Goal: Task Accomplishment & Management: Manage account settings

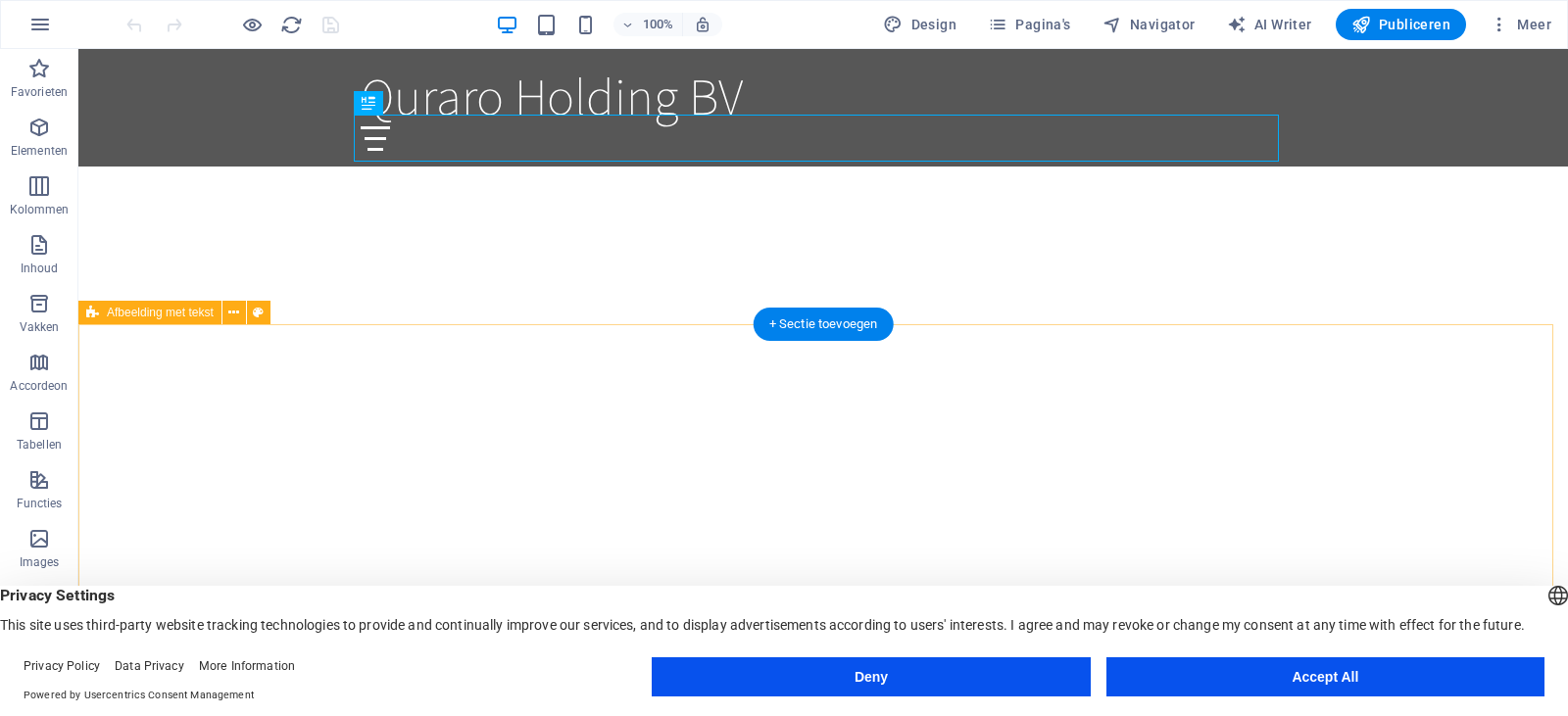
scroll to position [588, 0]
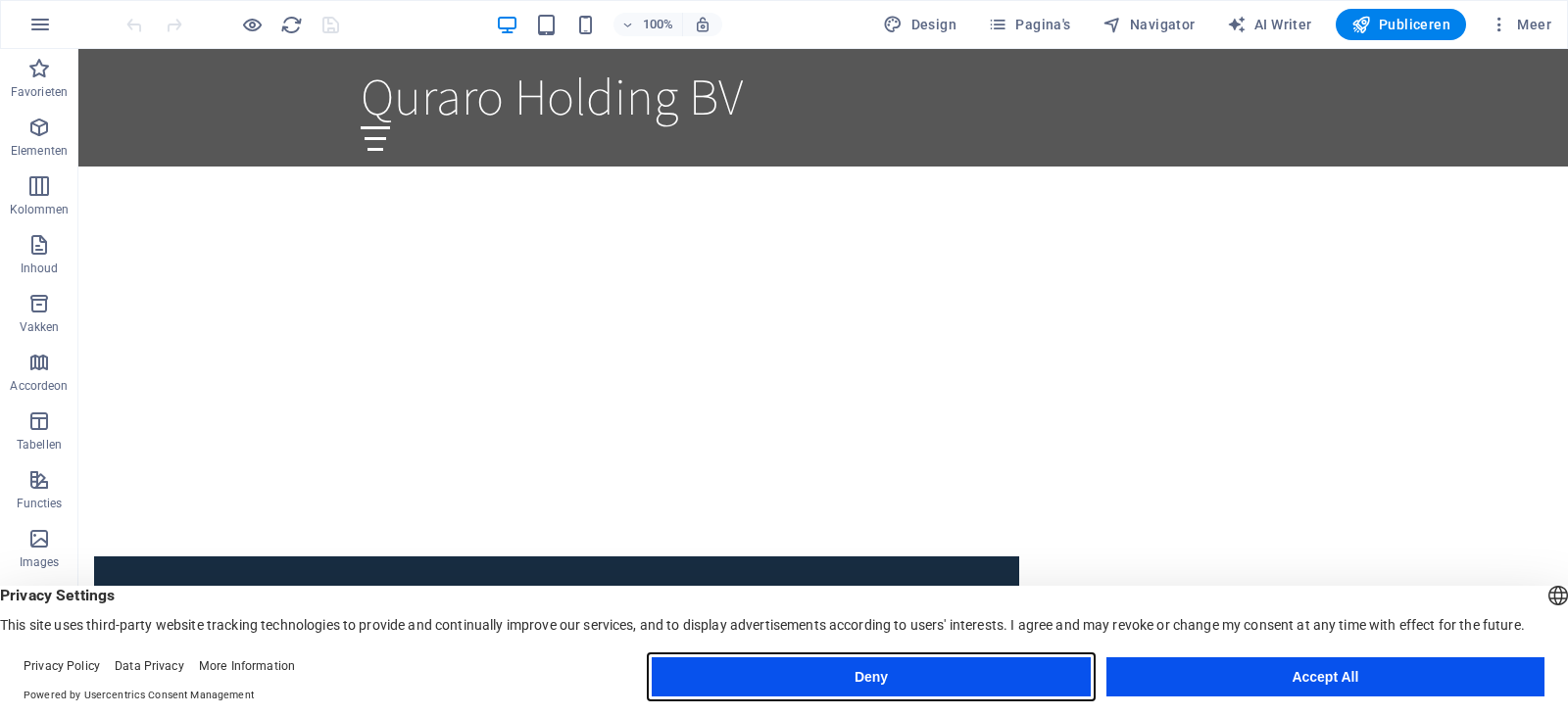
click at [1001, 674] on button "Deny" at bounding box center [870, 677] width 438 height 40
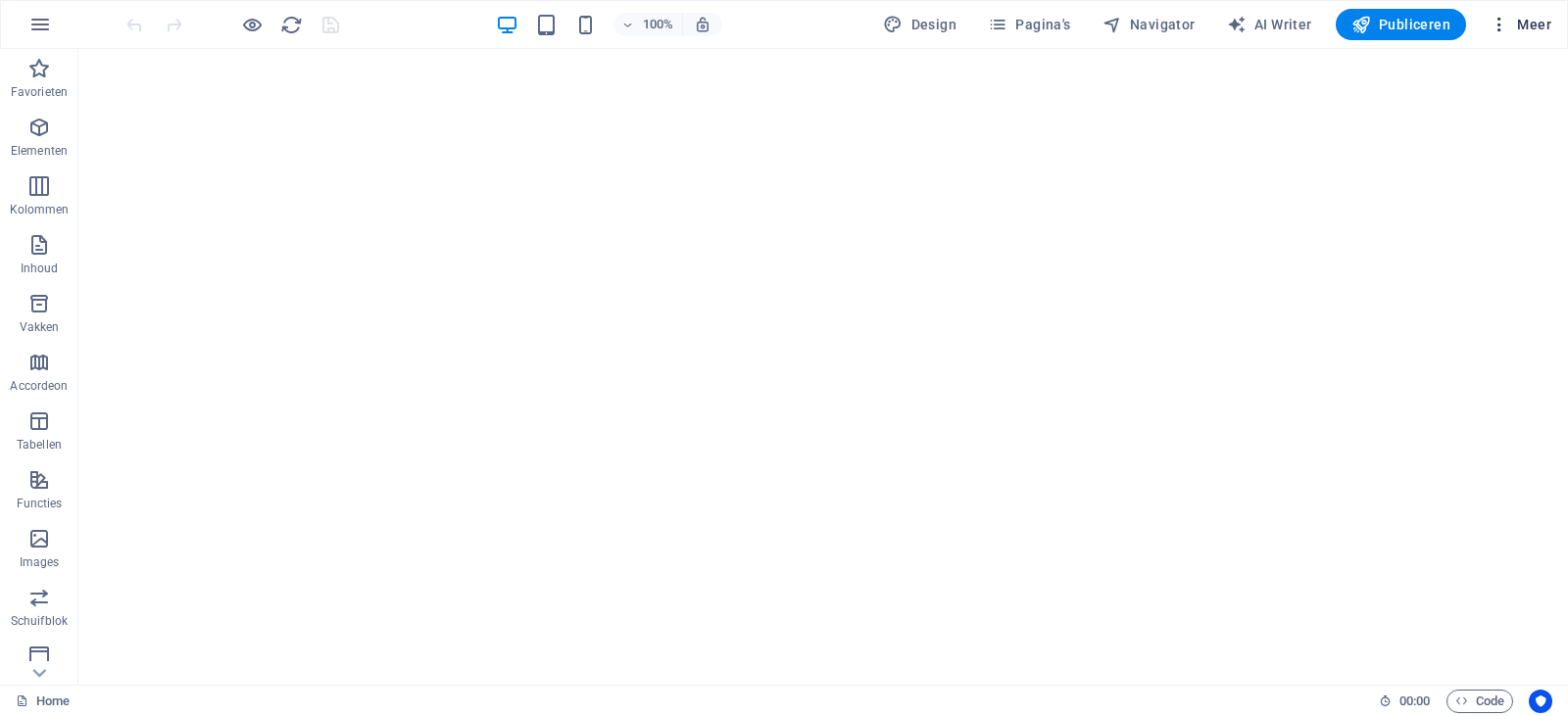
click at [1509, 25] on icon "button" at bounding box center [1500, 25] width 20 height 20
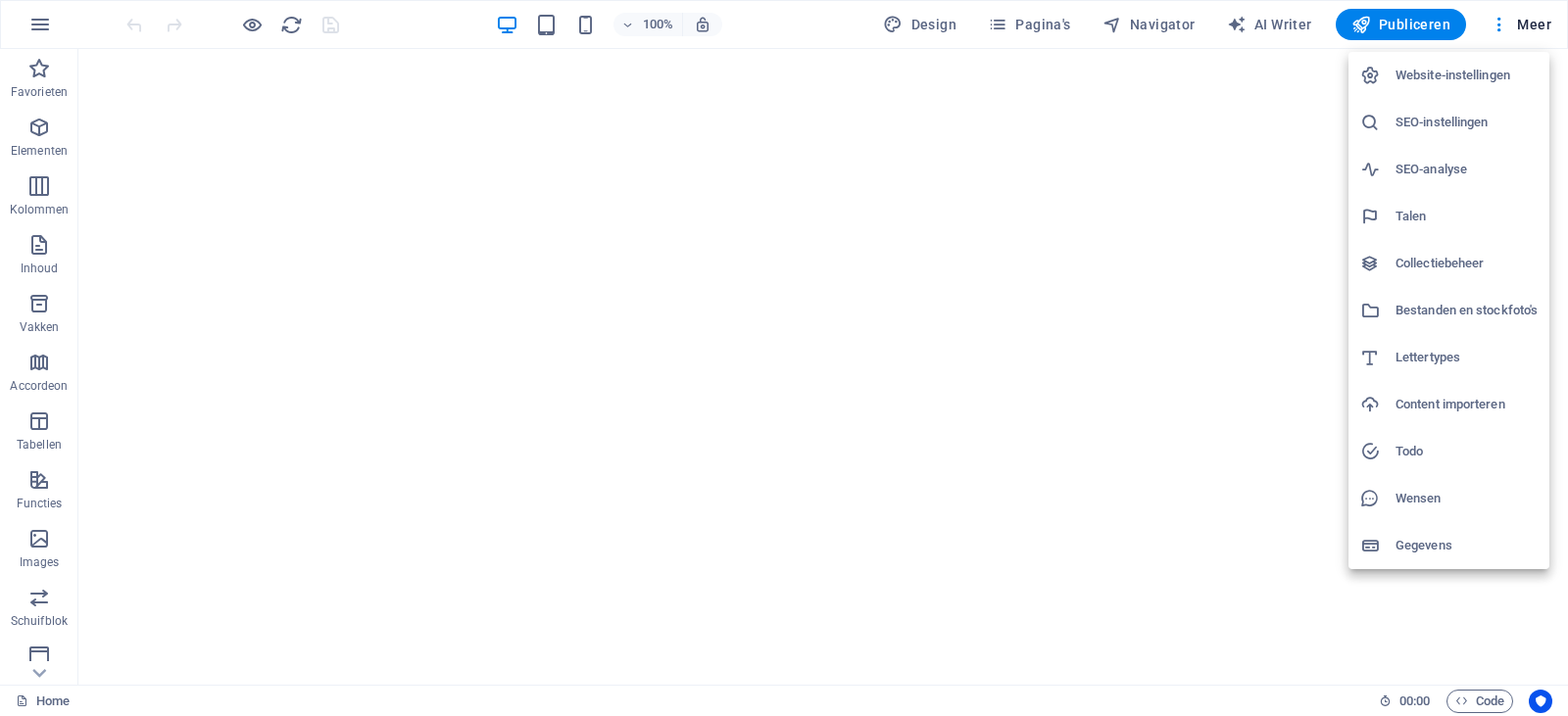
click at [1264, 31] on div at bounding box center [784, 358] width 1568 height 716
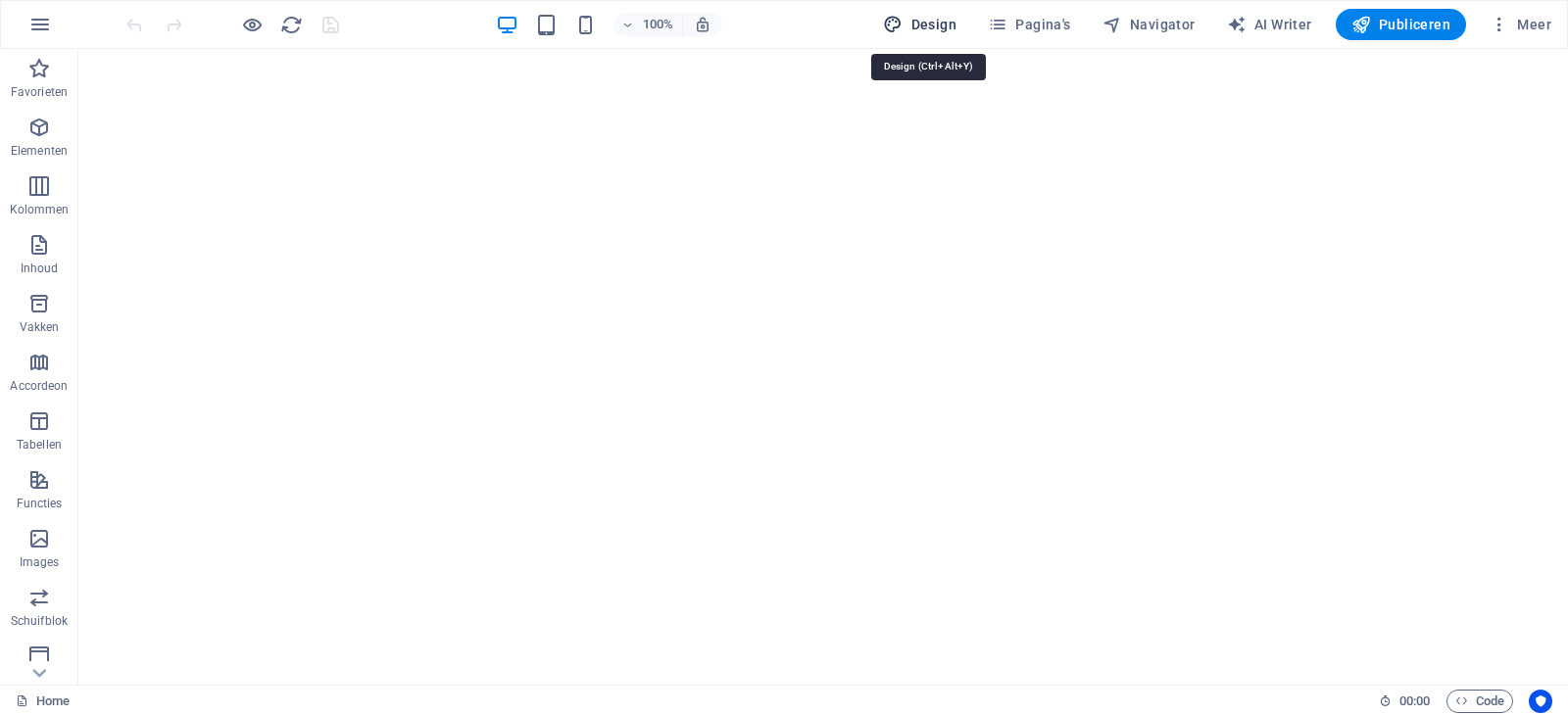
click at [920, 23] on span "Design" at bounding box center [920, 25] width 73 height 20
select select "rem"
select select "200"
select select "px"
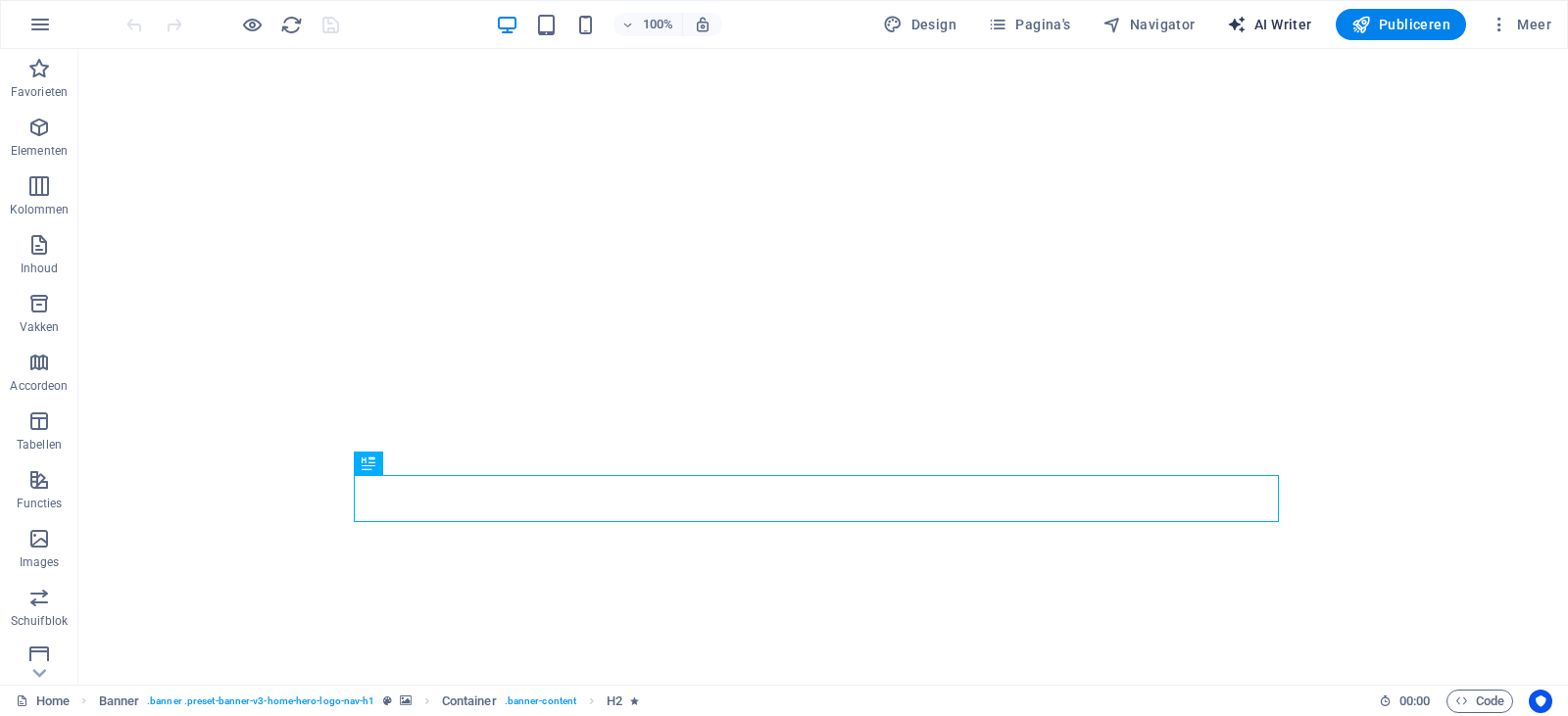
click at [1255, 25] on span "AI Writer" at bounding box center [1270, 25] width 85 height 20
select select "English"
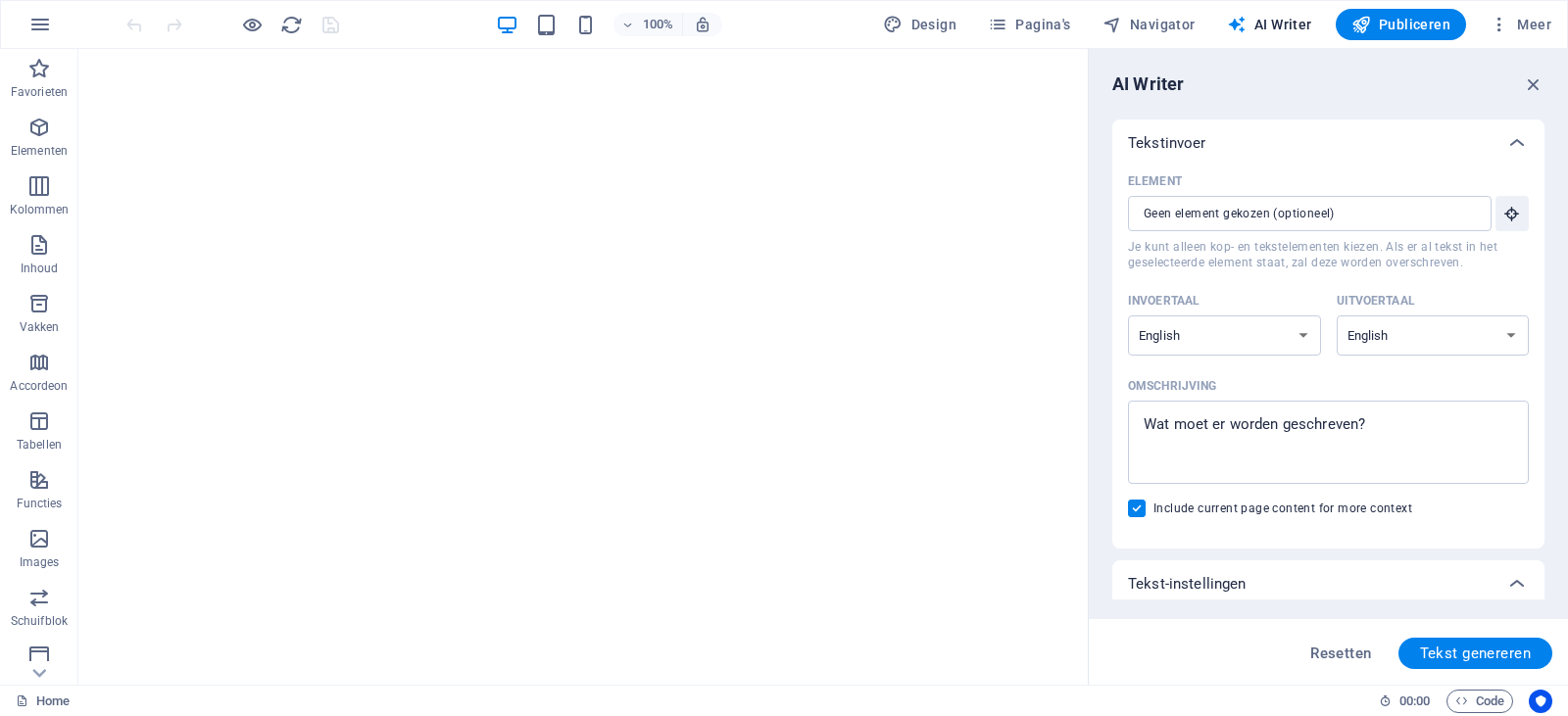
click at [124, 33] on div at bounding box center [232, 25] width 219 height 32
click at [128, 30] on div at bounding box center [232, 25] width 219 height 32
click at [1032, 23] on span "Pagina's" at bounding box center [1030, 25] width 83 height 20
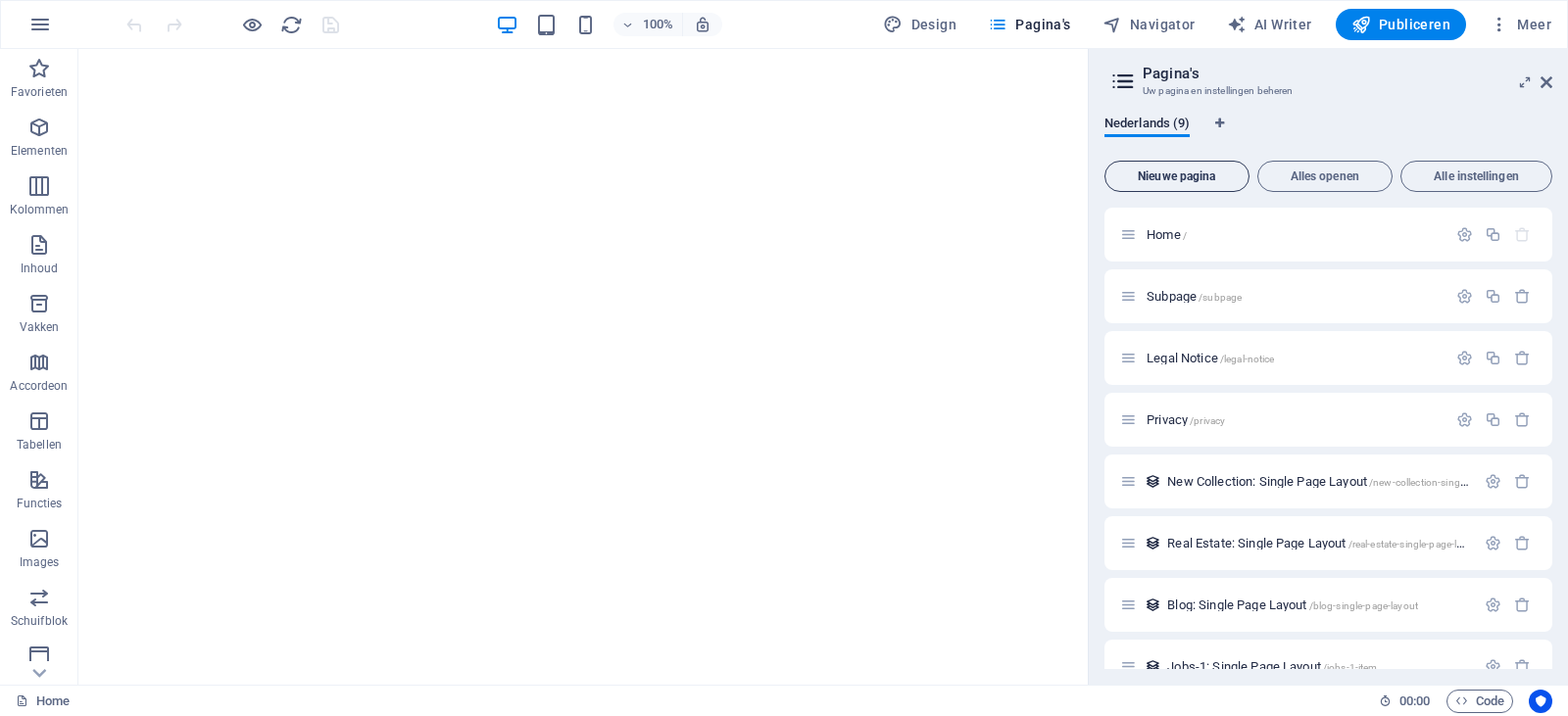
click at [1190, 180] on span "Nieuwe pagina" at bounding box center [1177, 177] width 127 height 12
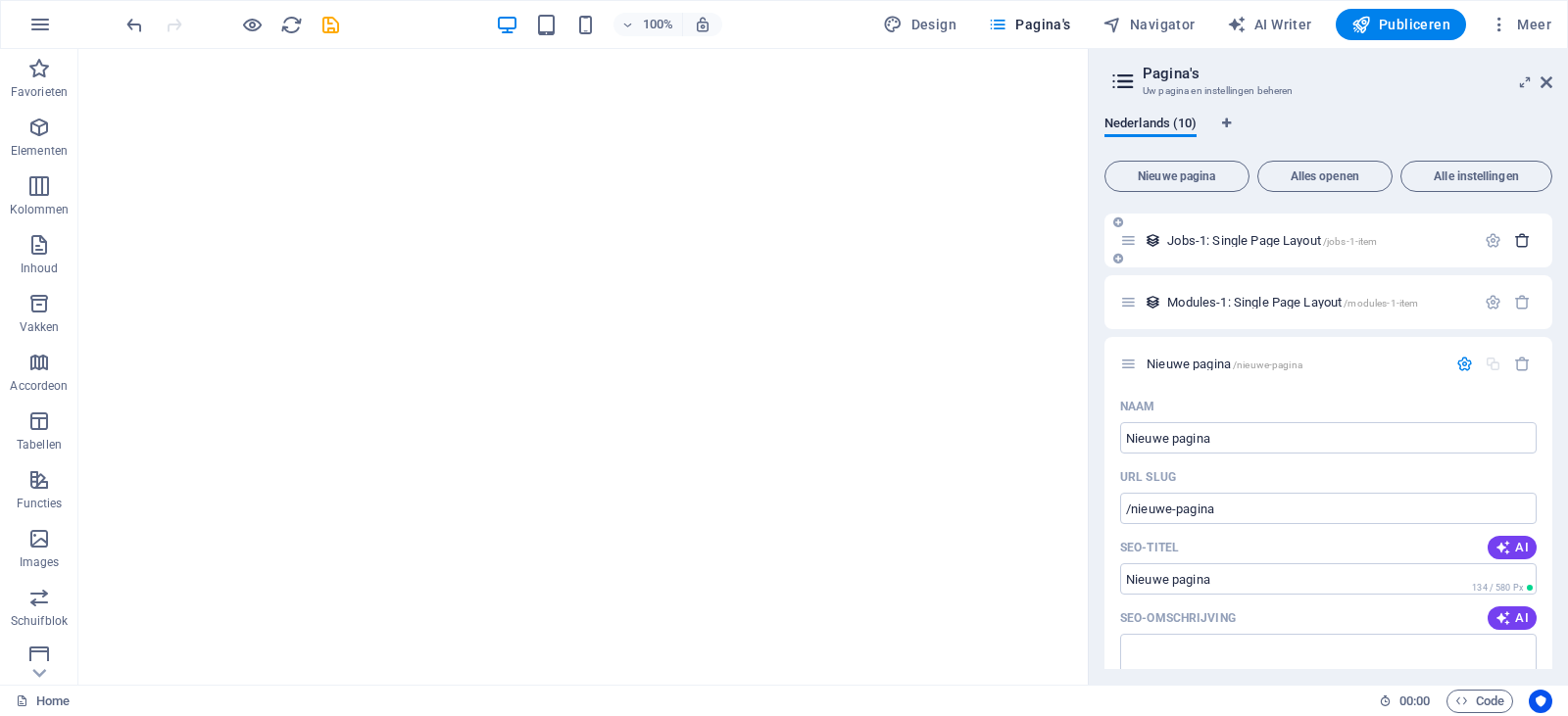
click at [1521, 235] on icon "button" at bounding box center [1522, 240] width 17 height 17
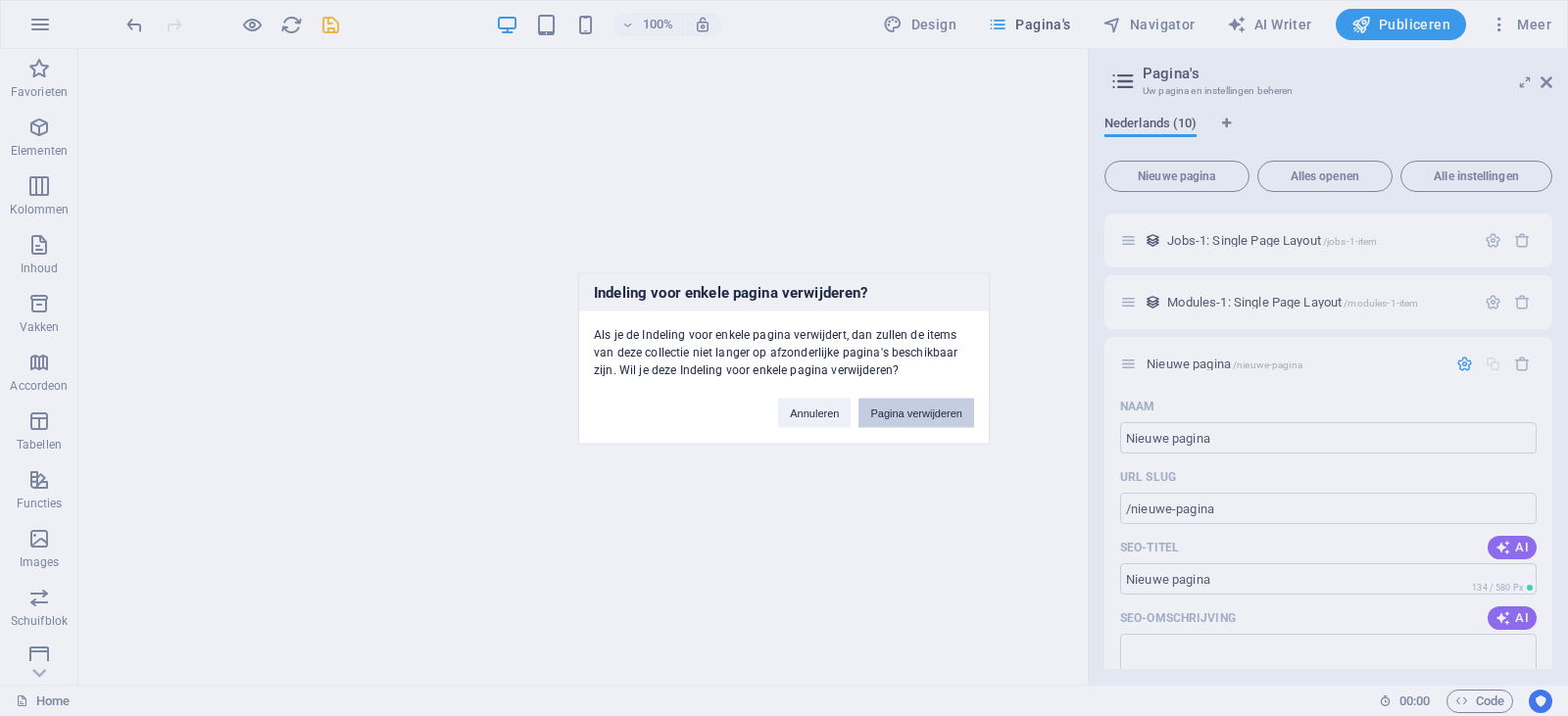
click at [928, 407] on button "Pagina verwijderen" at bounding box center [916, 413] width 116 height 30
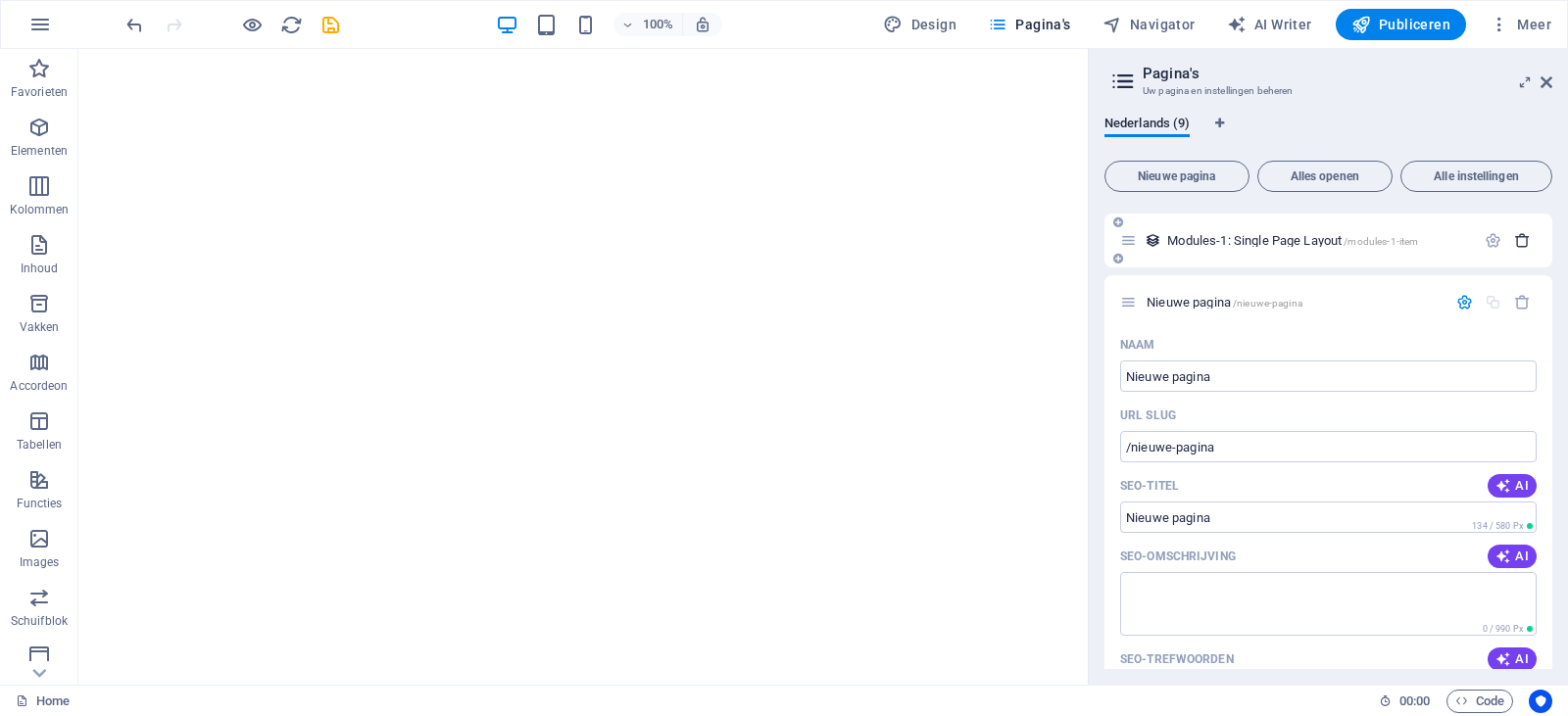
click at [1516, 245] on icon "button" at bounding box center [1522, 240] width 17 height 17
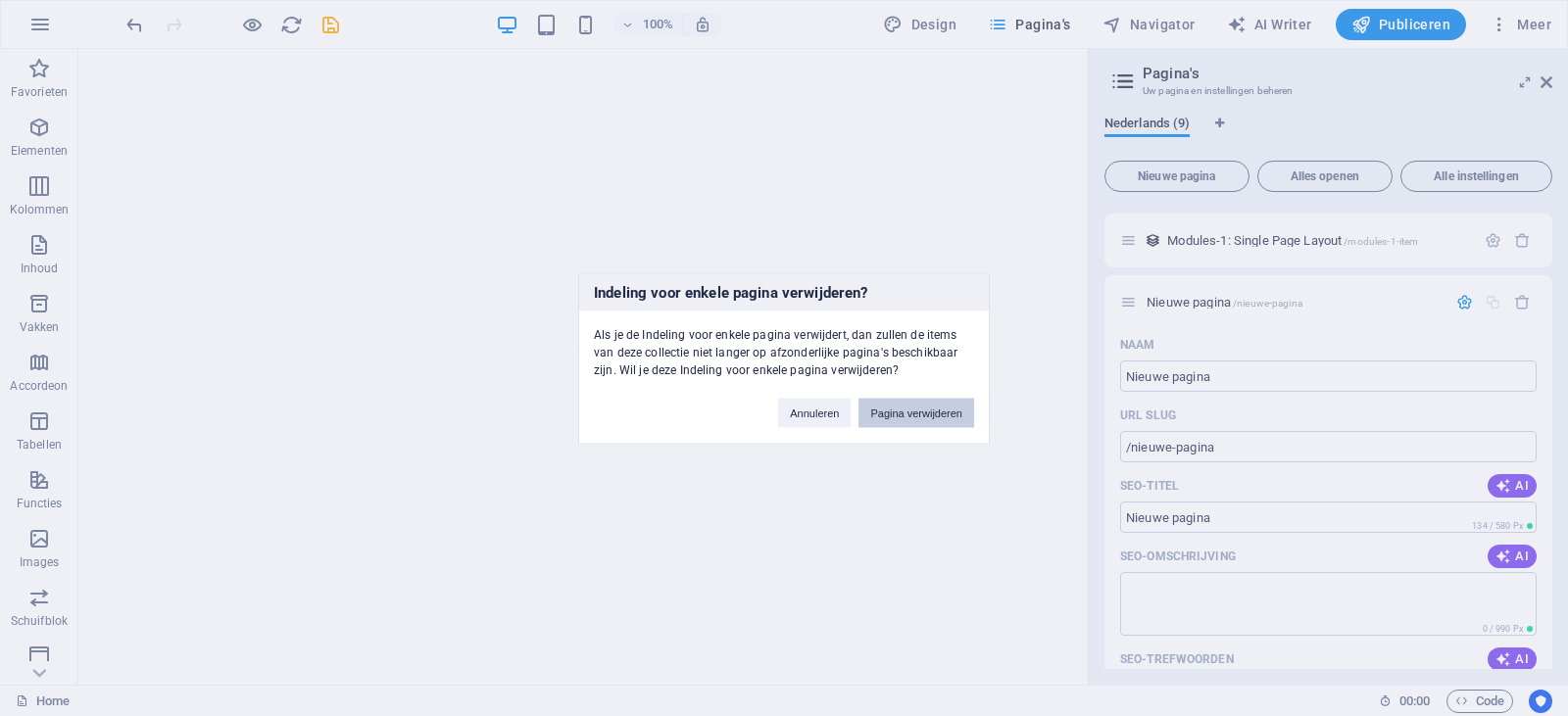
click at [965, 413] on button "Pagina verwijderen" at bounding box center [916, 413] width 116 height 30
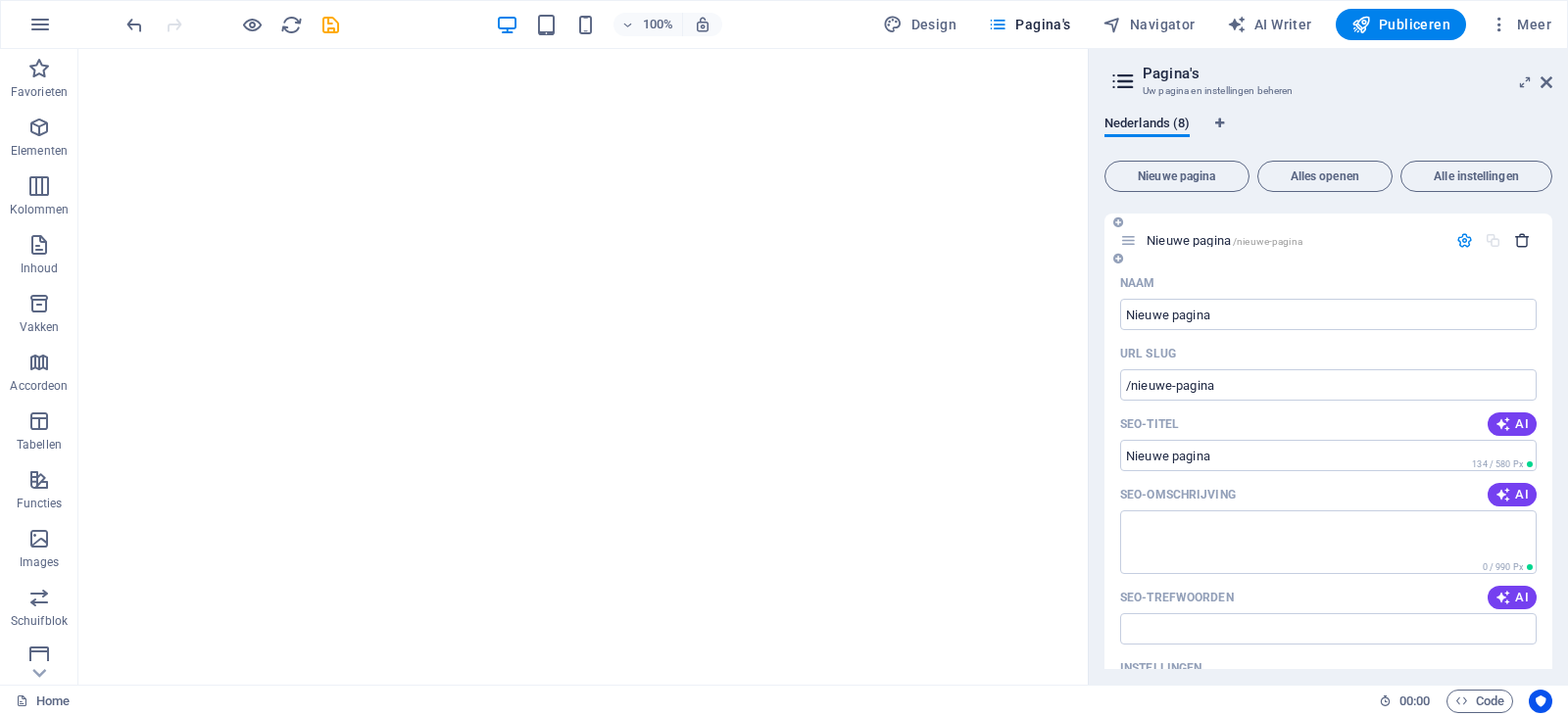
click at [1520, 236] on icon "button" at bounding box center [1522, 240] width 17 height 17
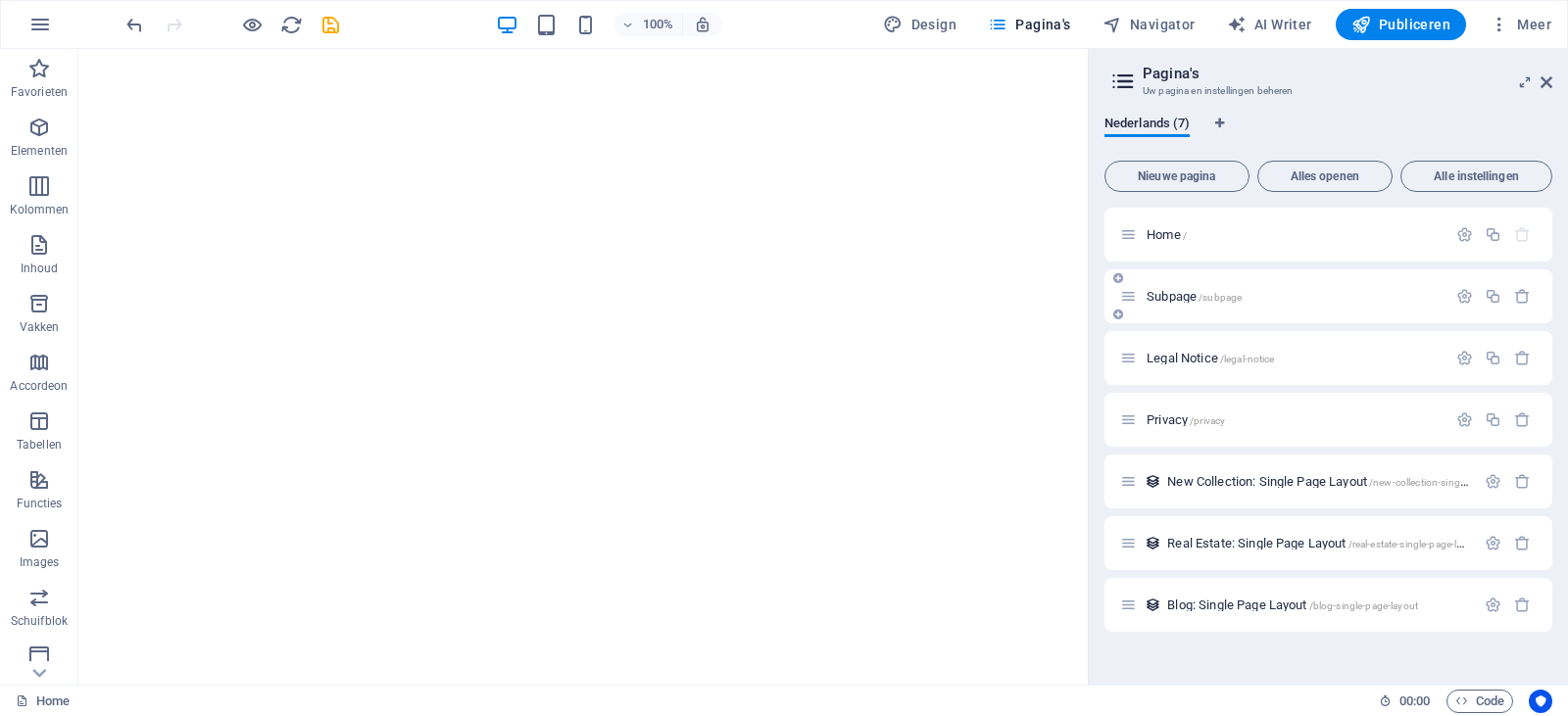
scroll to position [0, 0]
click at [1523, 238] on icon "button" at bounding box center [1522, 234] width 17 height 17
click at [1523, 301] on icon "button" at bounding box center [1522, 296] width 17 height 17
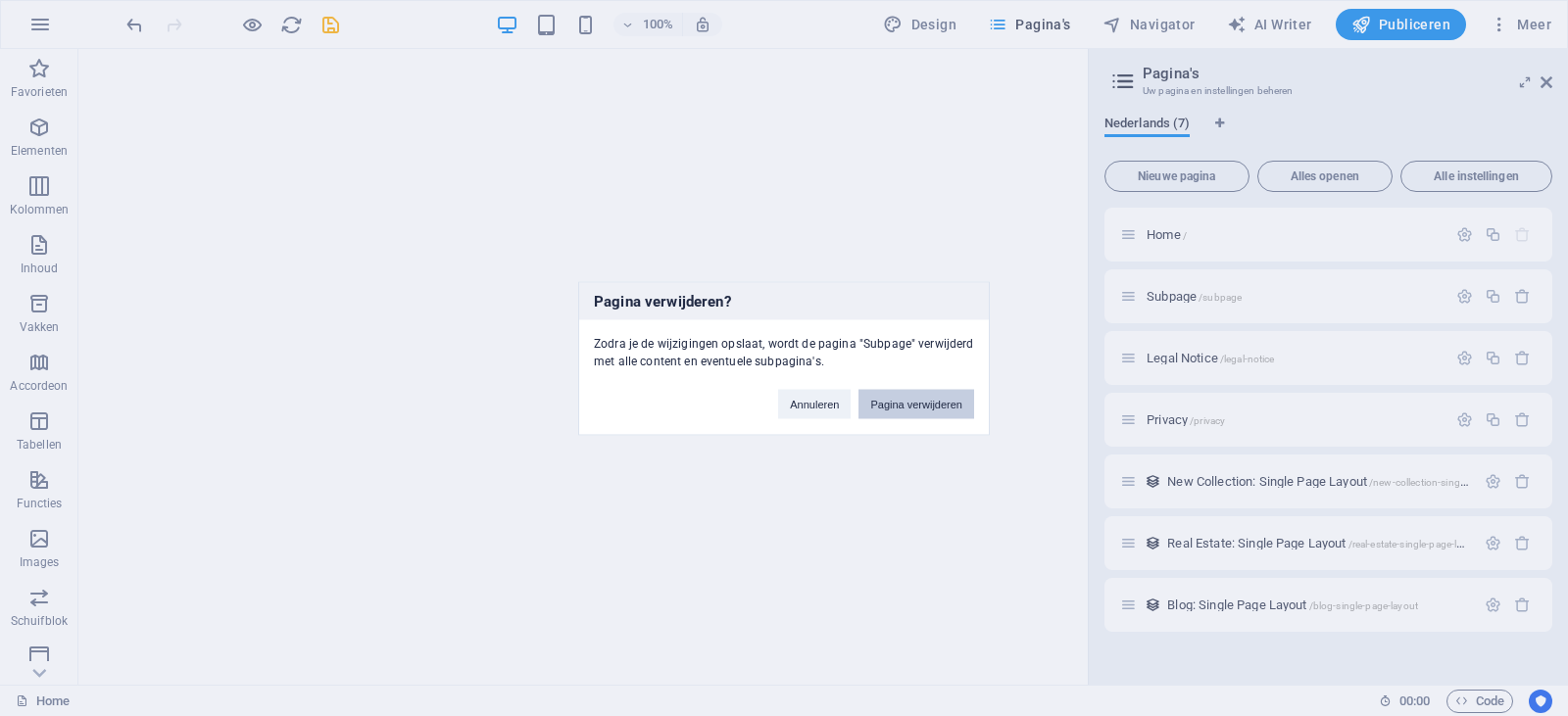
click at [959, 407] on button "Pagina verwijderen" at bounding box center [916, 404] width 116 height 30
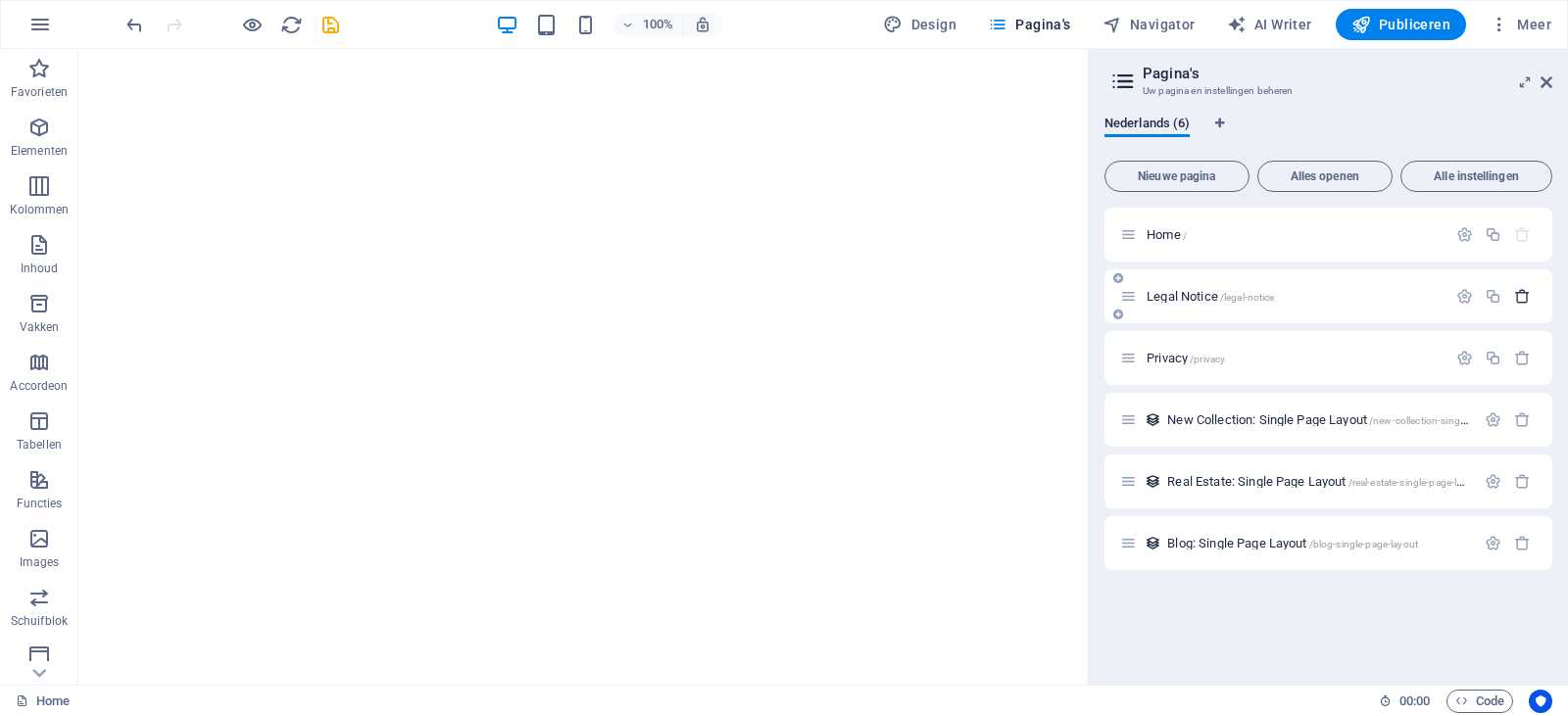
click at [1516, 294] on icon "button" at bounding box center [1522, 296] width 17 height 17
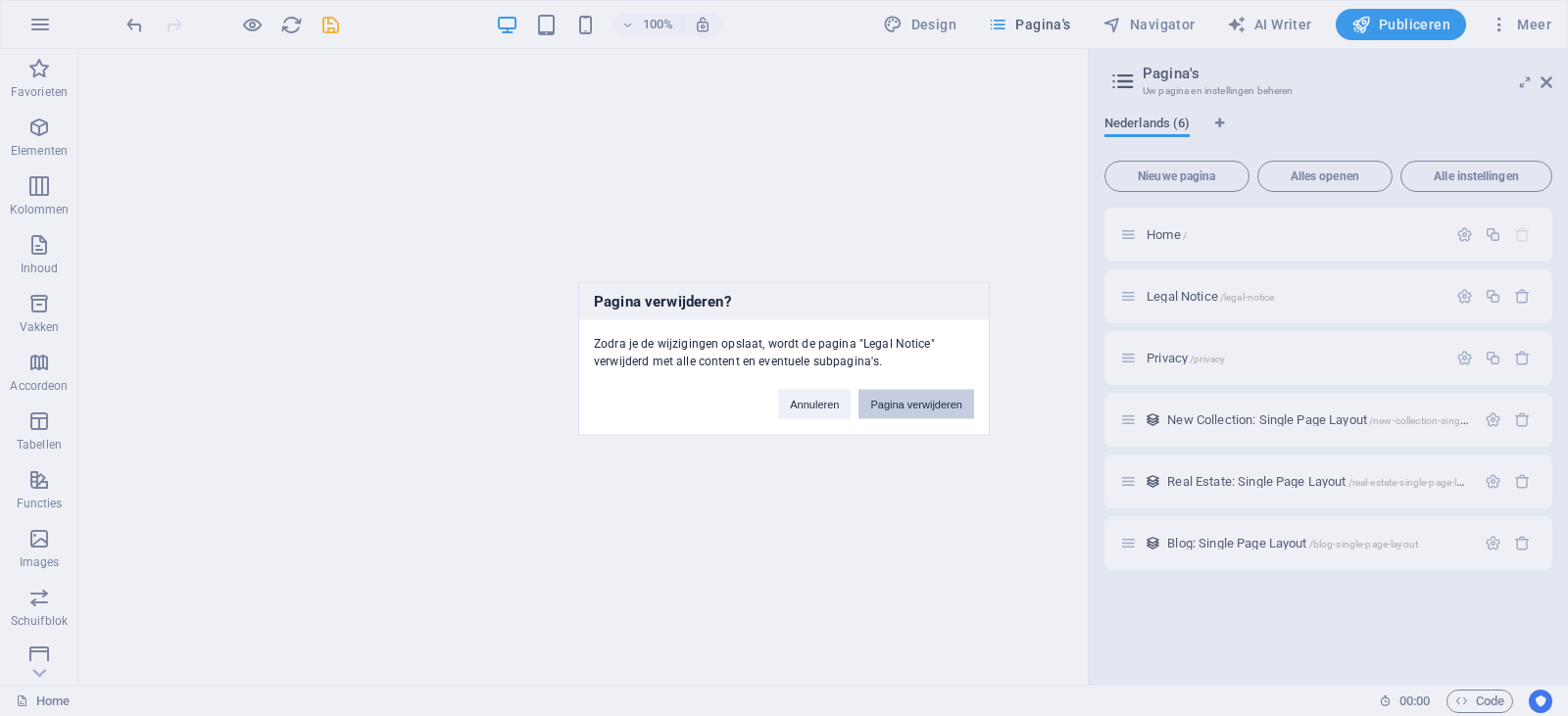
click at [951, 400] on button "Pagina verwijderen" at bounding box center [916, 404] width 116 height 30
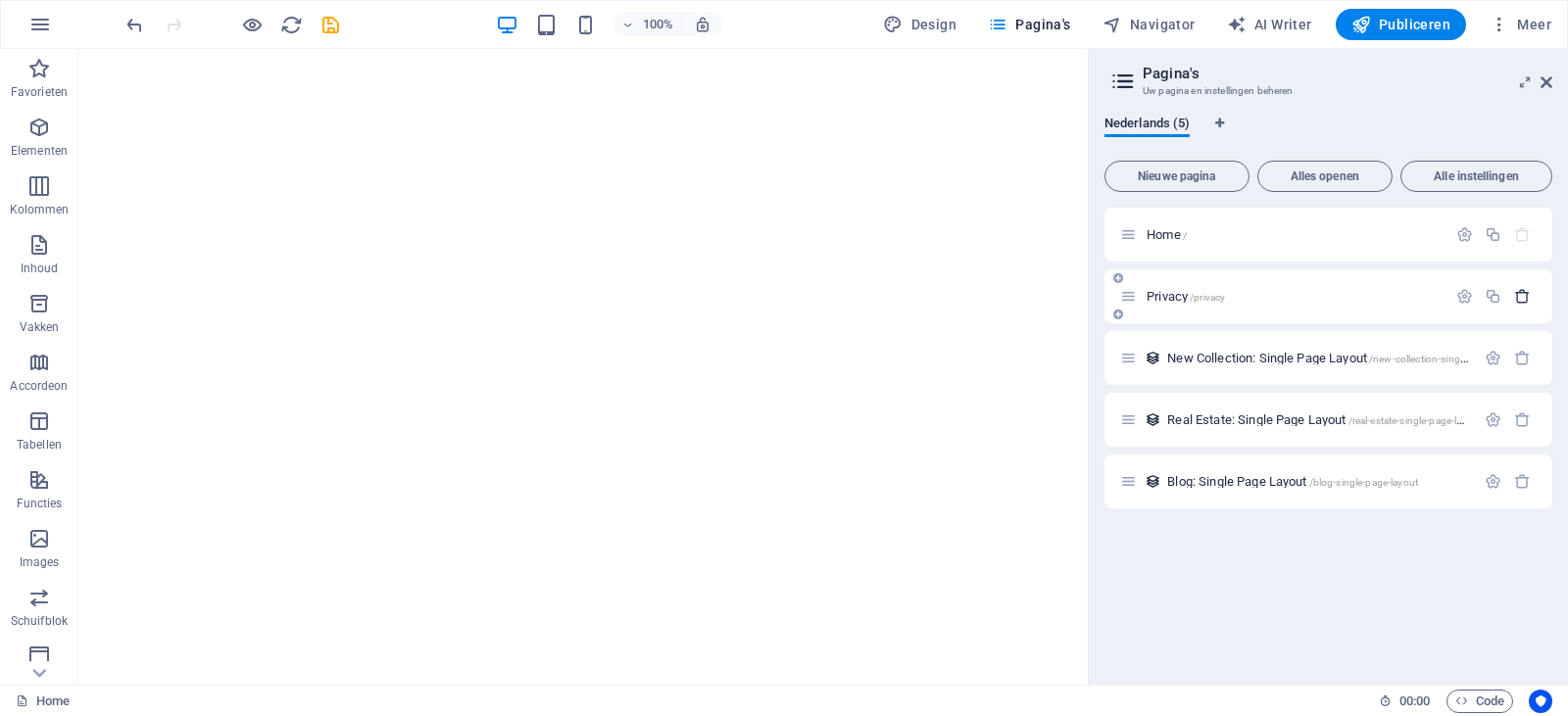
click at [1518, 293] on icon "button" at bounding box center [1522, 296] width 17 height 17
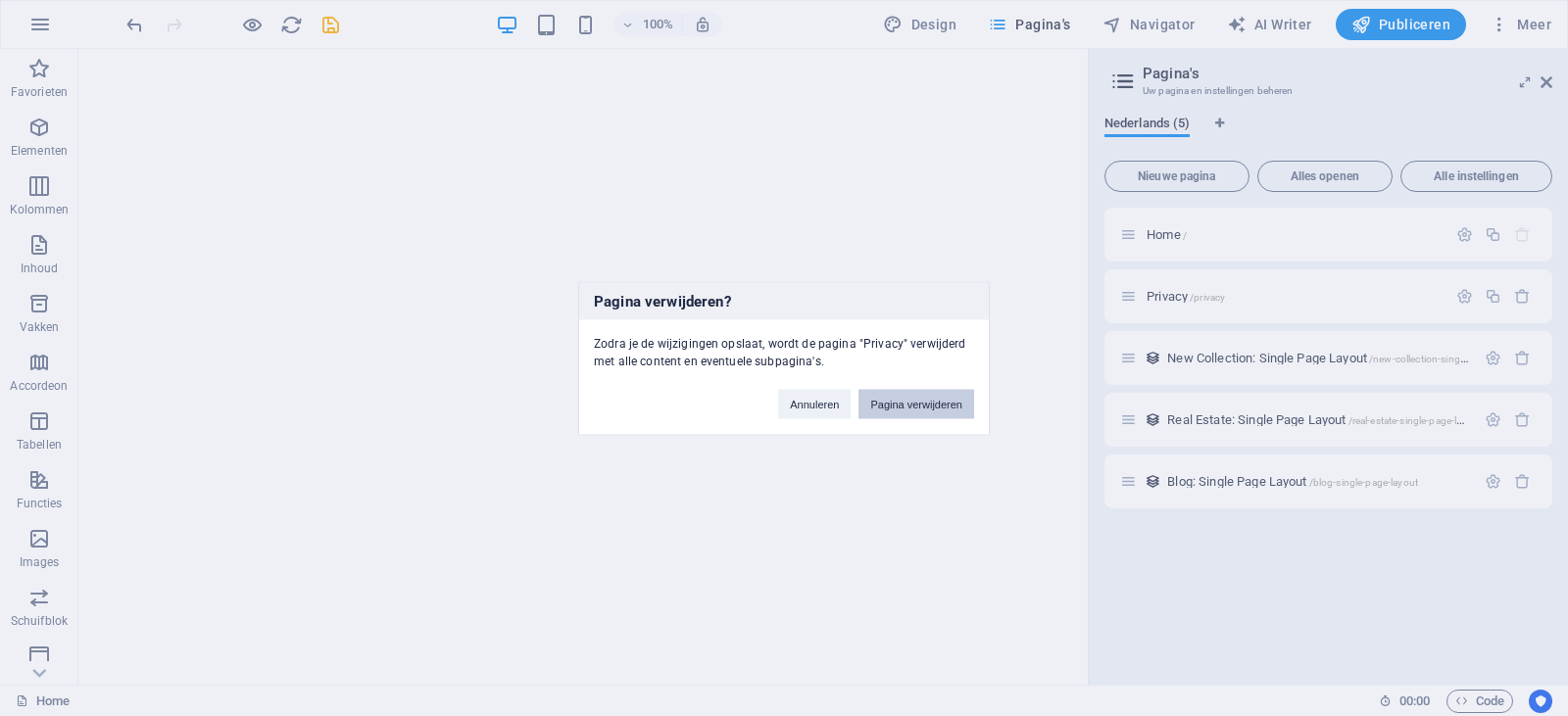
click at [969, 402] on button "Pagina verwijderen" at bounding box center [916, 404] width 116 height 30
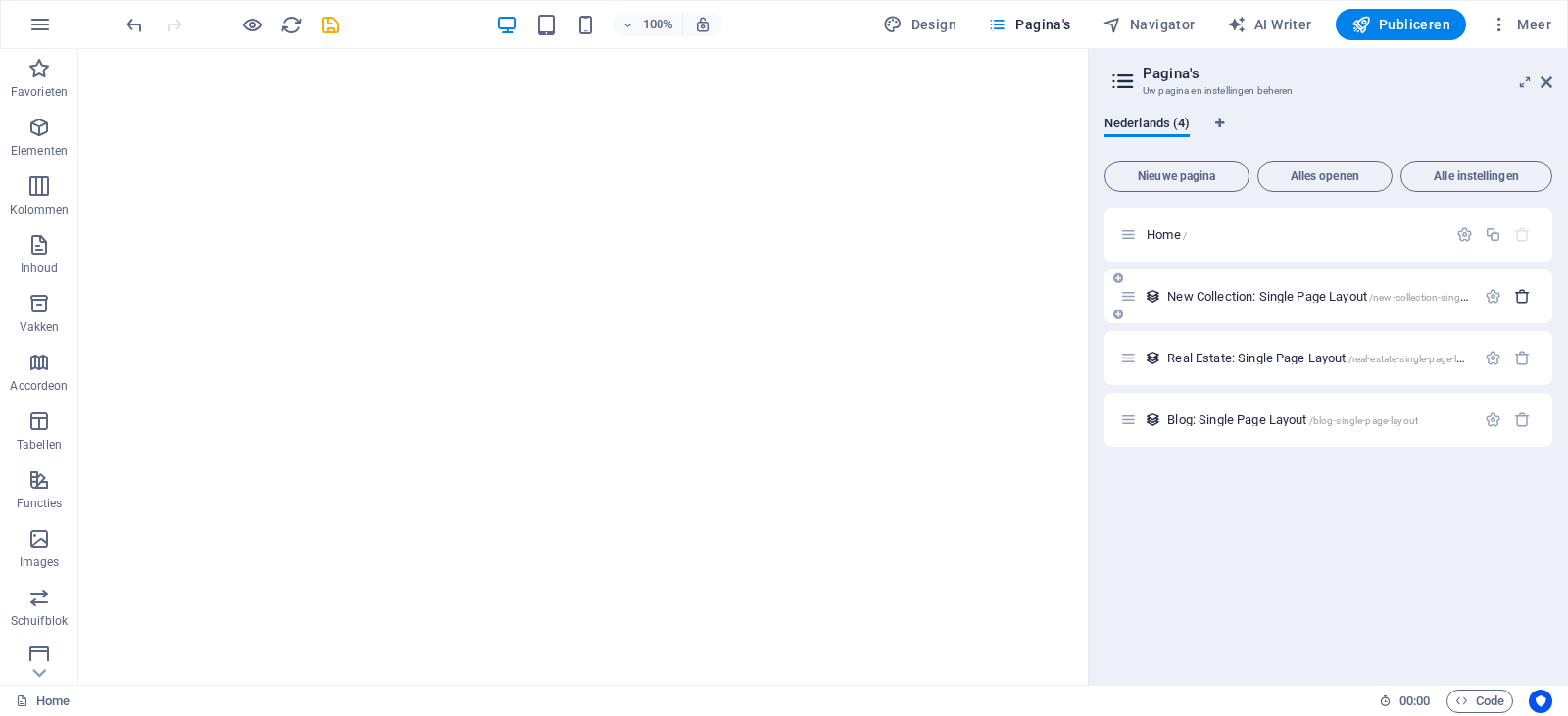
click at [1530, 294] on button "button" at bounding box center [1522, 296] width 29 height 17
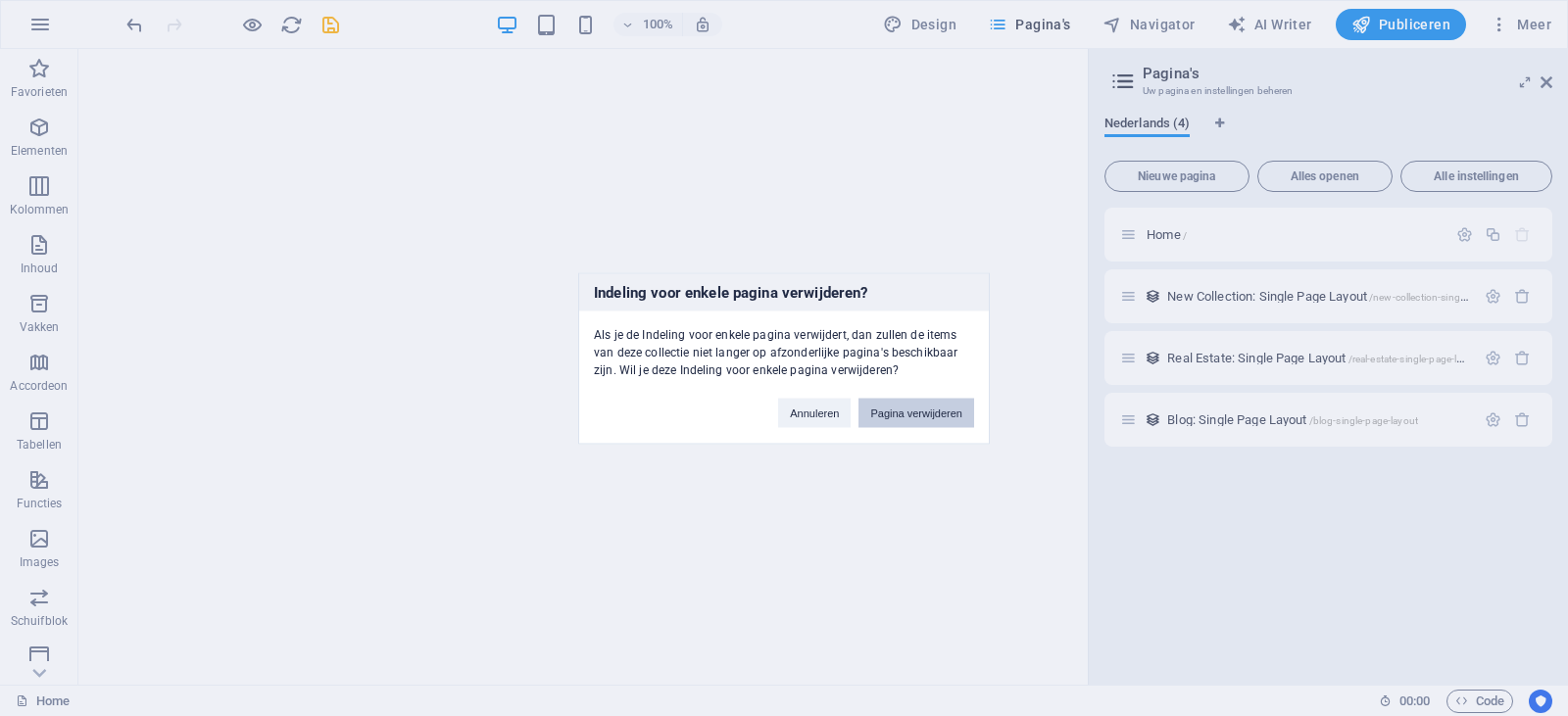
click at [950, 412] on button "Pagina verwijderen" at bounding box center [916, 413] width 116 height 30
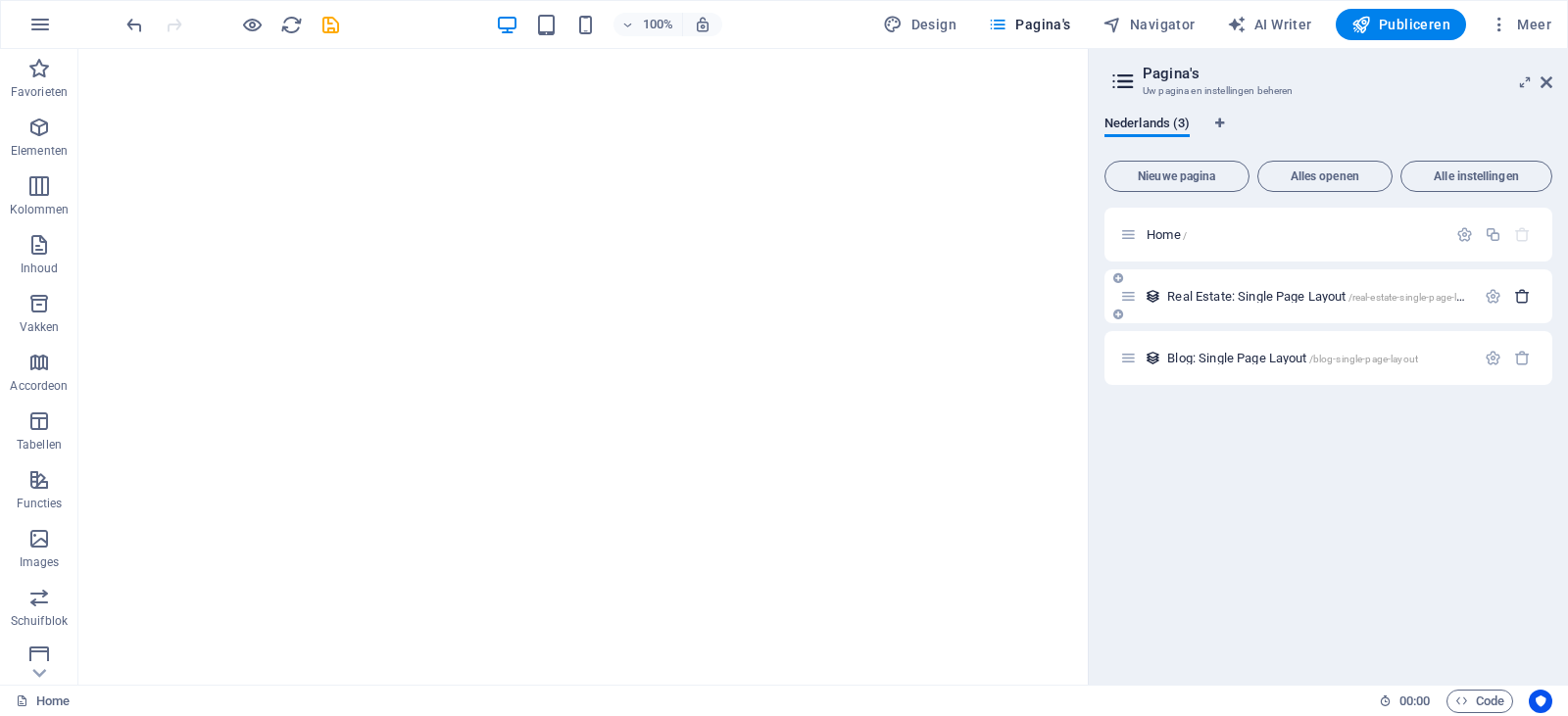
click at [1522, 300] on icon "button" at bounding box center [1522, 296] width 17 height 17
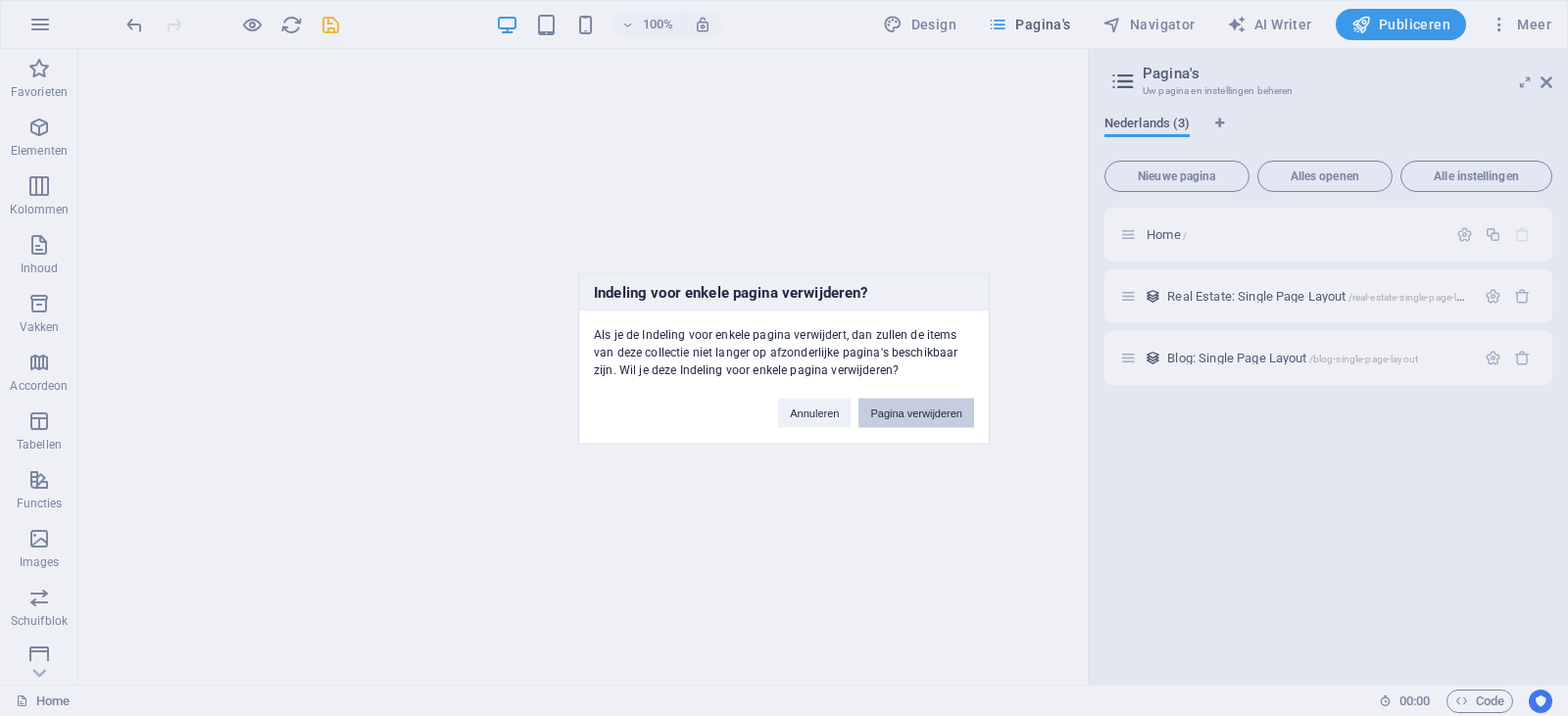
click at [961, 421] on button "Pagina verwijderen" at bounding box center [916, 413] width 116 height 30
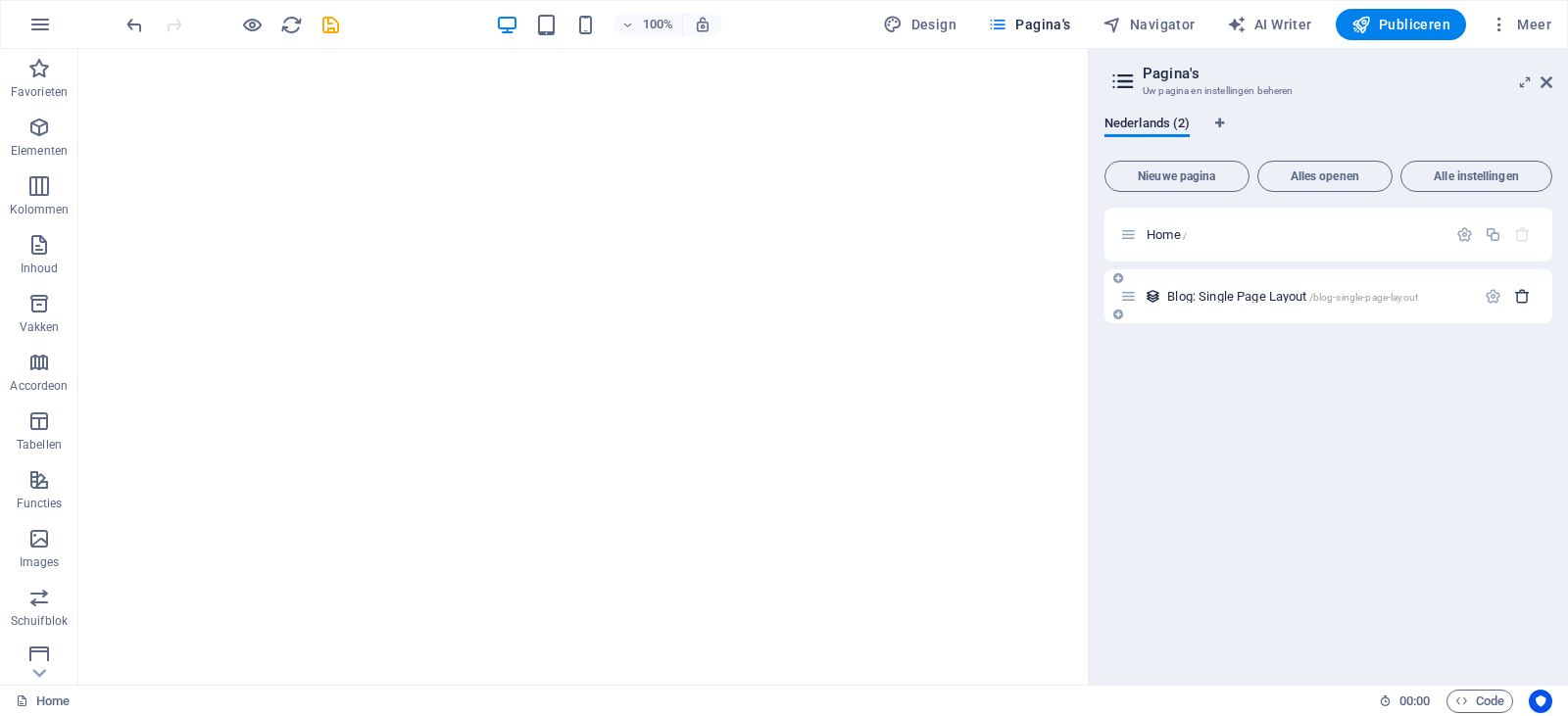
click at [1519, 301] on icon "button" at bounding box center [1522, 296] width 17 height 17
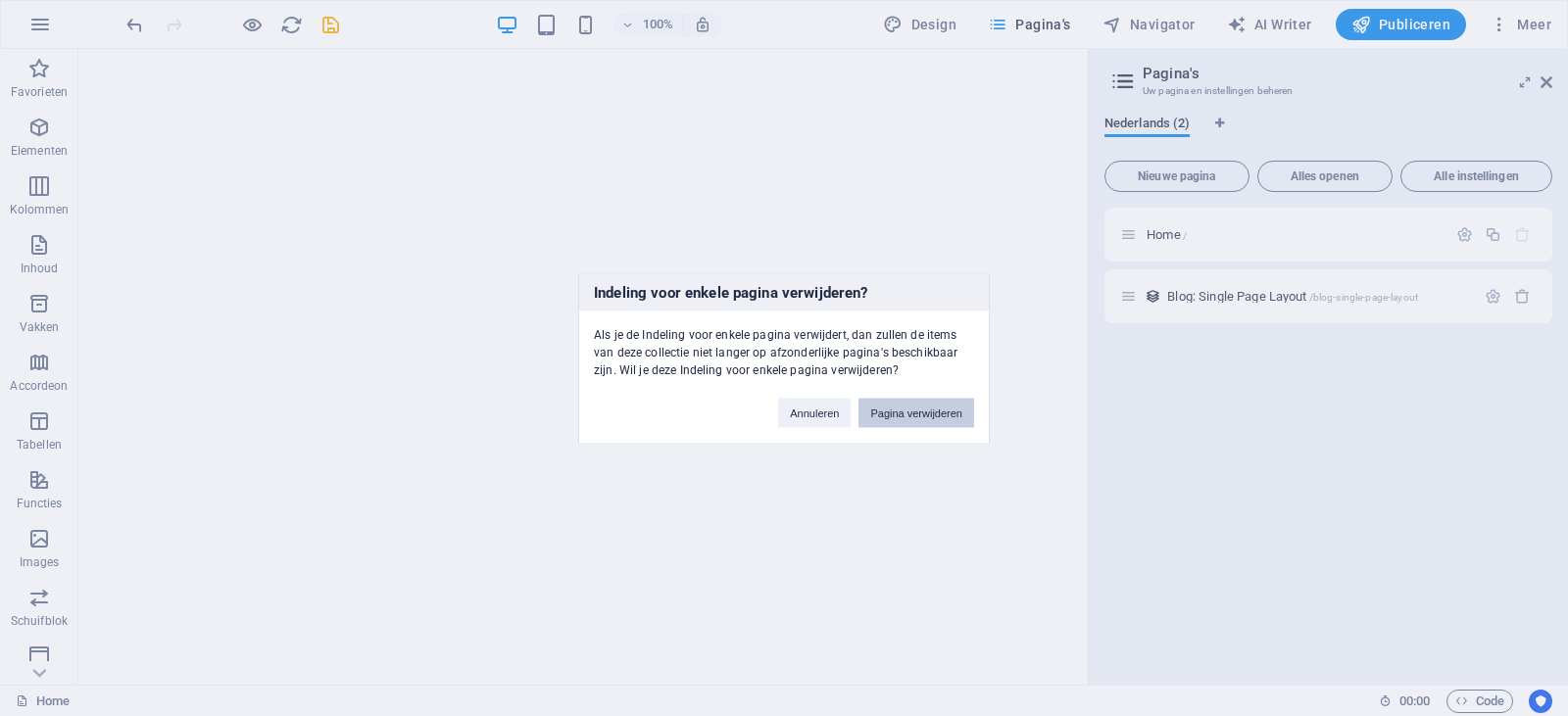
click at [921, 416] on button "Pagina verwijderen" at bounding box center [916, 413] width 116 height 30
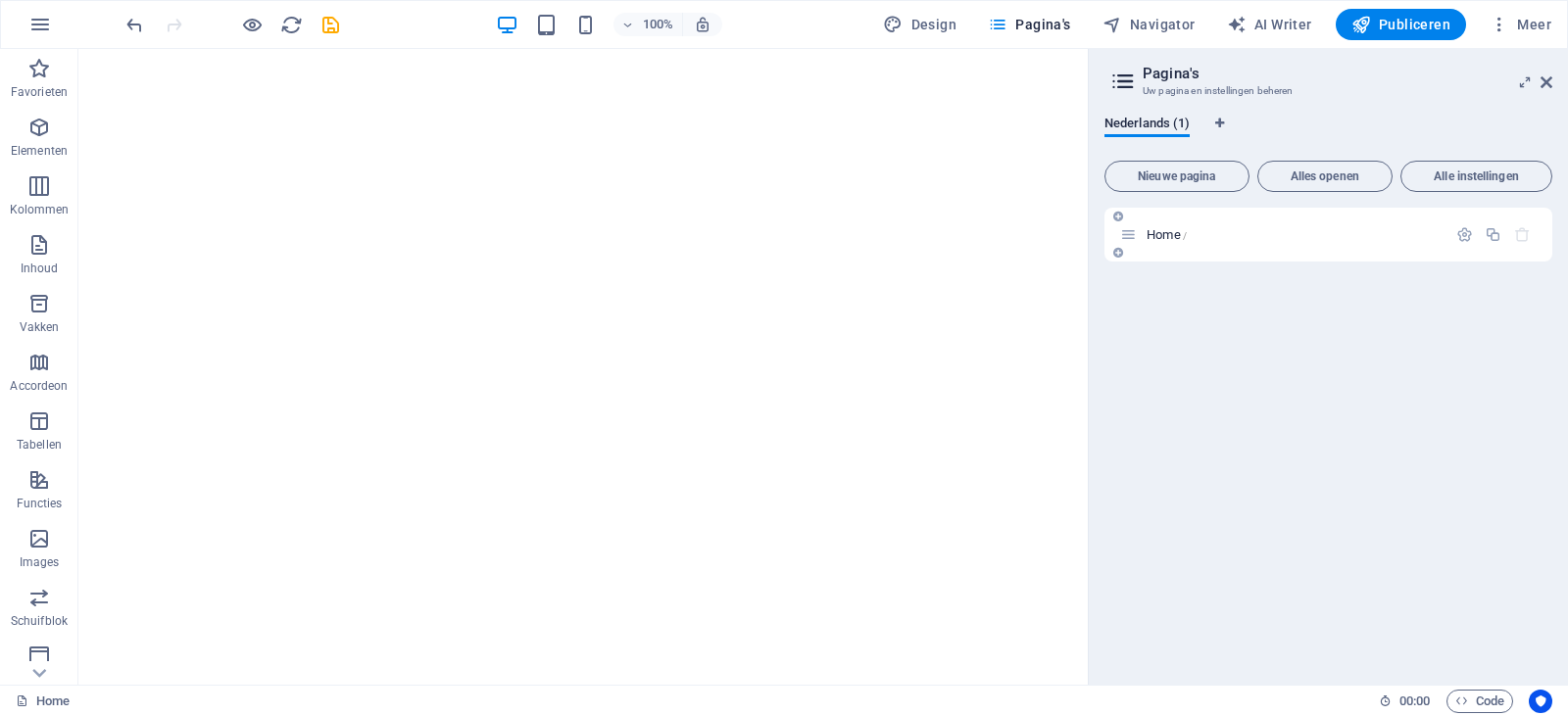
click at [1521, 234] on icon "button" at bounding box center [1522, 234] width 17 height 17
click at [1375, 388] on div "Home /" at bounding box center [1328, 438] width 448 height 461
click at [1550, 84] on icon at bounding box center [1546, 82] width 12 height 16
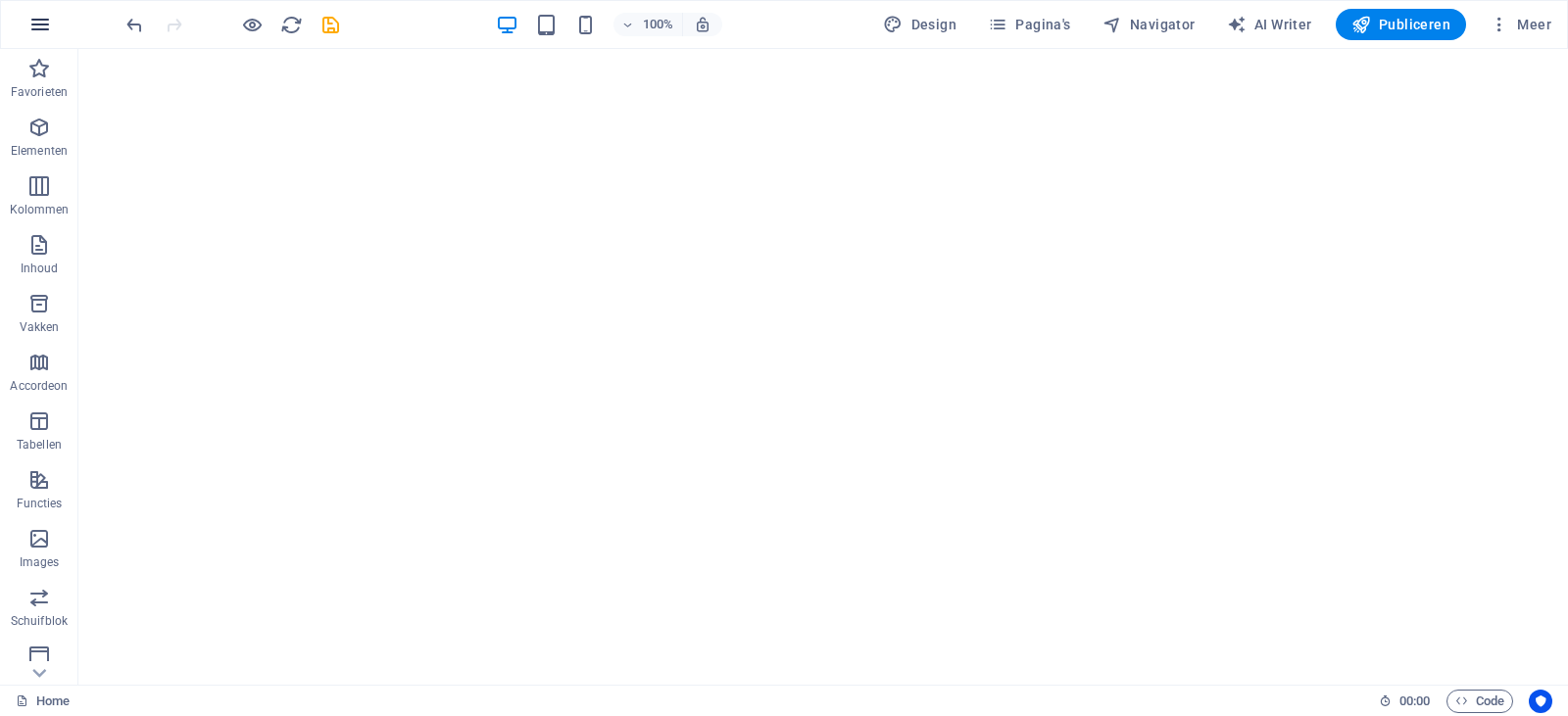
click at [43, 30] on icon "button" at bounding box center [41, 25] width 24 height 24
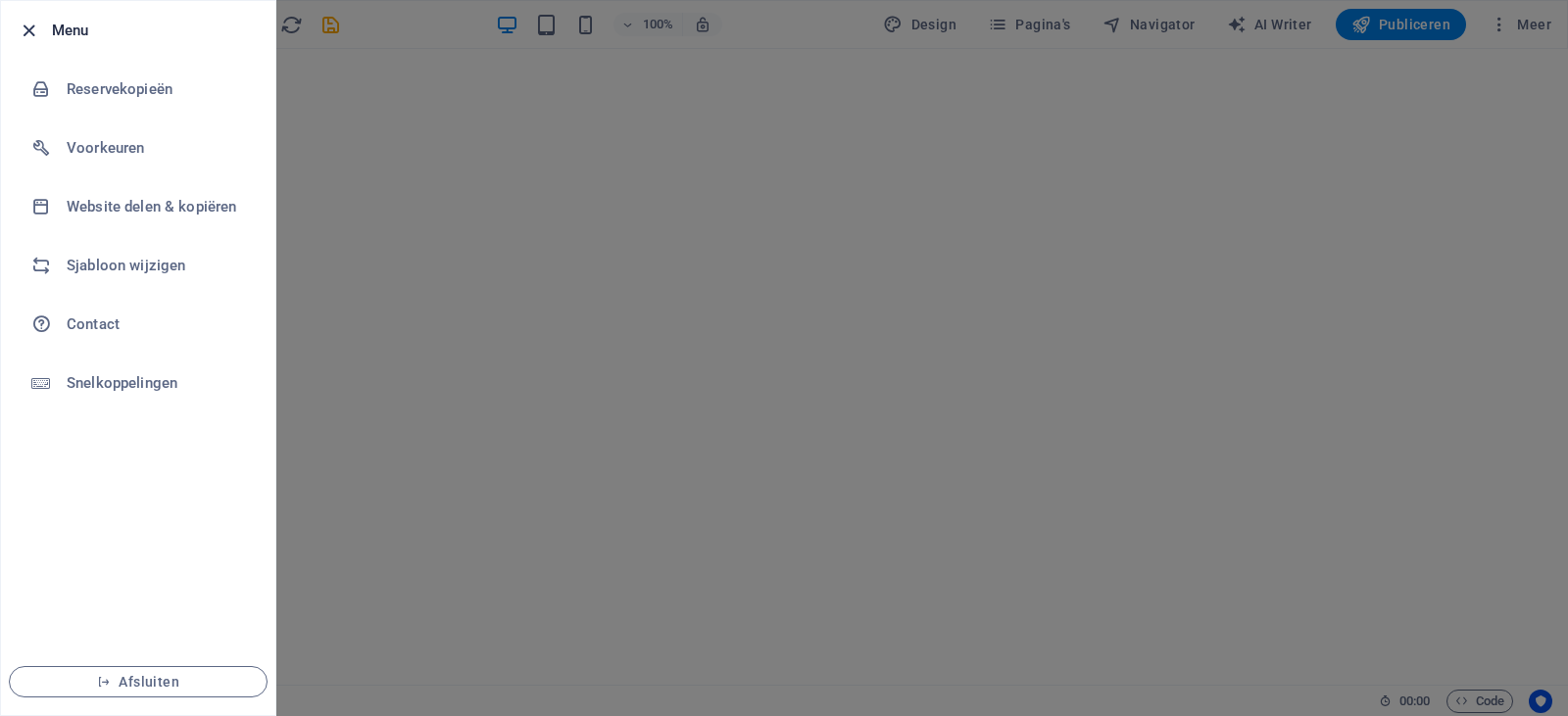
click at [35, 34] on icon "button" at bounding box center [29, 31] width 23 height 23
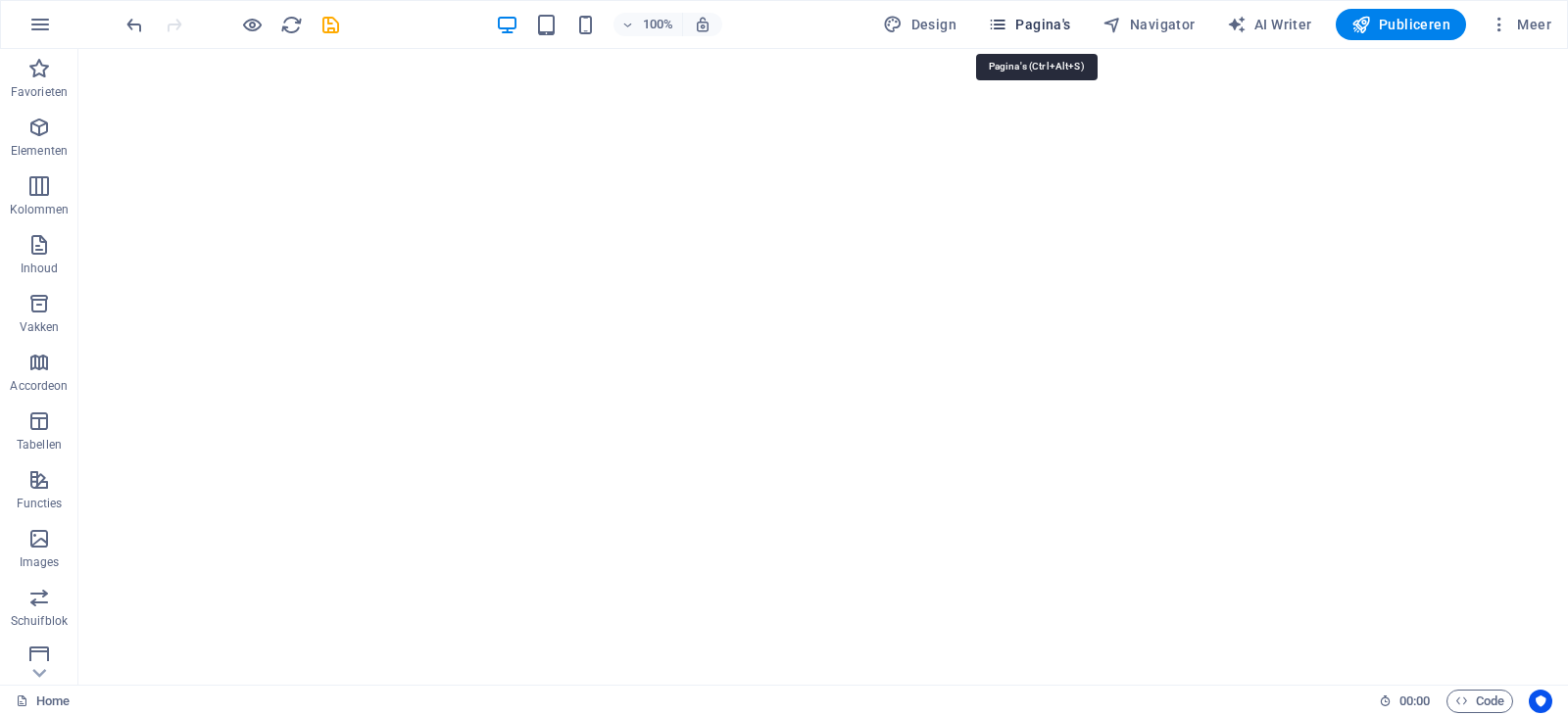
click at [1020, 30] on span "Pagina's" at bounding box center [1030, 25] width 83 height 20
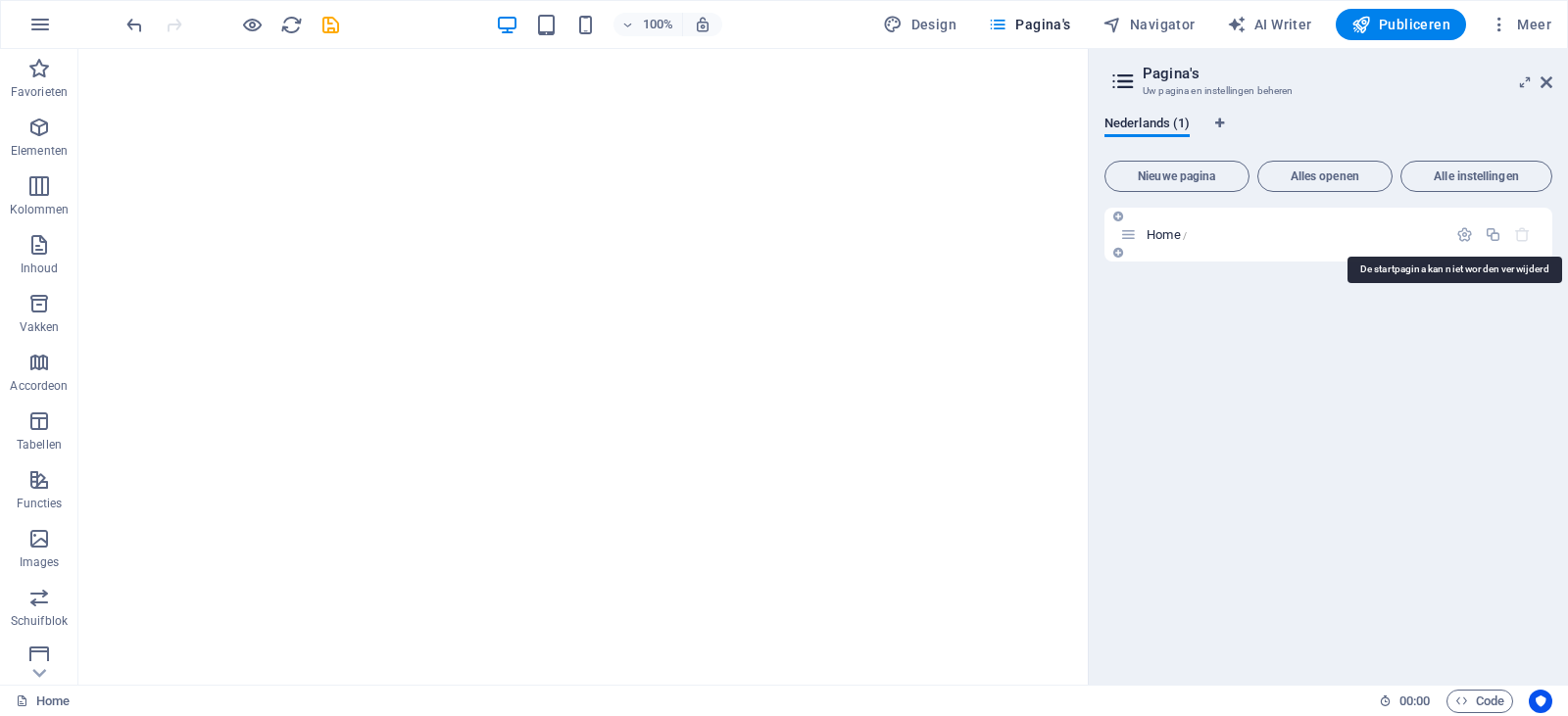
click at [1521, 235] on icon "button" at bounding box center [1522, 234] width 17 height 17
click at [1500, 24] on icon "button" at bounding box center [1500, 25] width 20 height 20
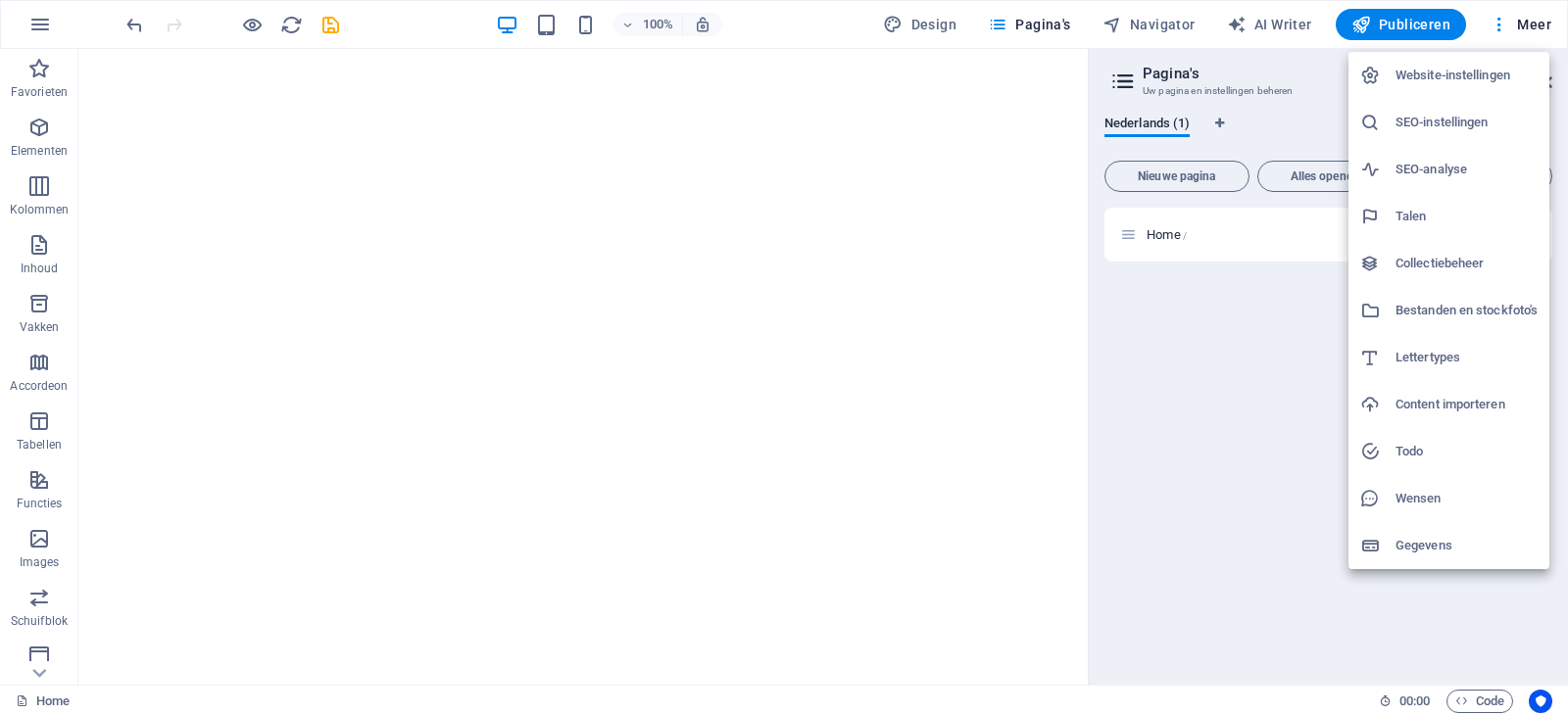
click at [1278, 24] on div at bounding box center [784, 358] width 1568 height 716
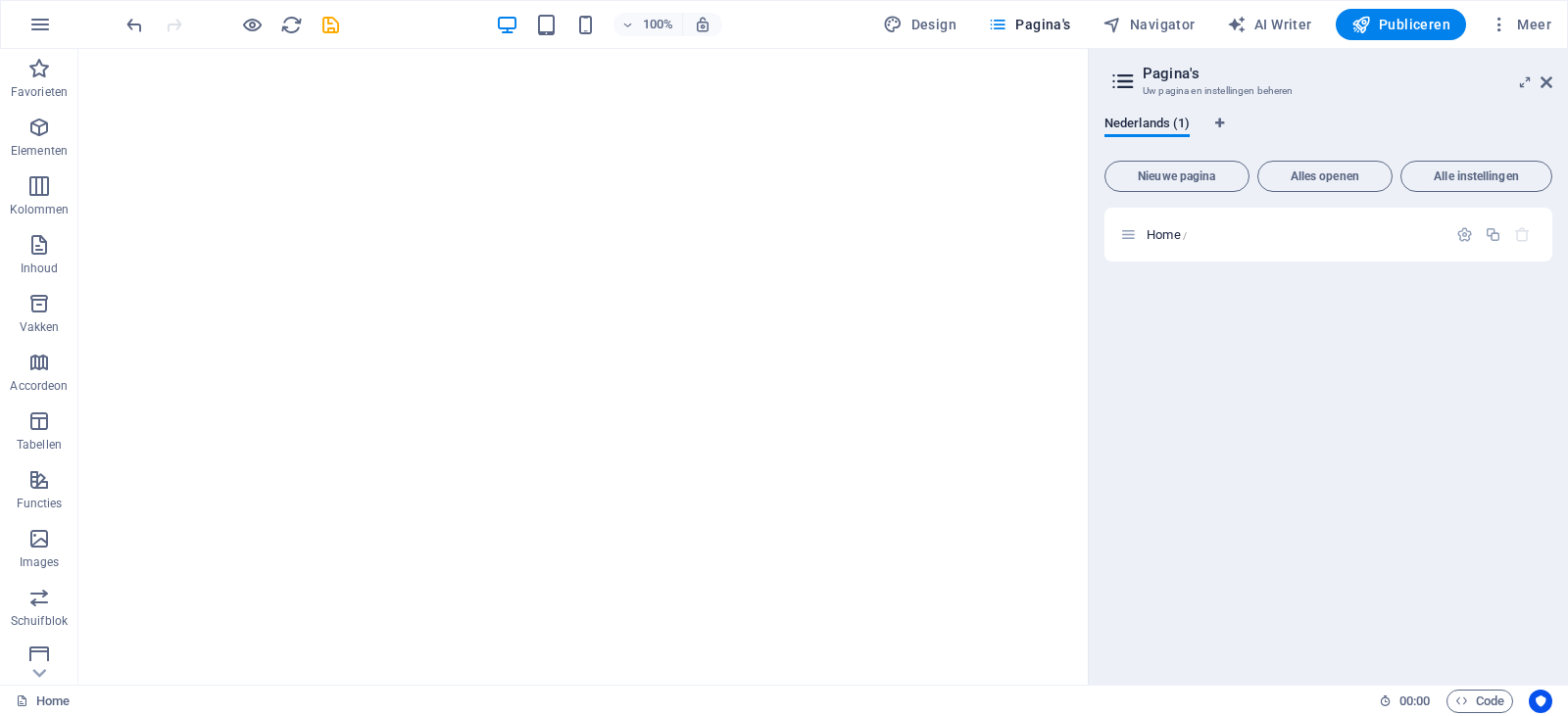
click at [1278, 24] on span "AI Writer" at bounding box center [1270, 25] width 85 height 20
select select "English"
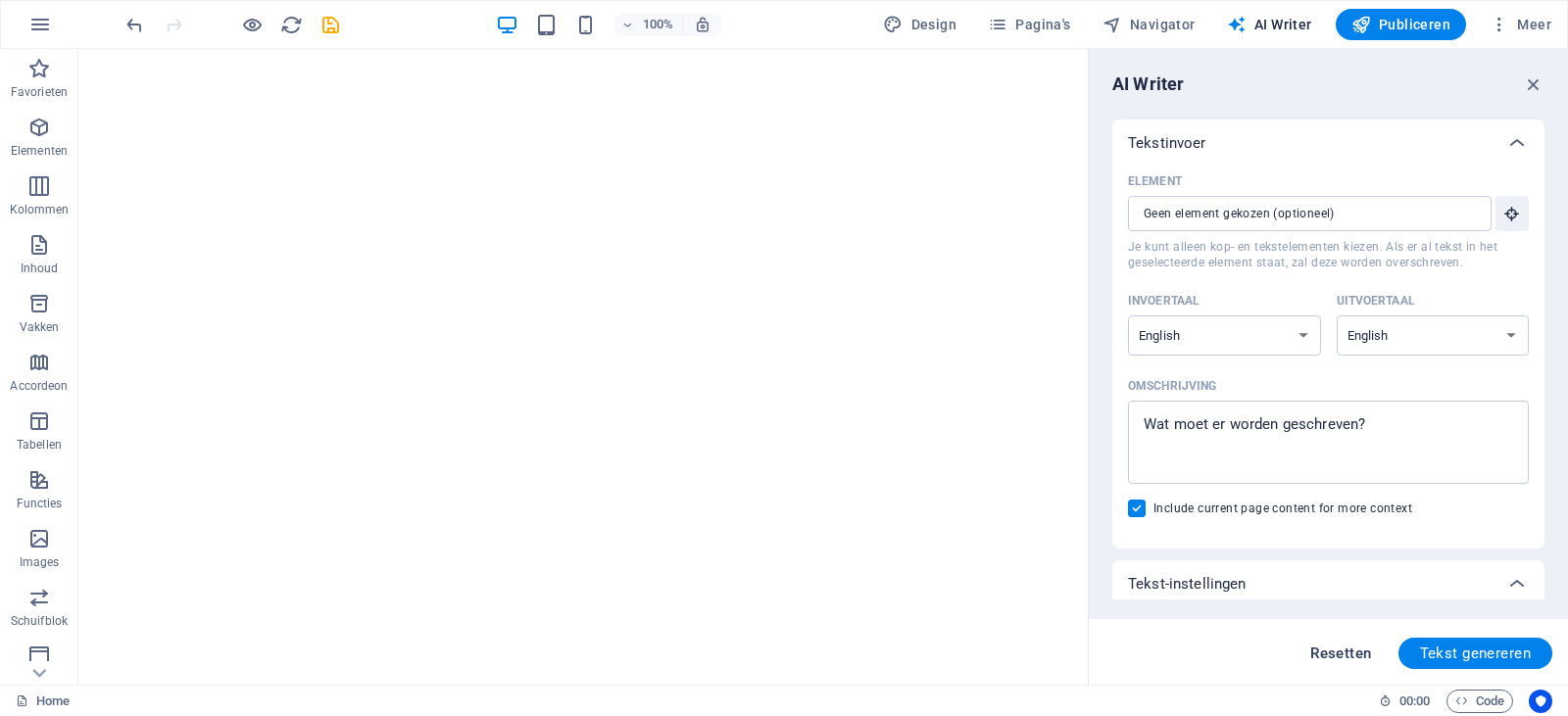
click at [1347, 659] on span "Resetten" at bounding box center [1340, 654] width 60 height 16
type textarea "x"
click at [1348, 654] on span "Resetten" at bounding box center [1340, 654] width 60 height 16
type textarea "x"
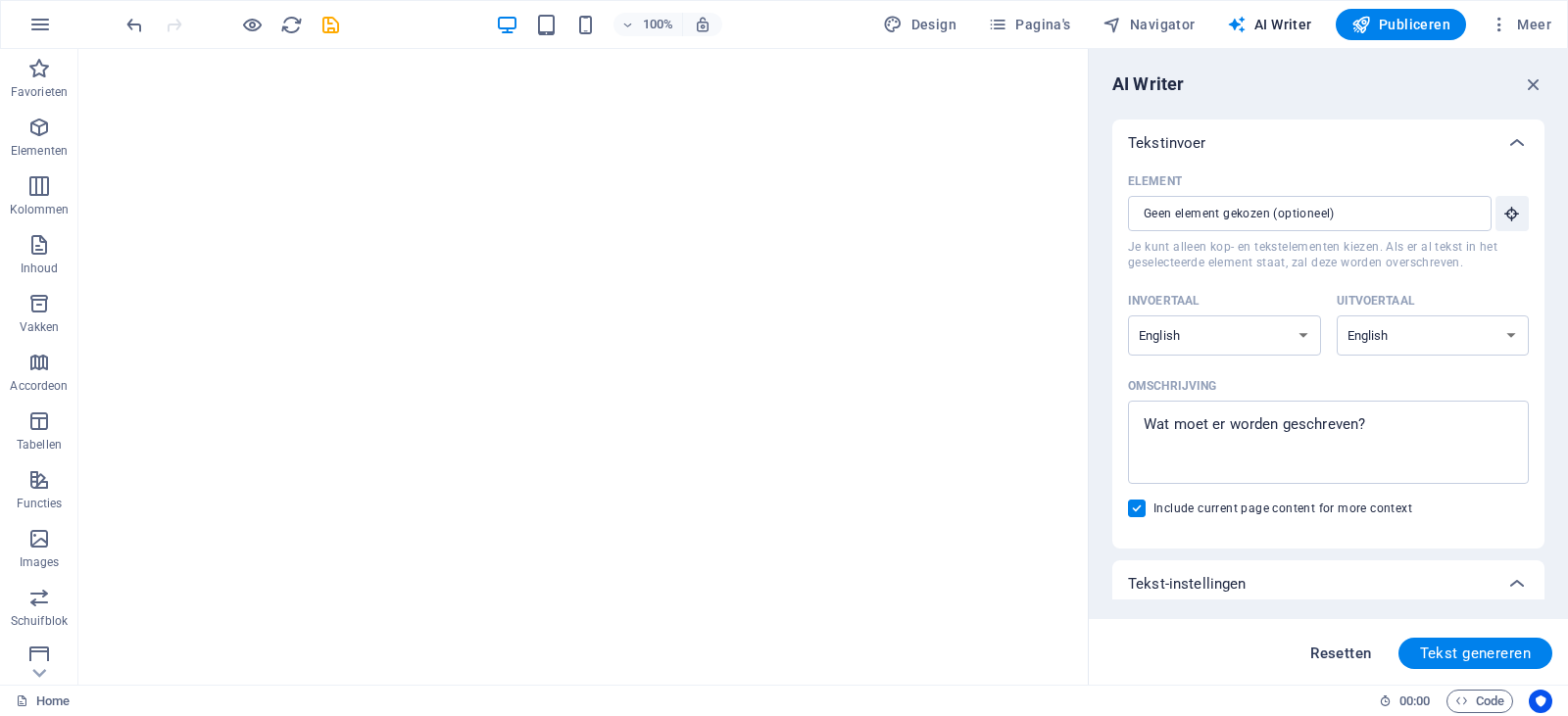
type textarea "x"
click at [1348, 654] on span "Resetten" at bounding box center [1340, 654] width 60 height 16
type textarea "x"
click at [1533, 78] on icon "button" at bounding box center [1533, 84] width 22 height 22
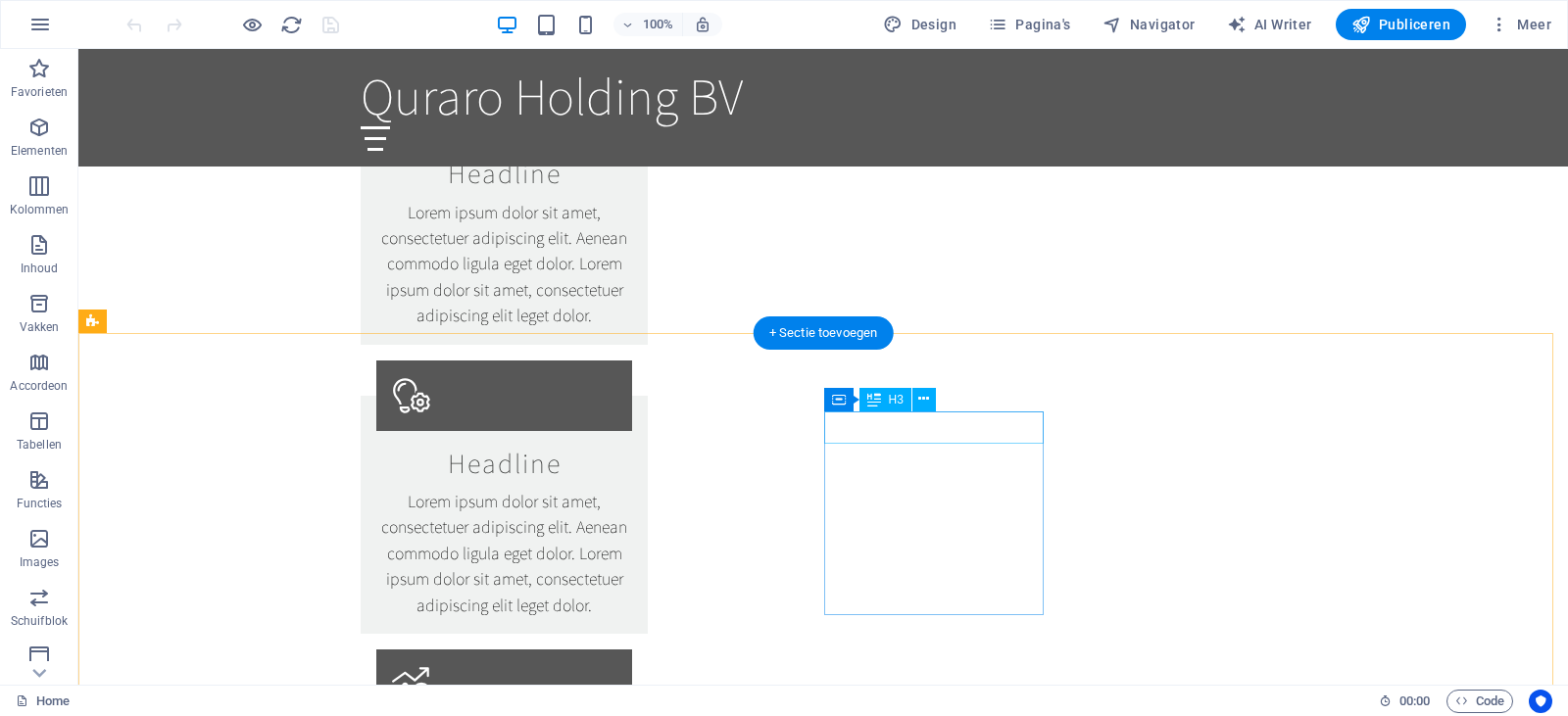
scroll to position [2168, 0]
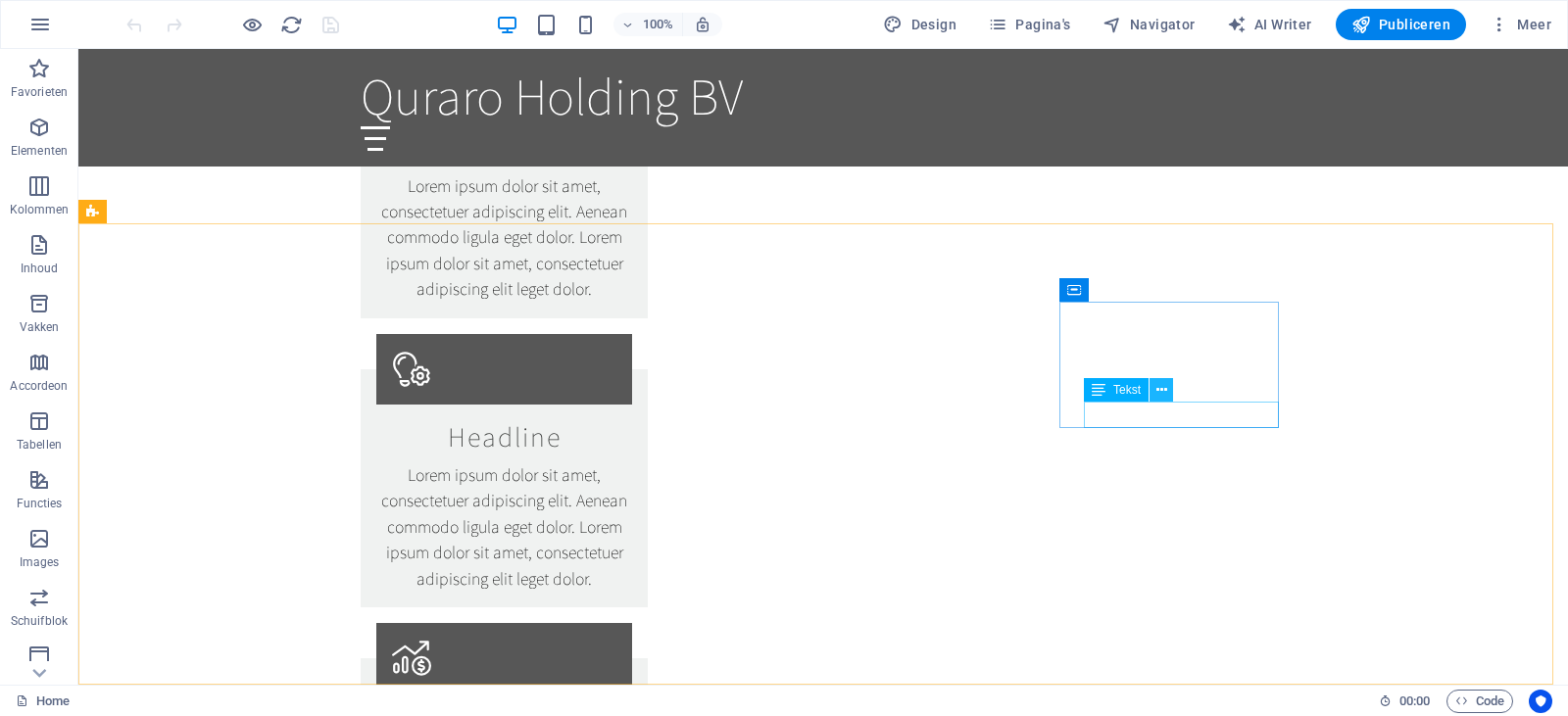
click at [1159, 397] on icon at bounding box center [1161, 390] width 11 height 21
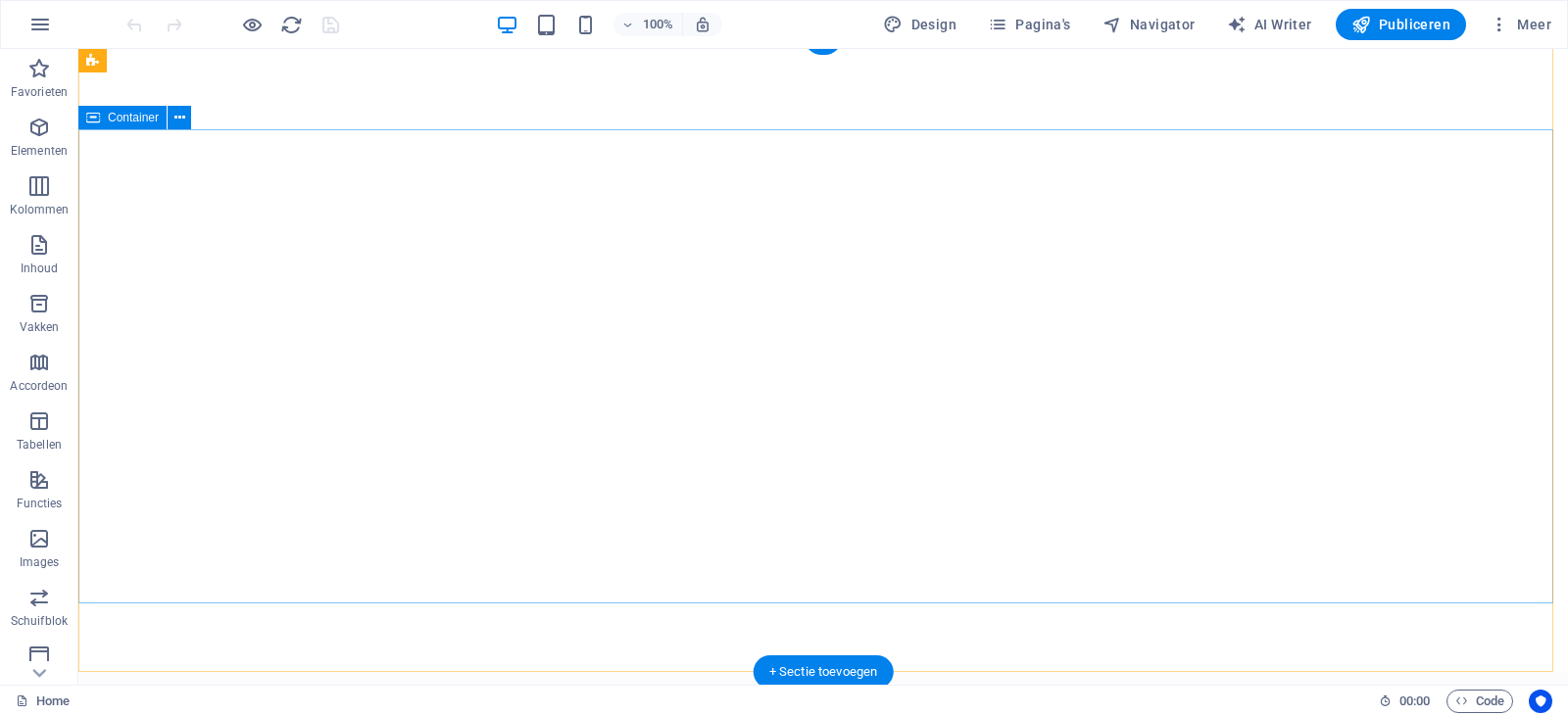
scroll to position [0, 0]
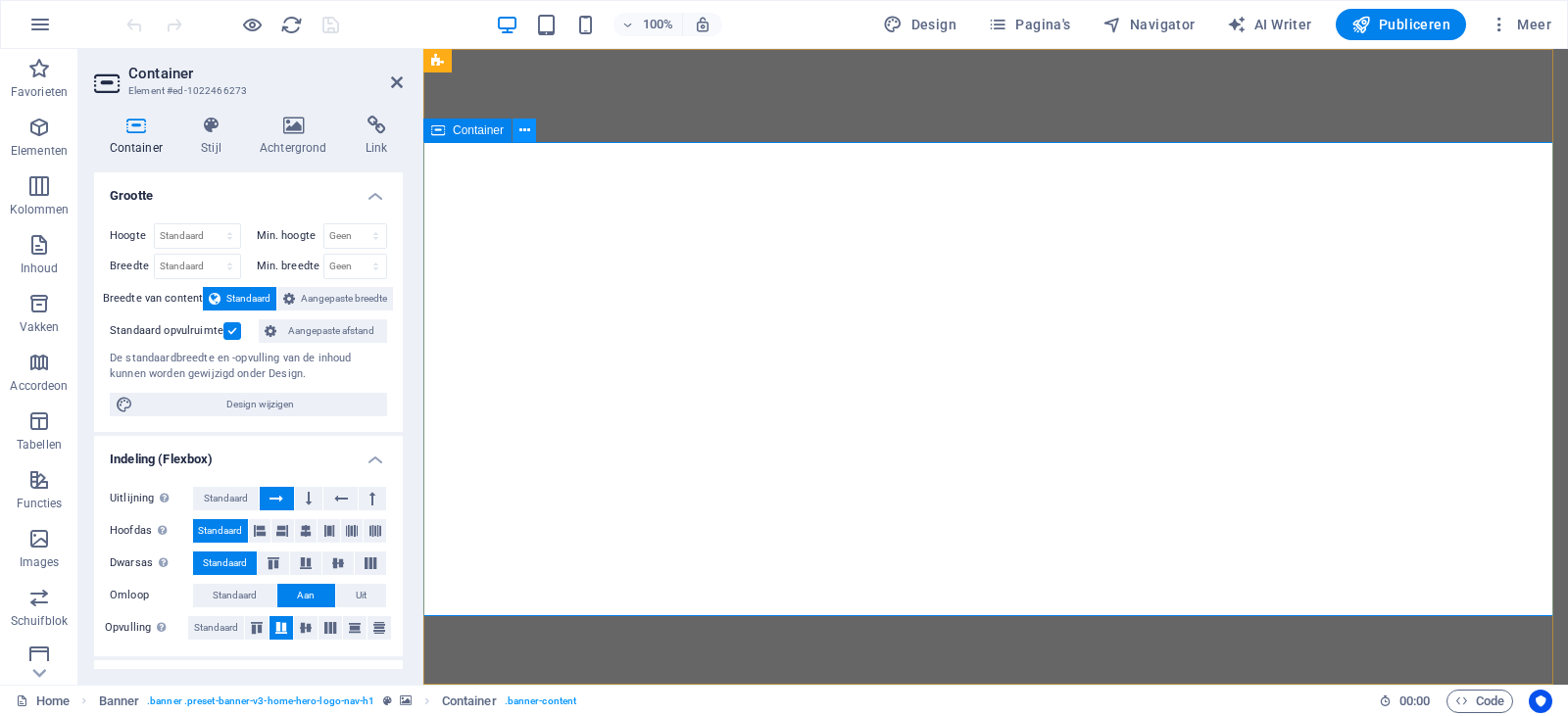
click at [525, 131] on icon at bounding box center [525, 130] width 11 height 21
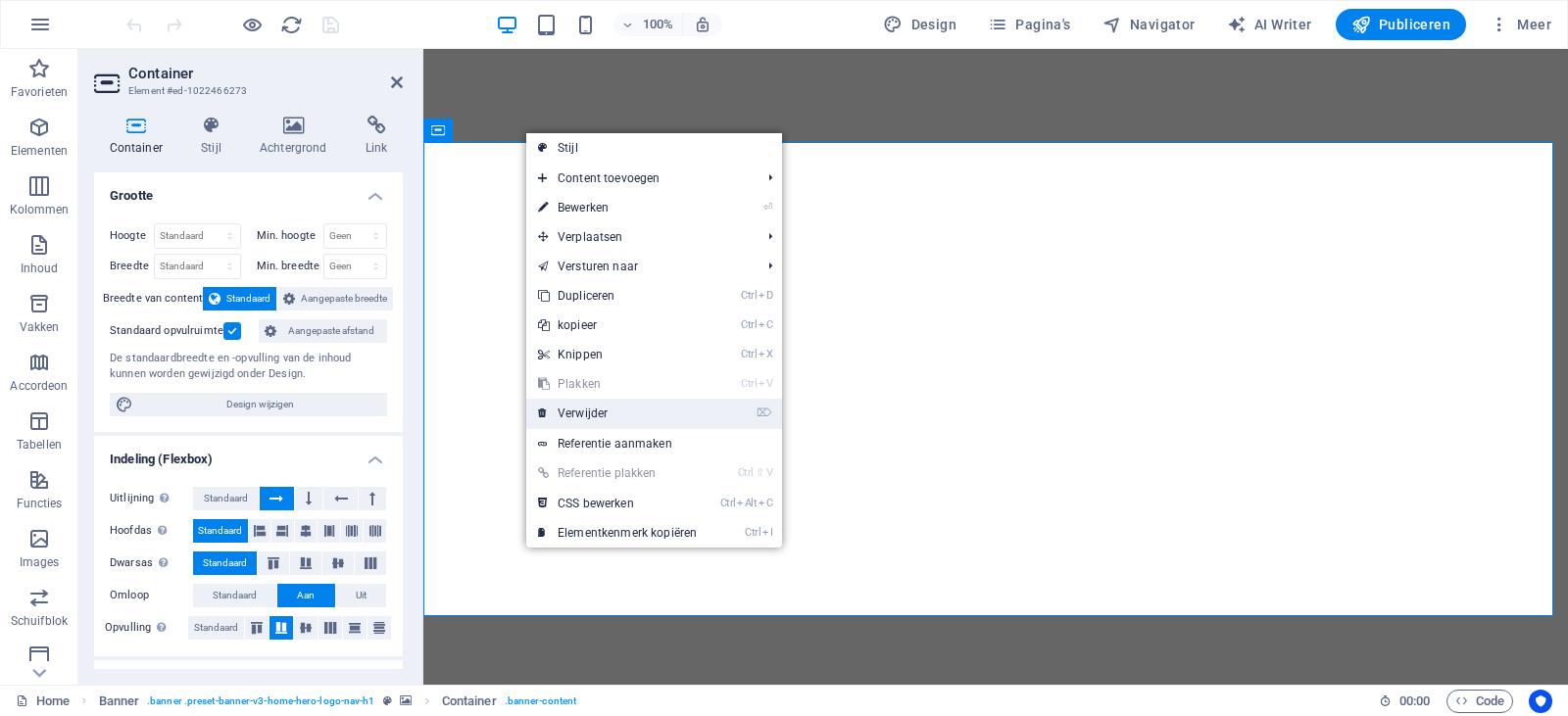
click at [583, 416] on link "⌦ Verwijder" at bounding box center [618, 414] width 182 height 30
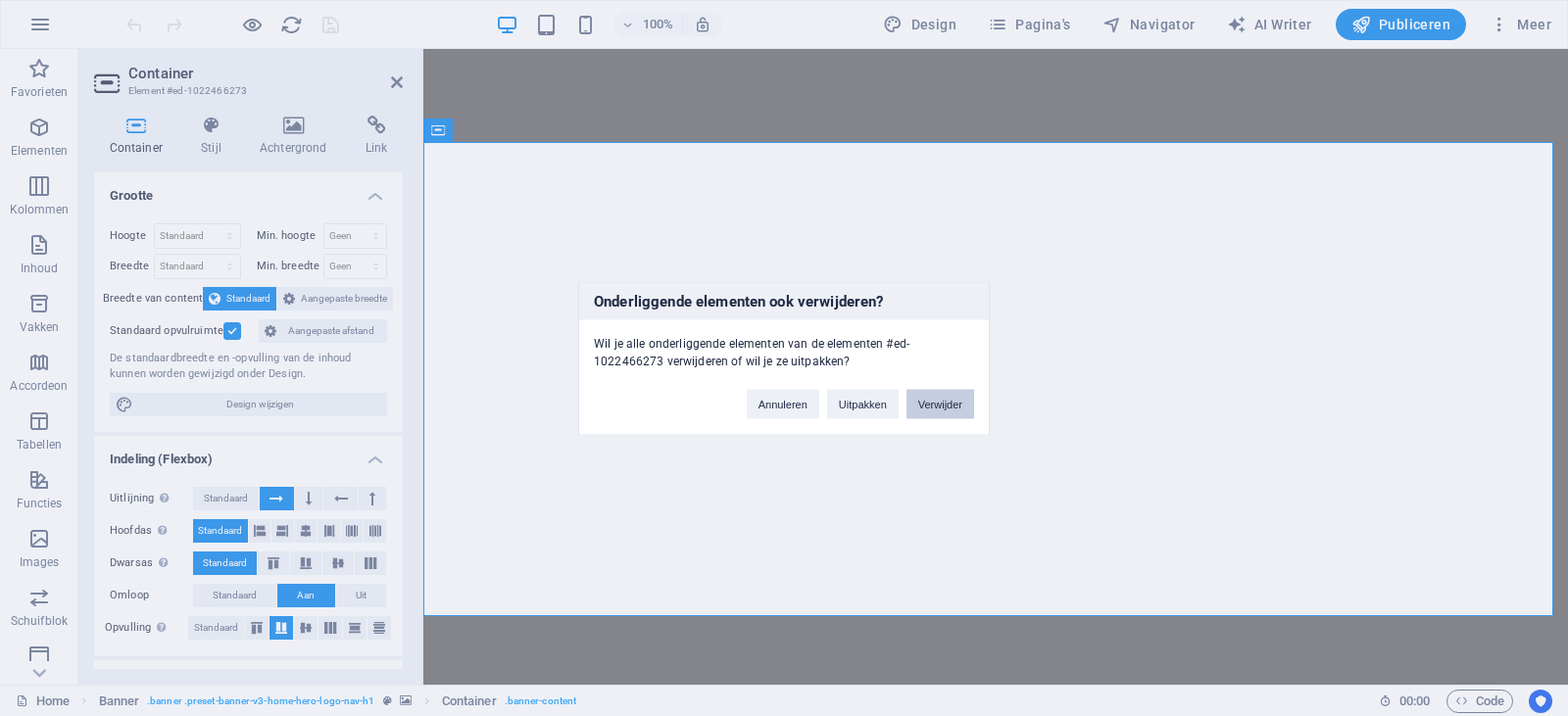
click at [934, 410] on button "Verwijder" at bounding box center [940, 404] width 67 height 30
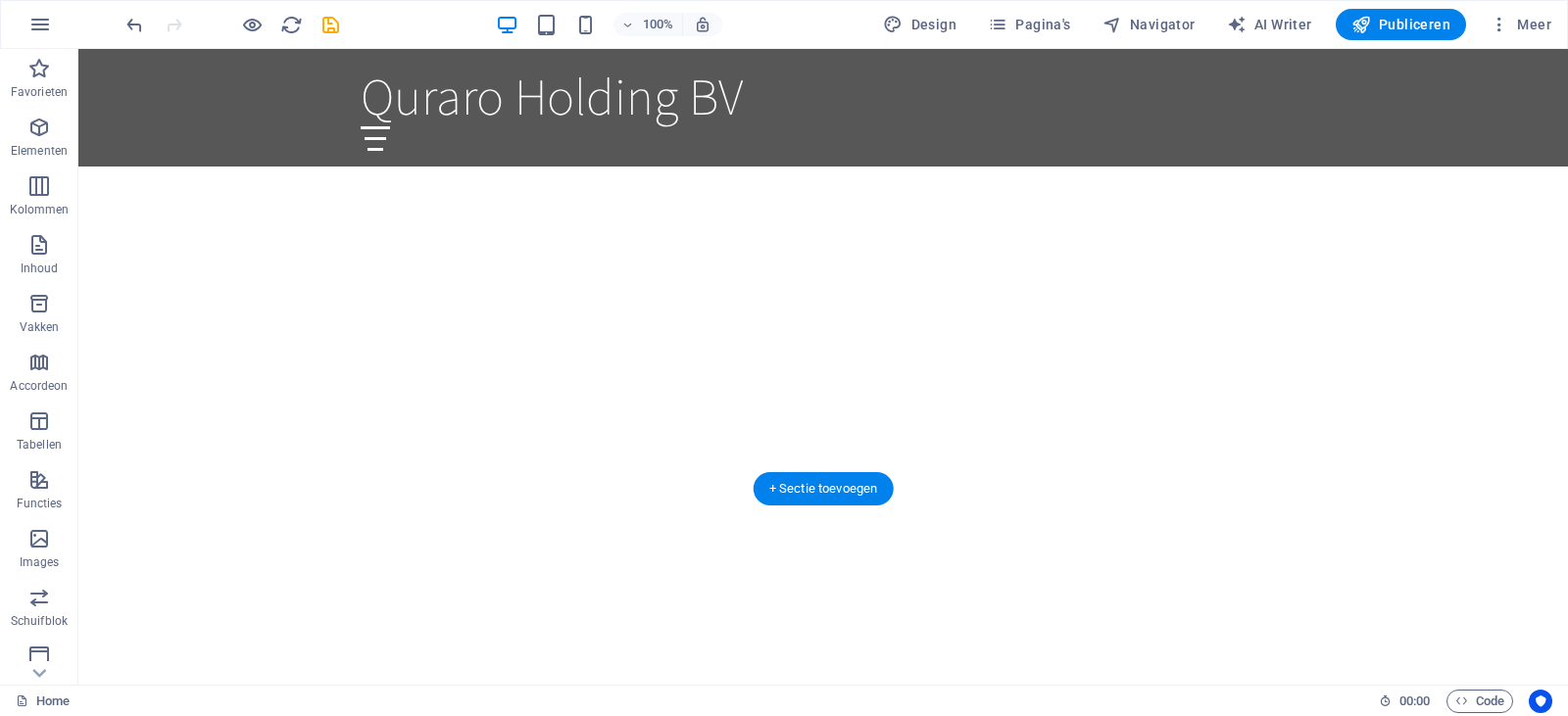
scroll to position [98, 0]
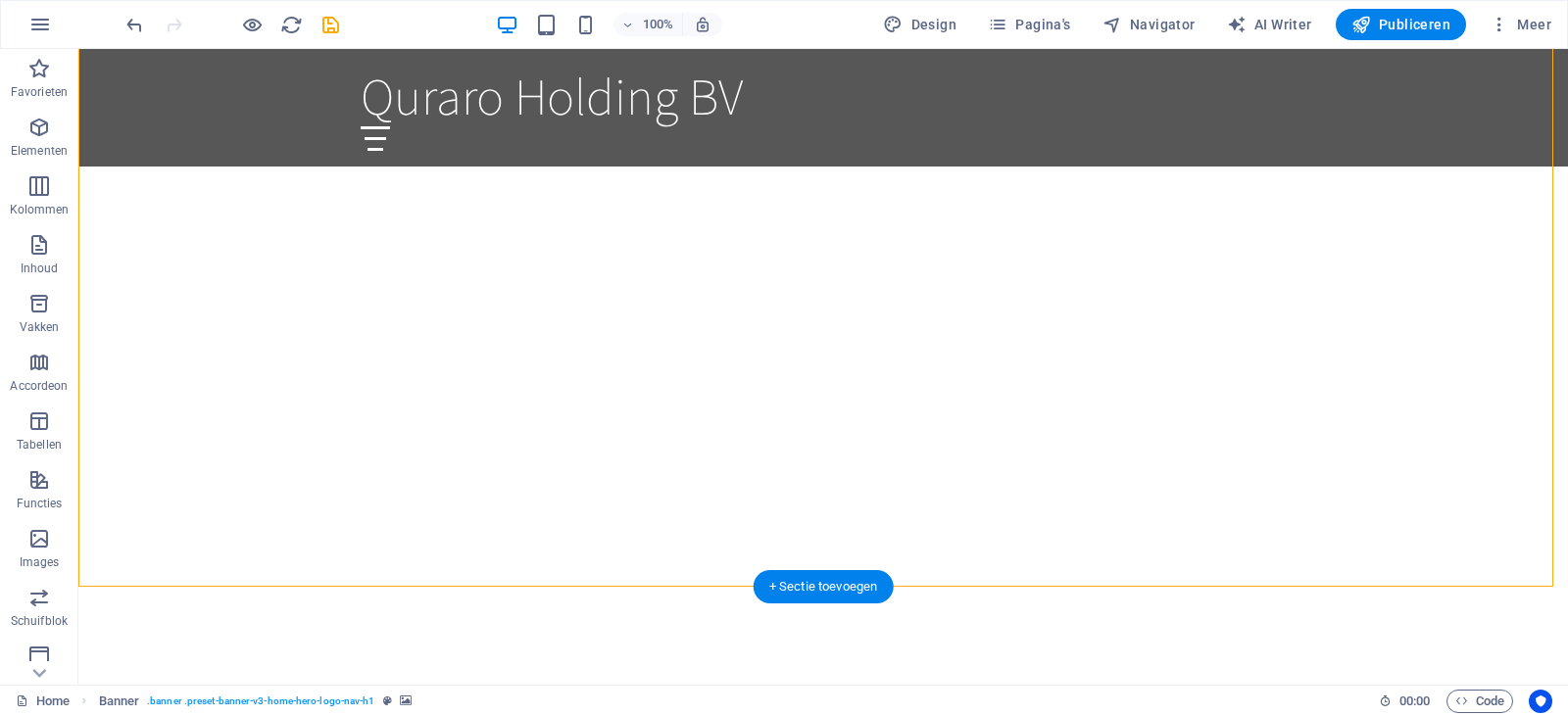
drag, startPoint x: 817, startPoint y: 588, endPoint x: 407, endPoint y: 504, distance: 418.5
click at [817, 588] on div "+ Sectie toevoegen" at bounding box center [824, 587] width 140 height 34
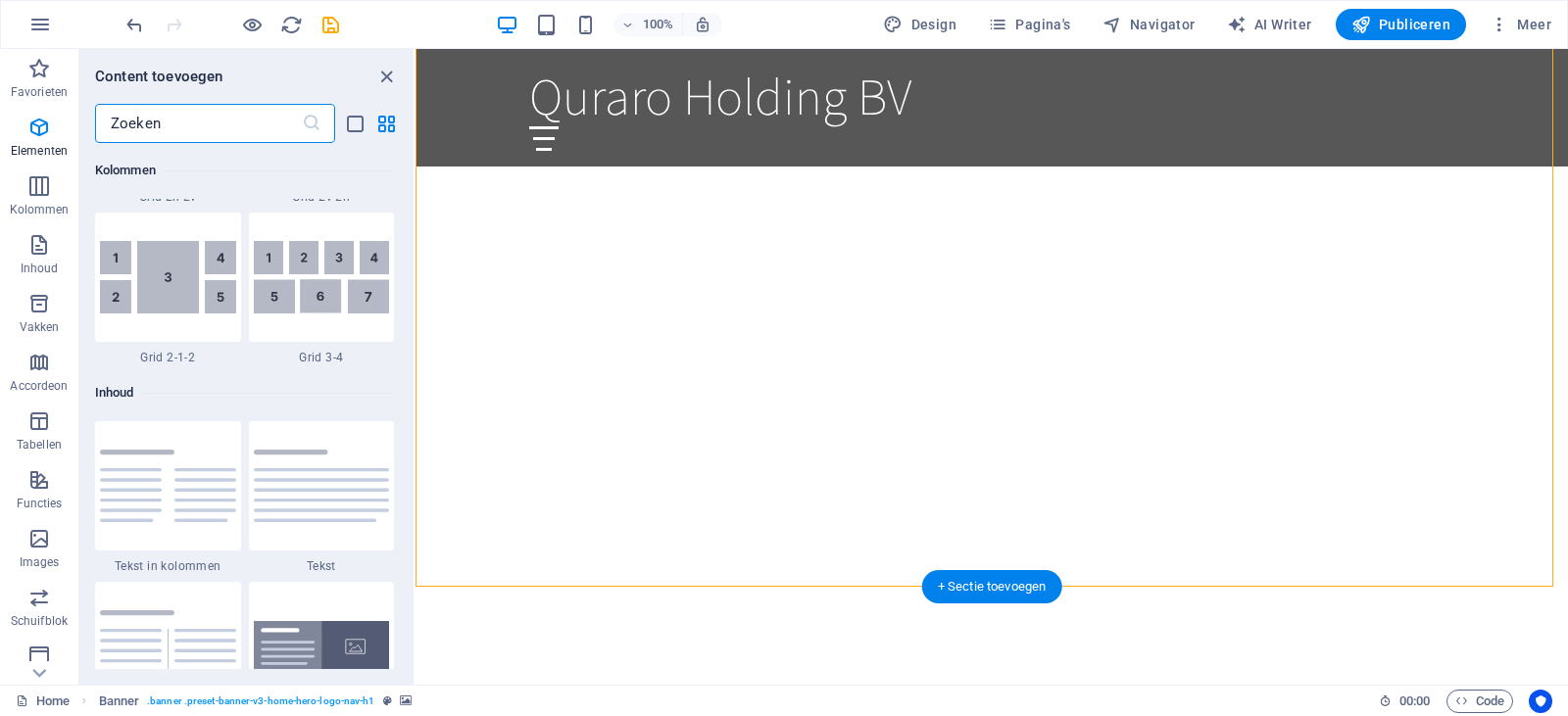
scroll to position [3428, 0]
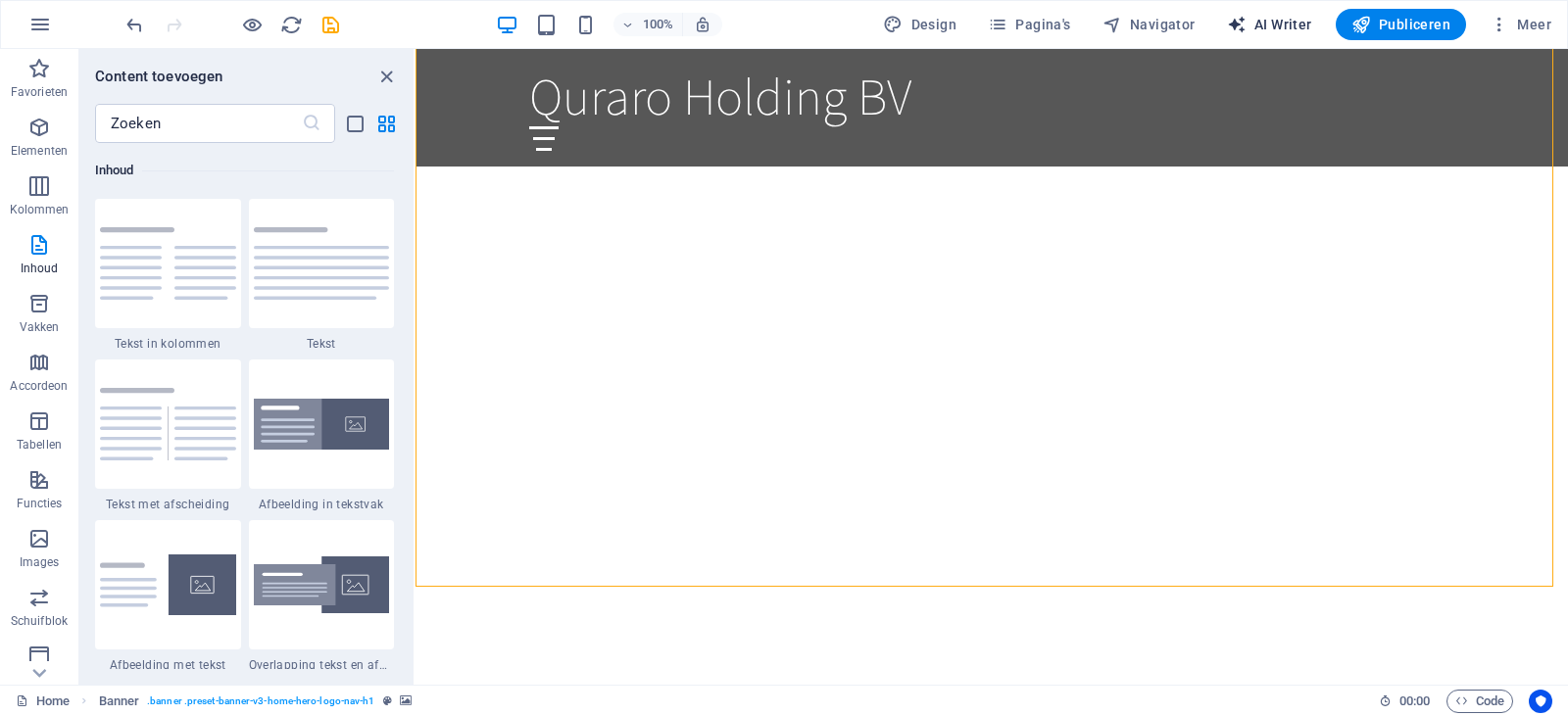
click at [1259, 25] on span "AI Writer" at bounding box center [1270, 25] width 85 height 20
select select "English"
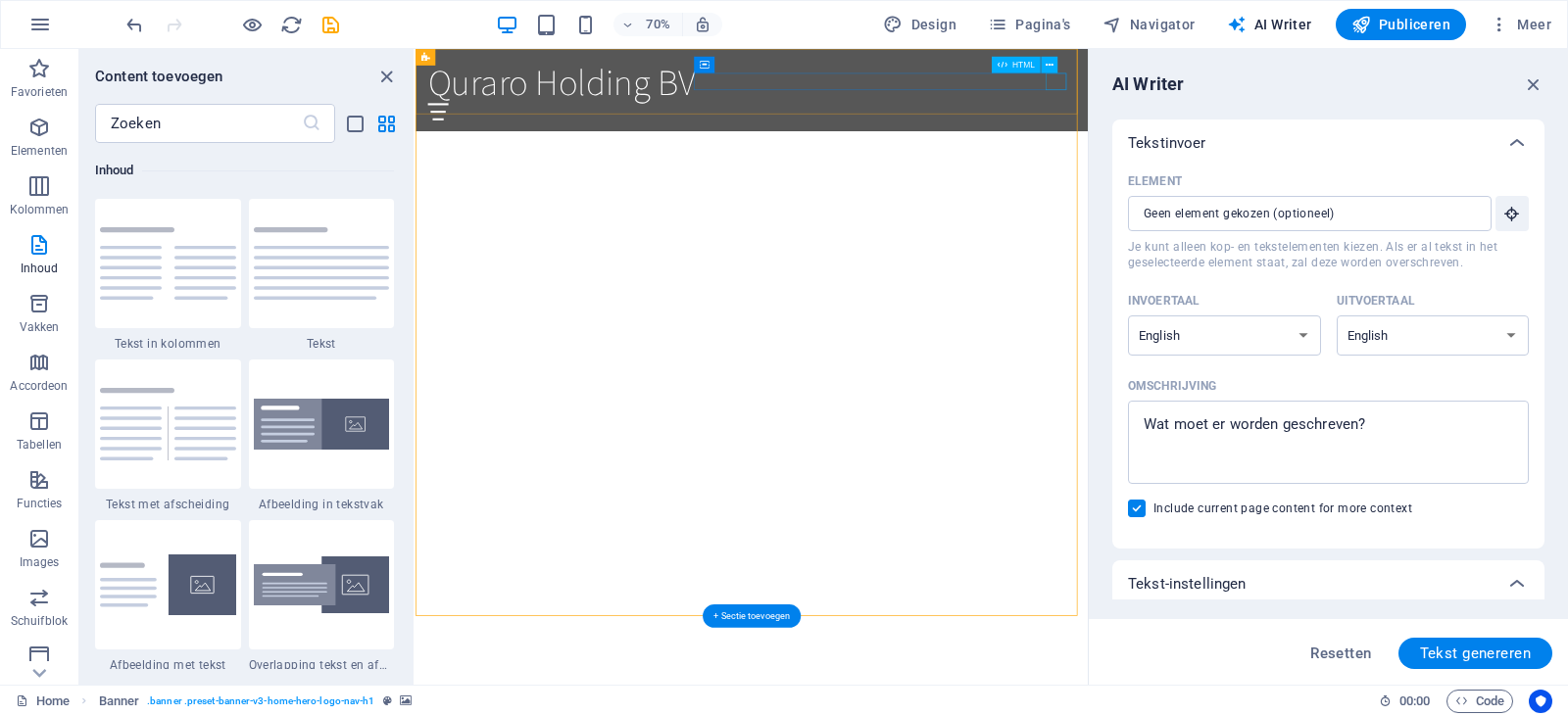
click at [1325, 126] on div at bounding box center [895, 138] width 925 height 25
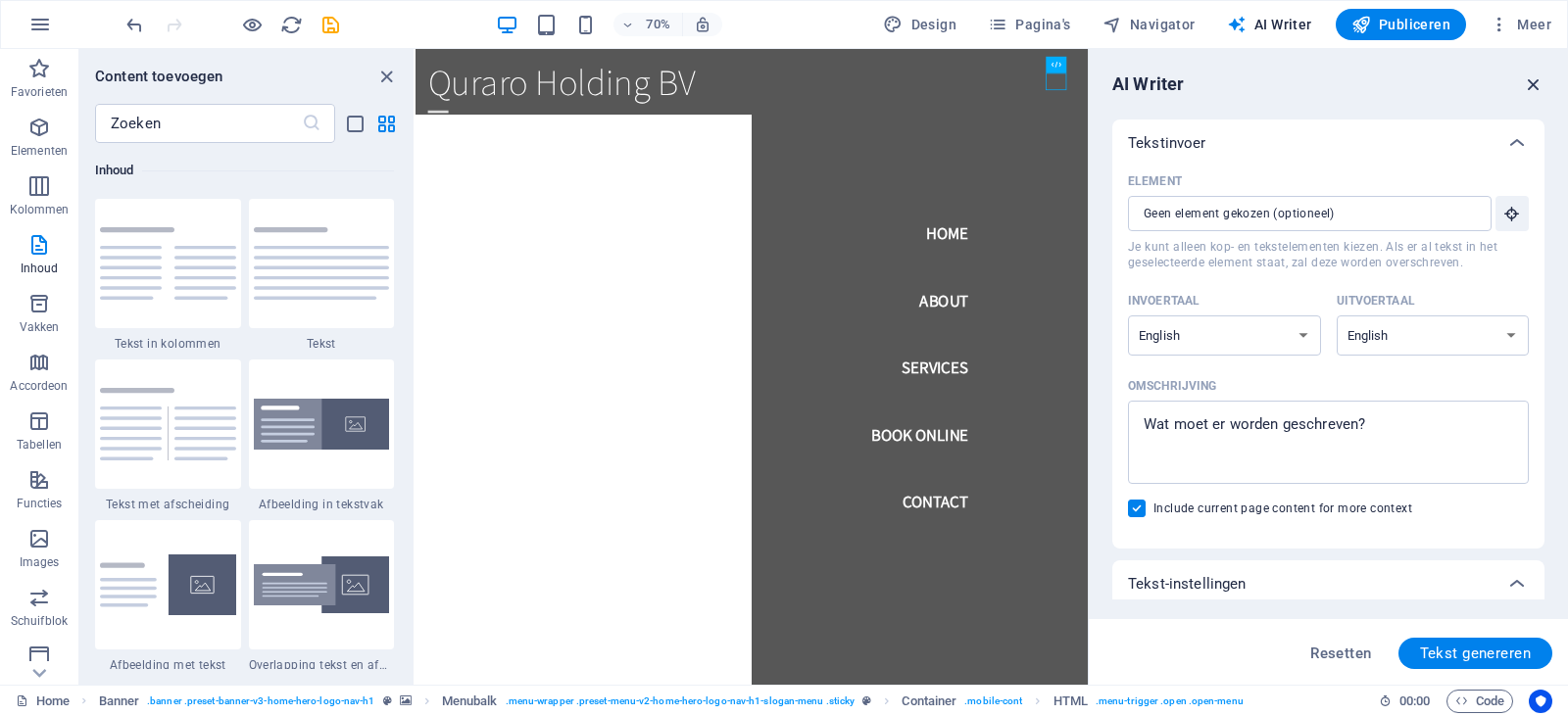
click at [1537, 89] on icon "button" at bounding box center [1533, 84] width 22 height 22
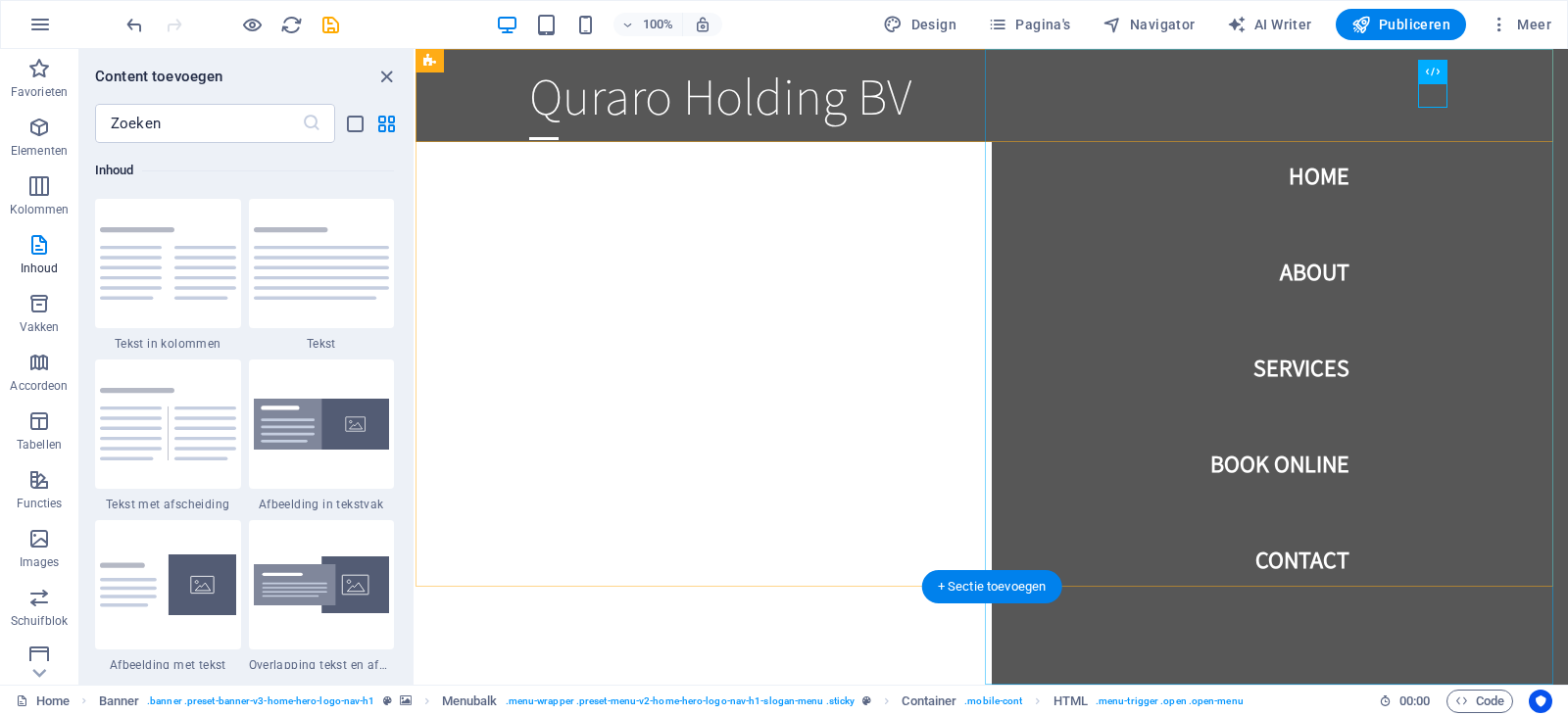
click at [1537, 89] on nav "Home About Services Book Online Contact" at bounding box center [1279, 367] width 576 height 636
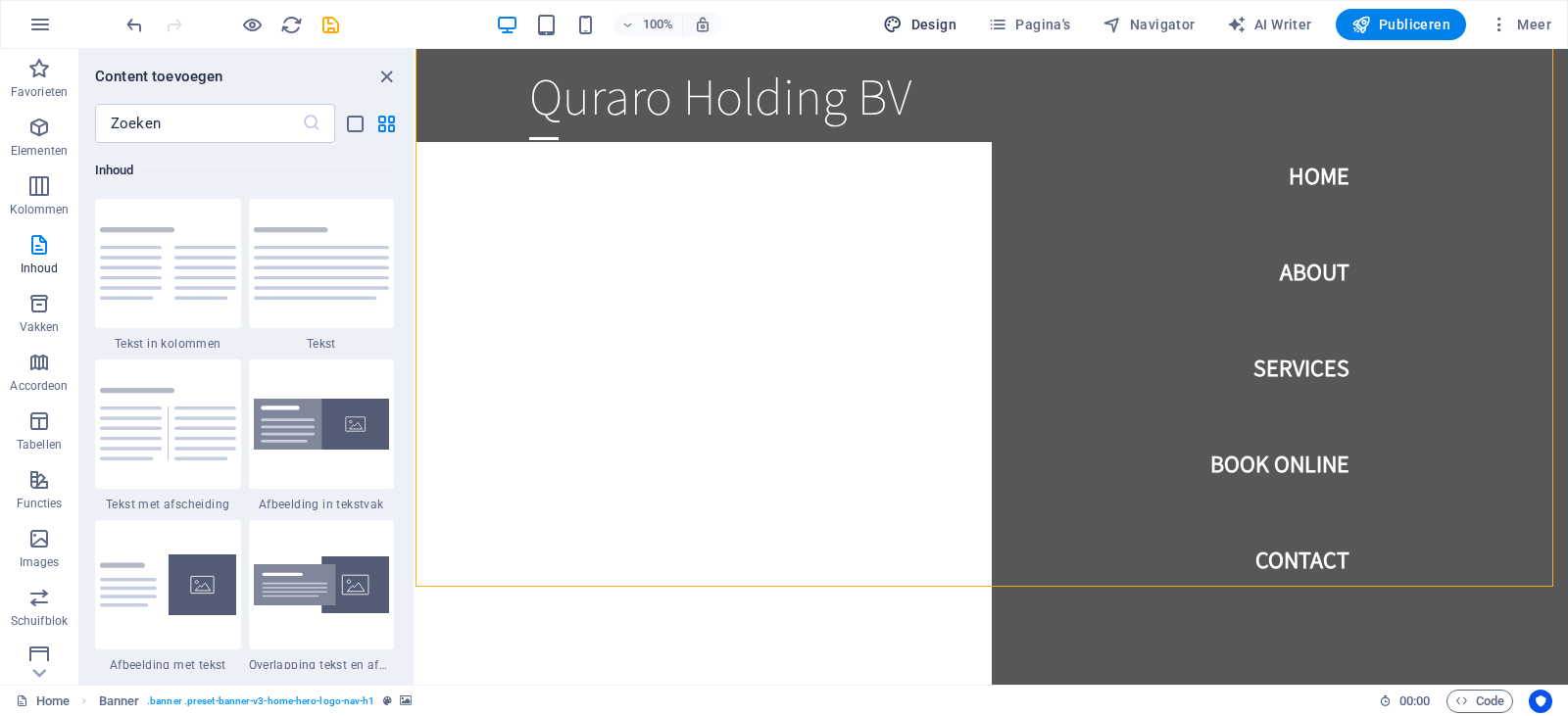
click at [933, 33] on span "Design" at bounding box center [920, 25] width 73 height 20
select select "rem"
select select "200"
select select "px"
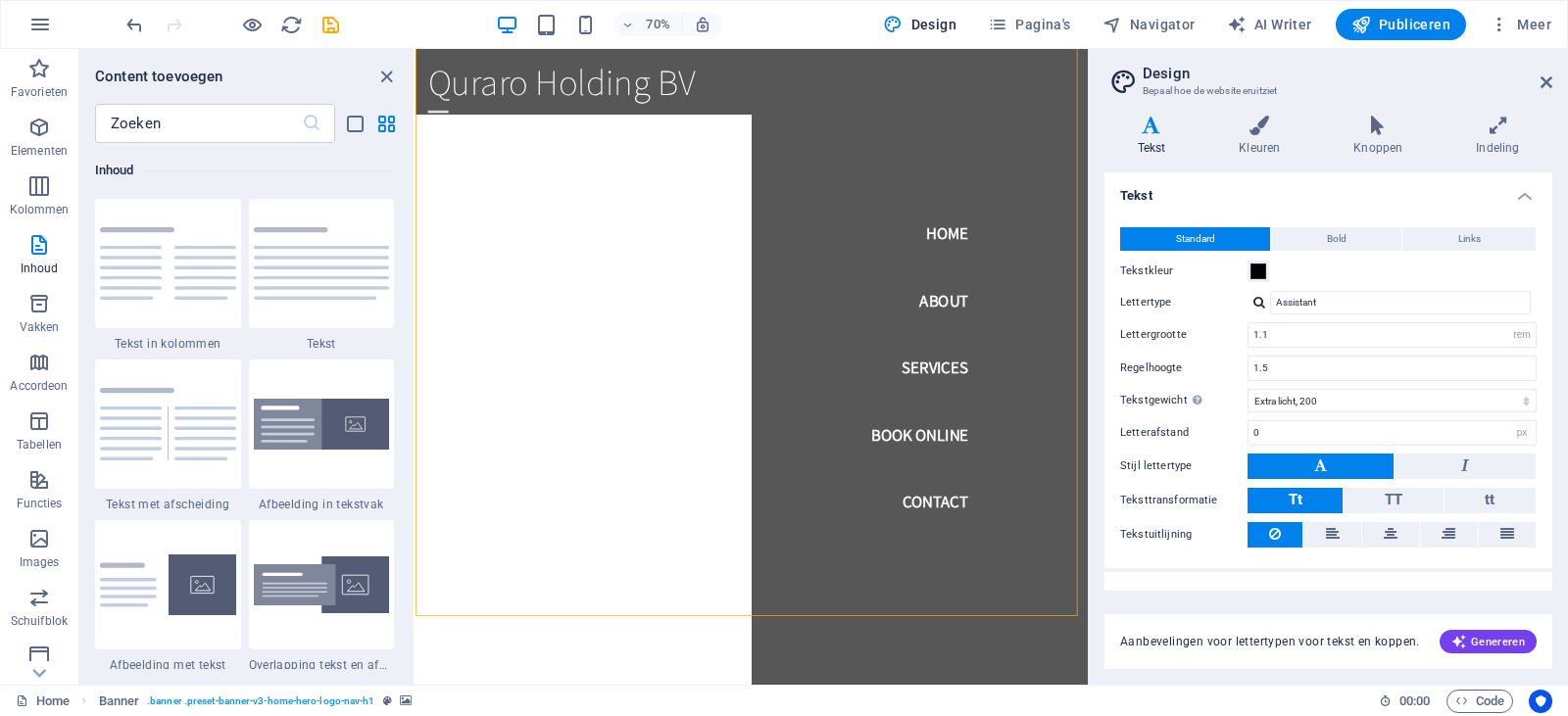
click at [1033, 7] on div "70% Design Pagina's Navigator AI Writer Publiceren Meer" at bounding box center [784, 25] width 1566 height 47
click at [1168, 21] on span "Navigator" at bounding box center [1149, 25] width 93 height 20
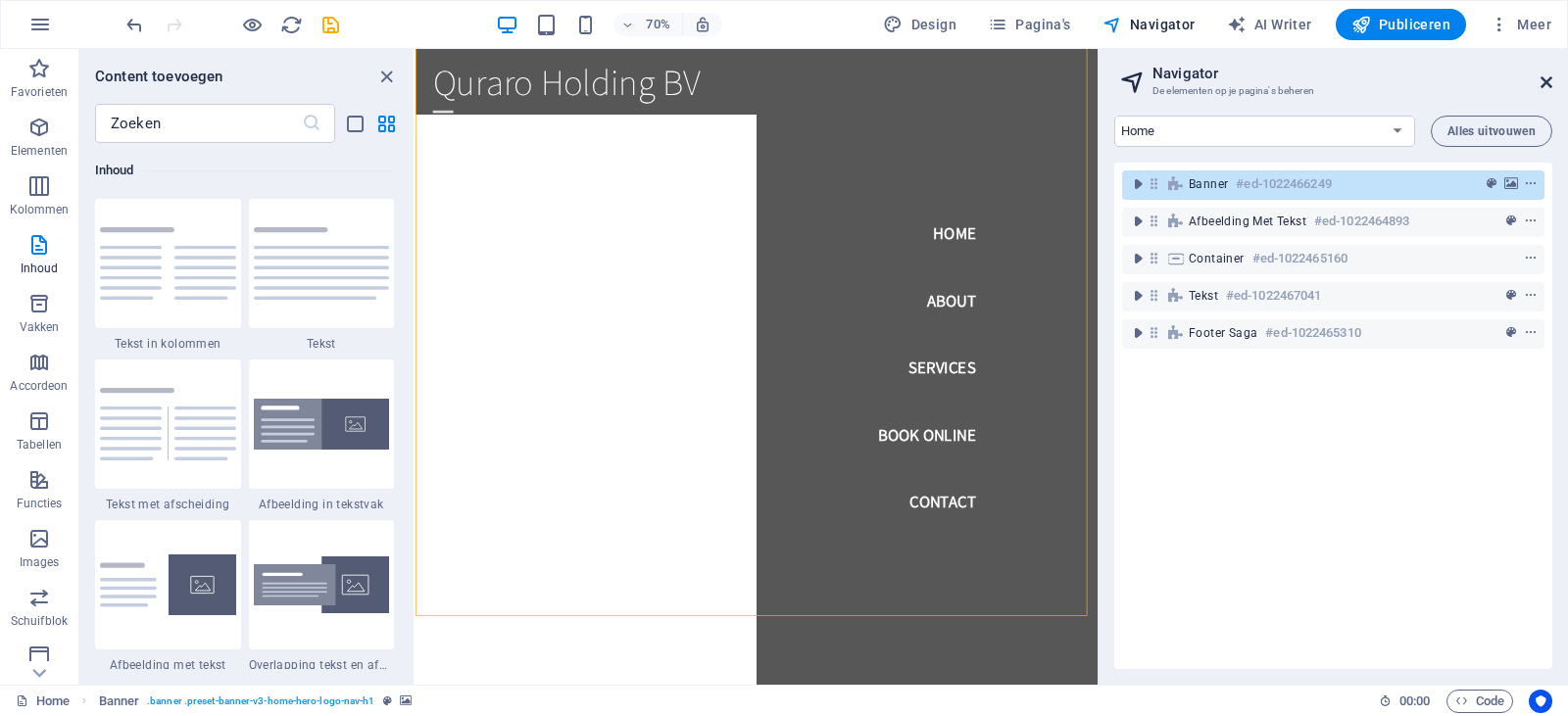
click at [1546, 85] on icon at bounding box center [1546, 82] width 12 height 16
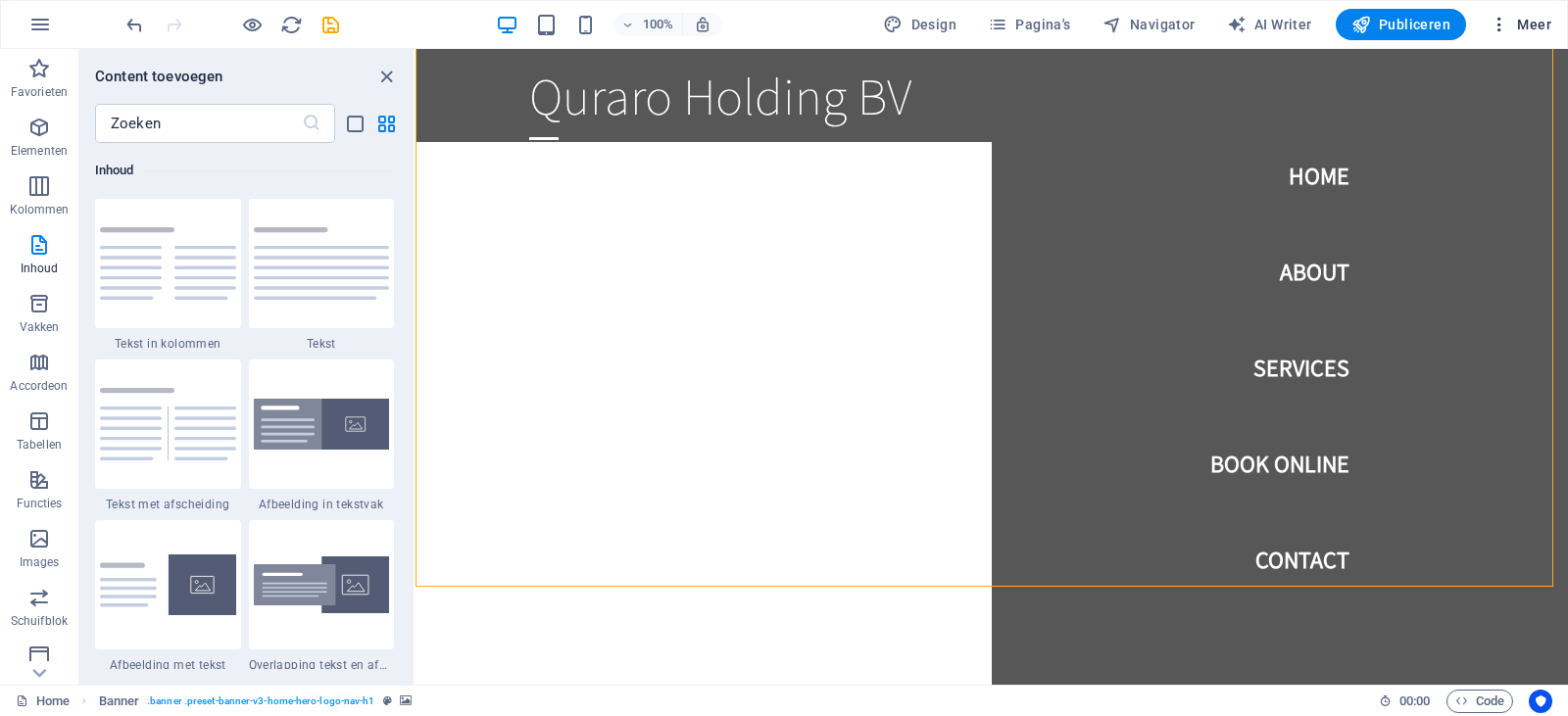
click at [1520, 34] on span "Meer" at bounding box center [1521, 25] width 61 height 20
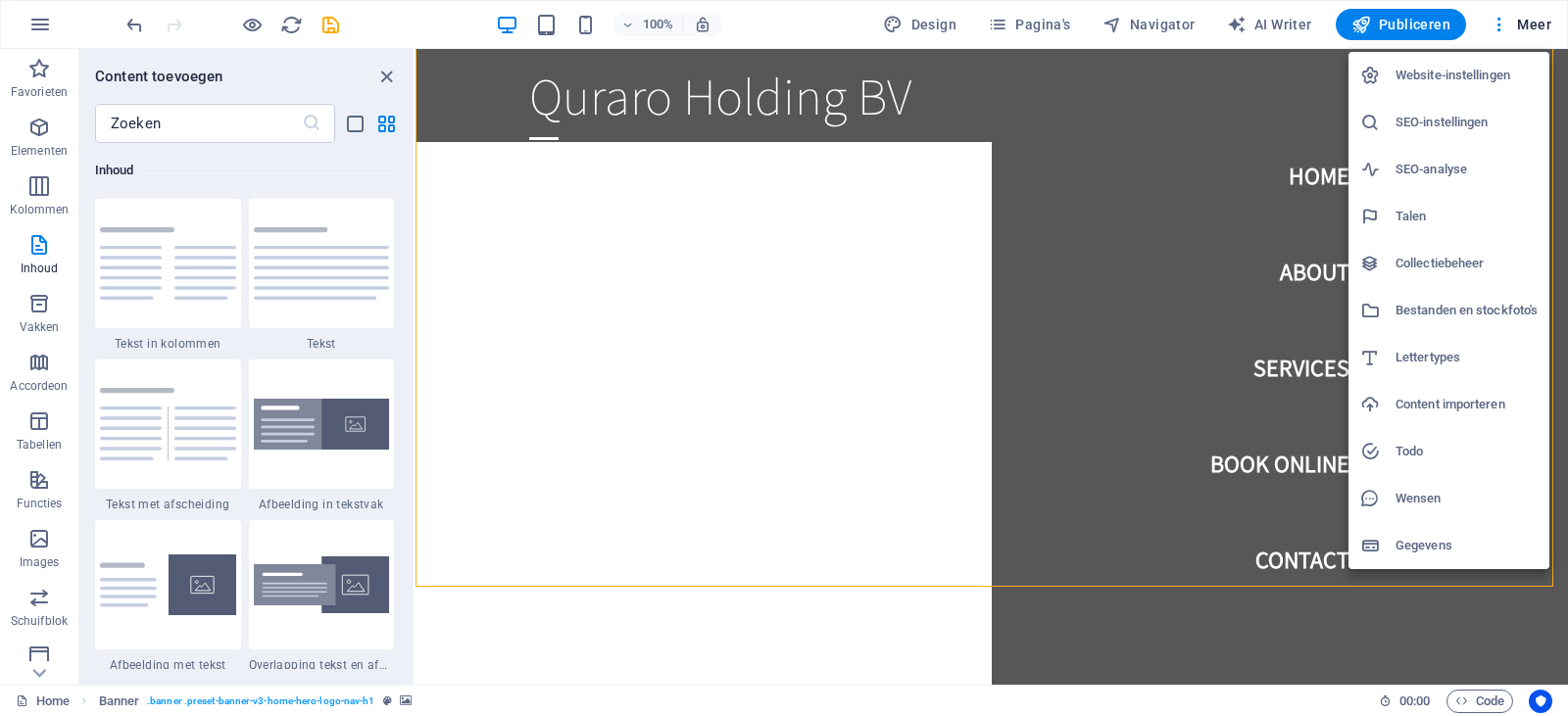
click at [1502, 27] on div at bounding box center [784, 358] width 1568 height 716
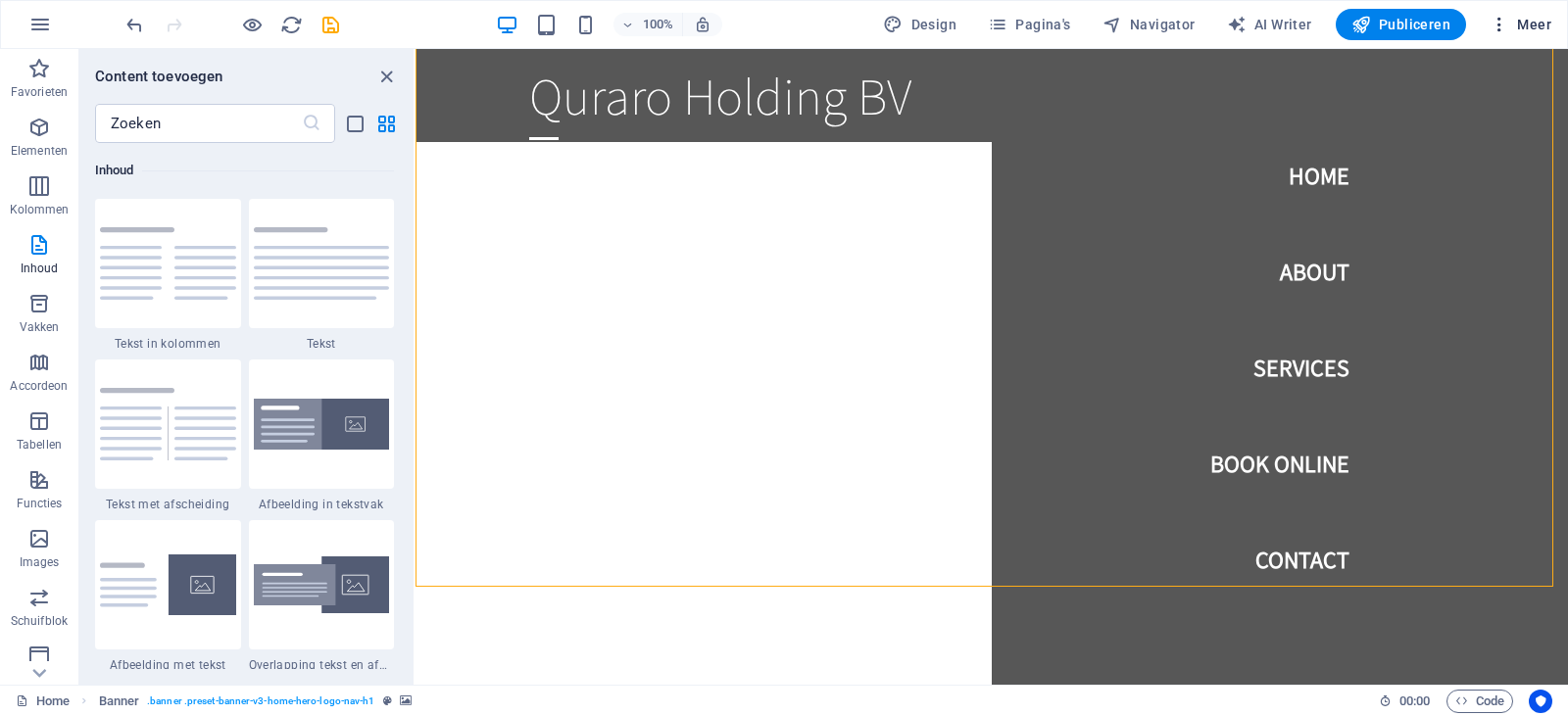
click at [1500, 27] on icon "button" at bounding box center [1500, 25] width 20 height 20
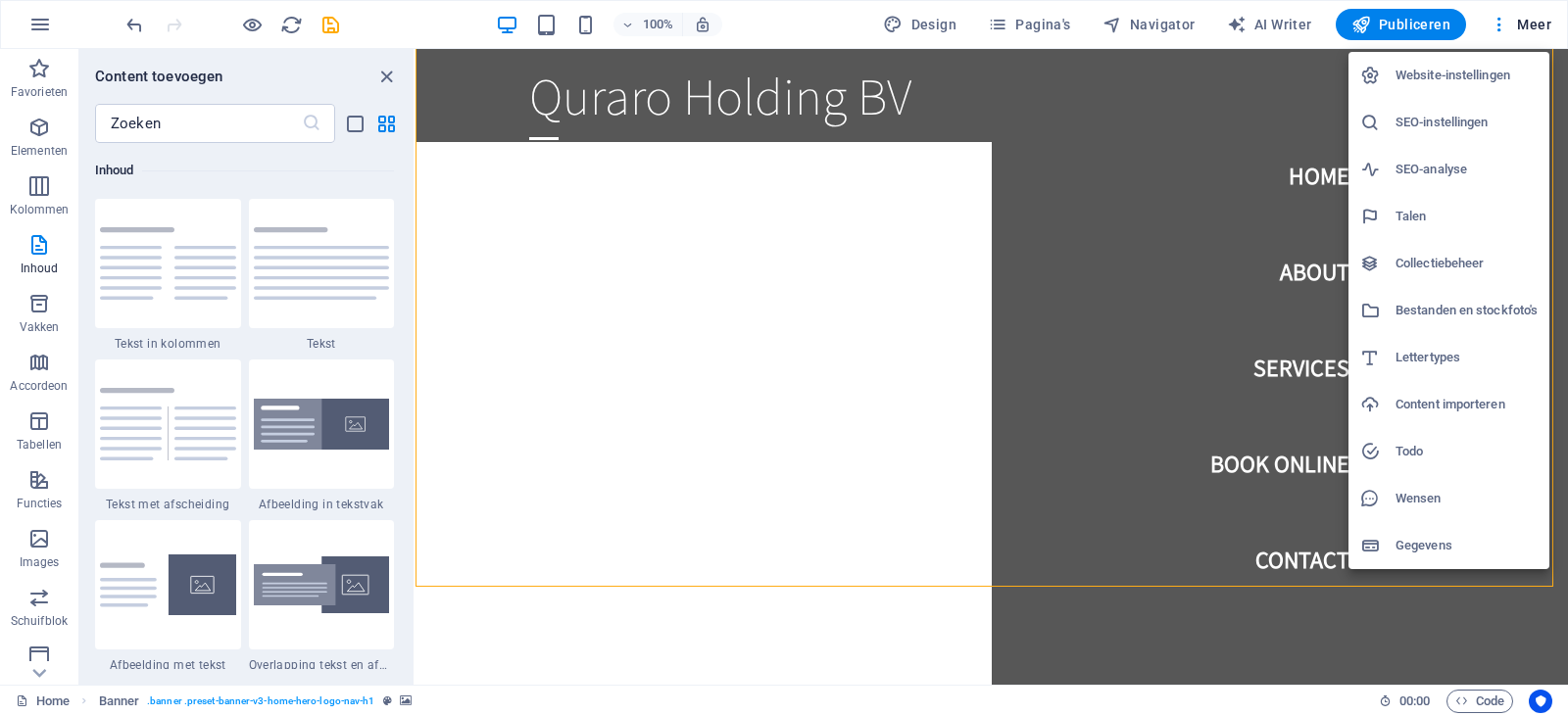
click at [1404, 500] on h6 "Wensen" at bounding box center [1466, 499] width 142 height 24
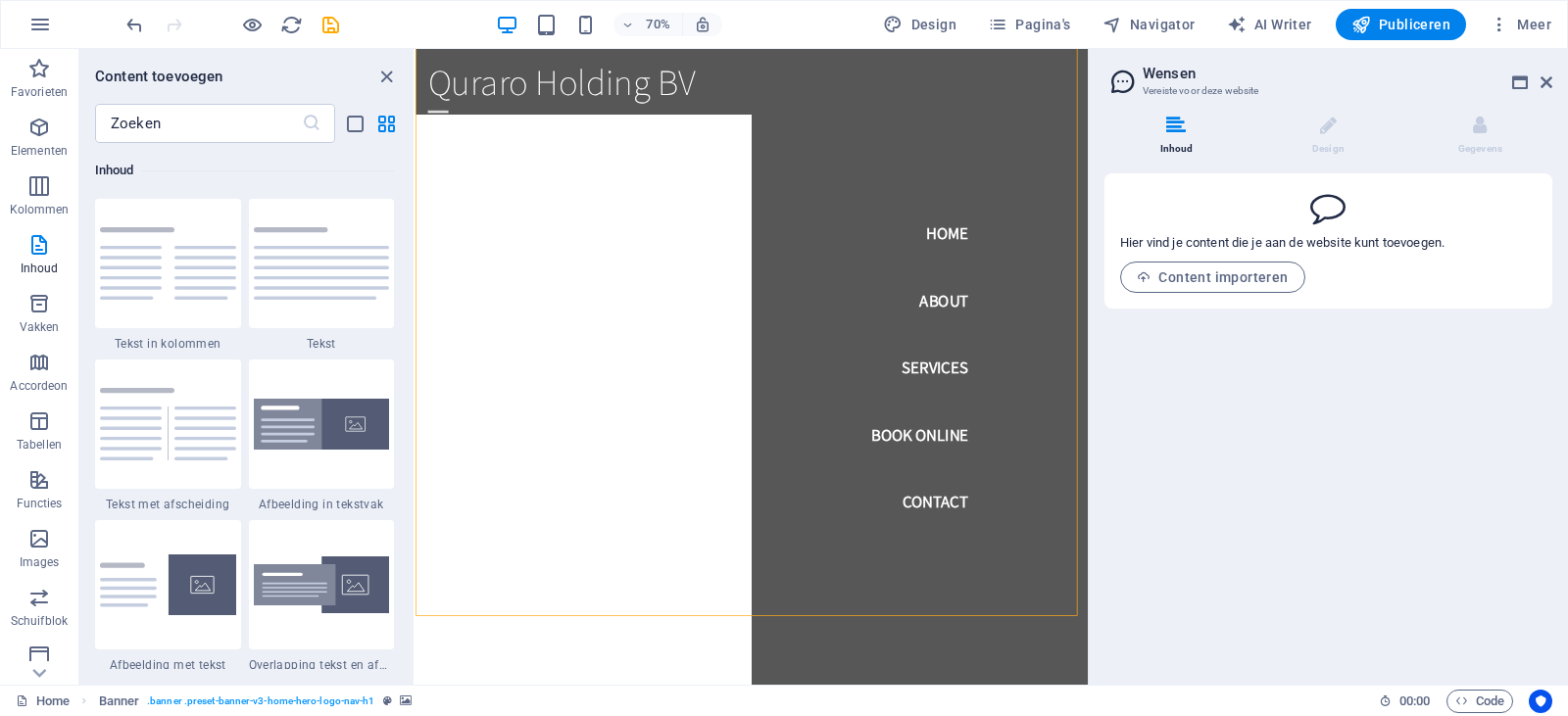
click at [1252, 219] on div at bounding box center [1329, 206] width 417 height 36
click at [1327, 212] on icon at bounding box center [1328, 206] width 36 height 36
click at [1304, 147] on li "Design" at bounding box center [1333, 136] width 152 height 42
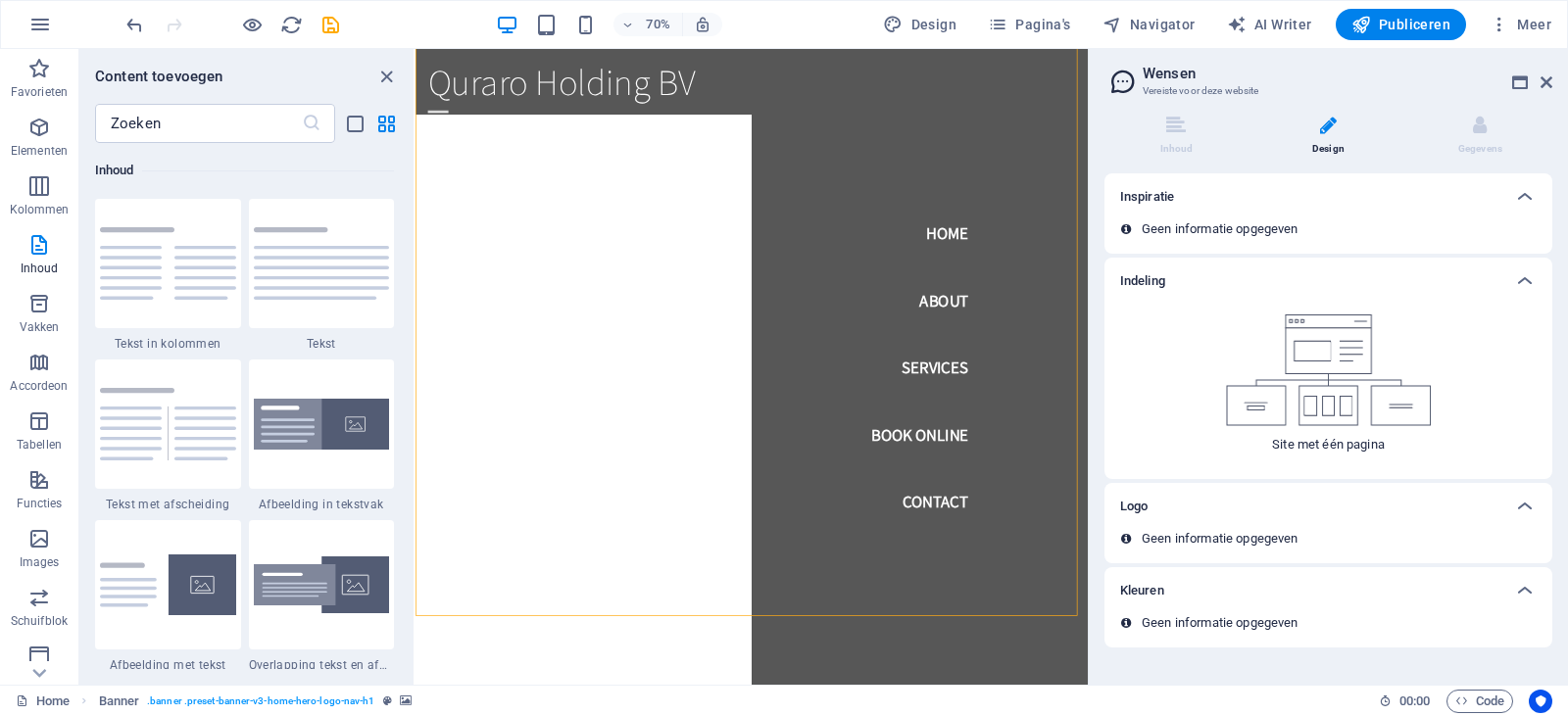
click at [1304, 147] on li "Design" at bounding box center [1333, 136] width 152 height 42
click at [1540, 86] on icon at bounding box center [1546, 82] width 12 height 16
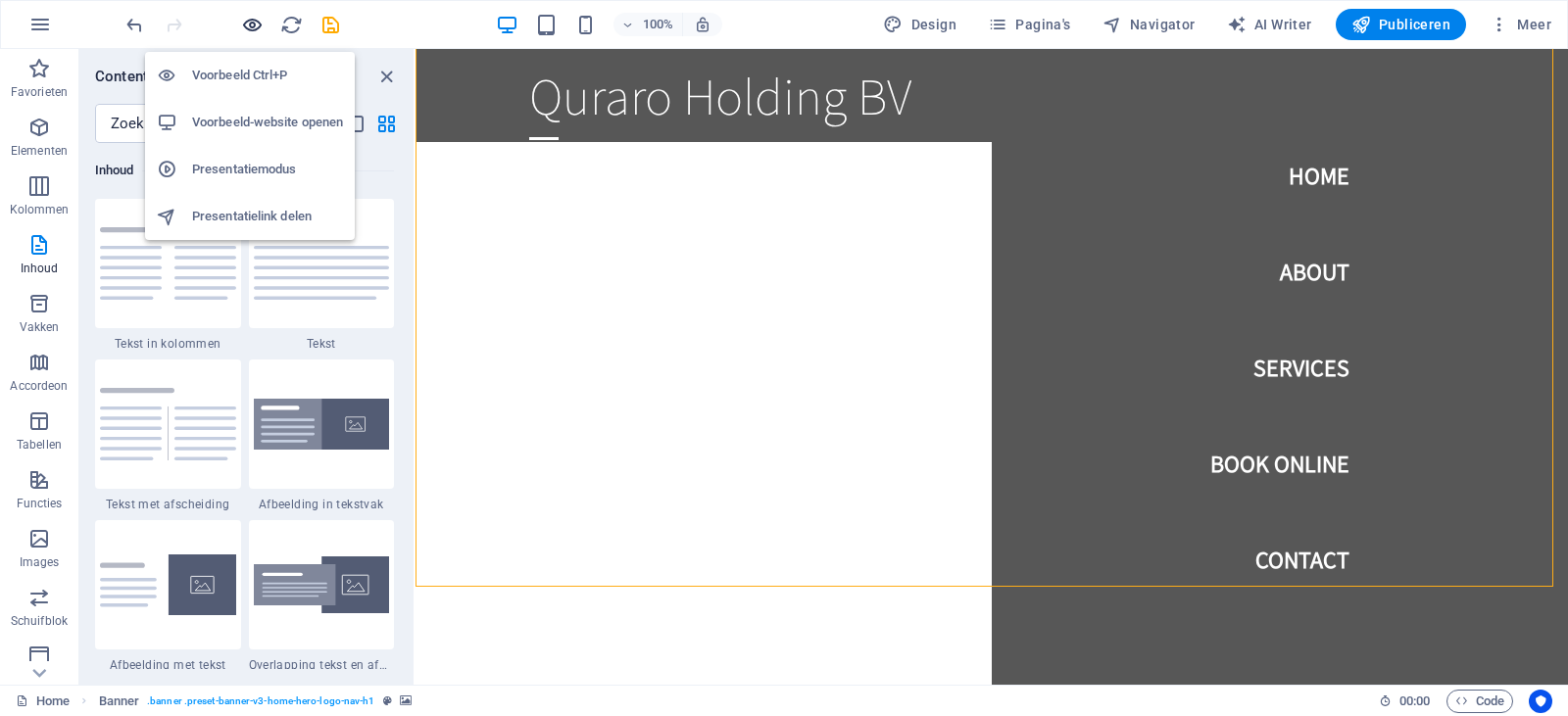
click at [251, 24] on icon "button" at bounding box center [252, 25] width 23 height 23
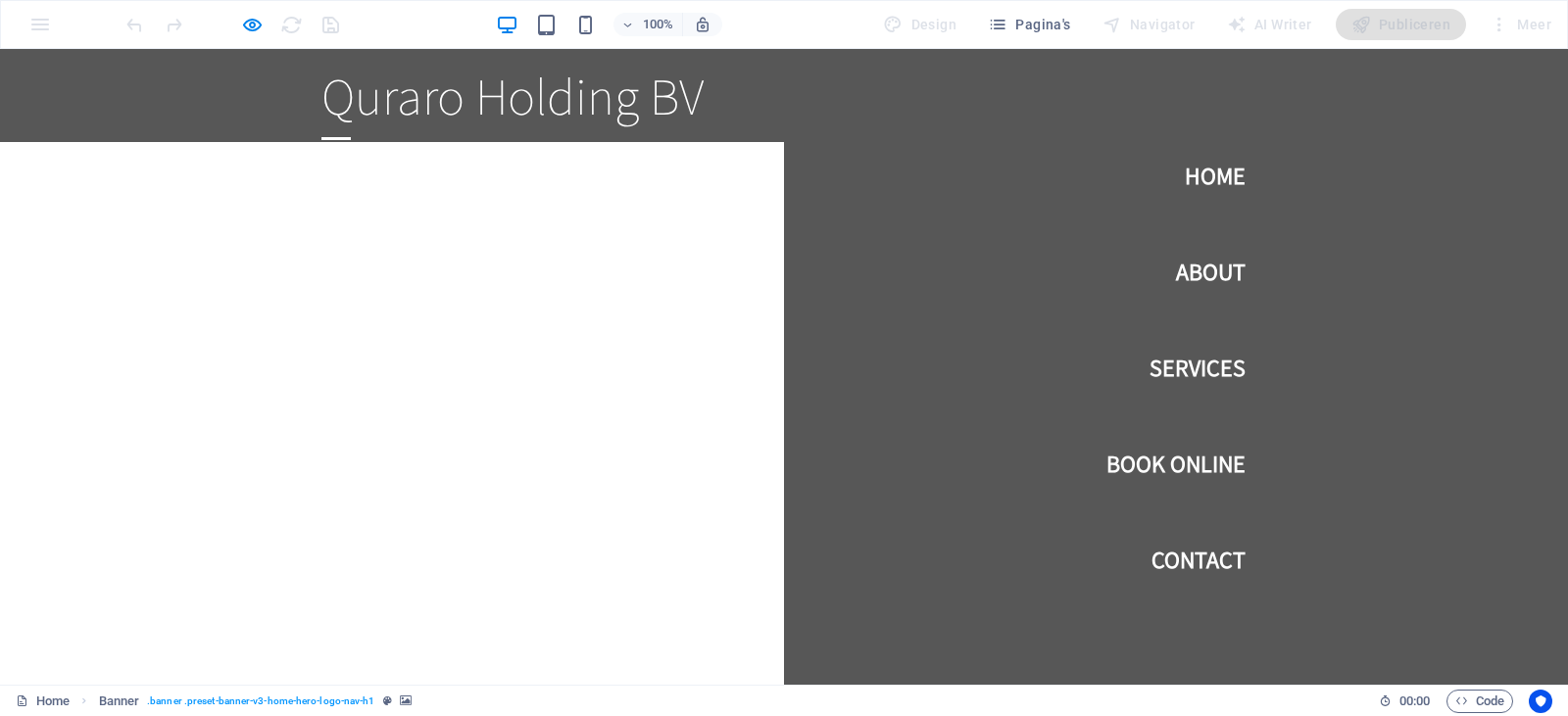
click at [277, 26] on div at bounding box center [232, 25] width 219 height 32
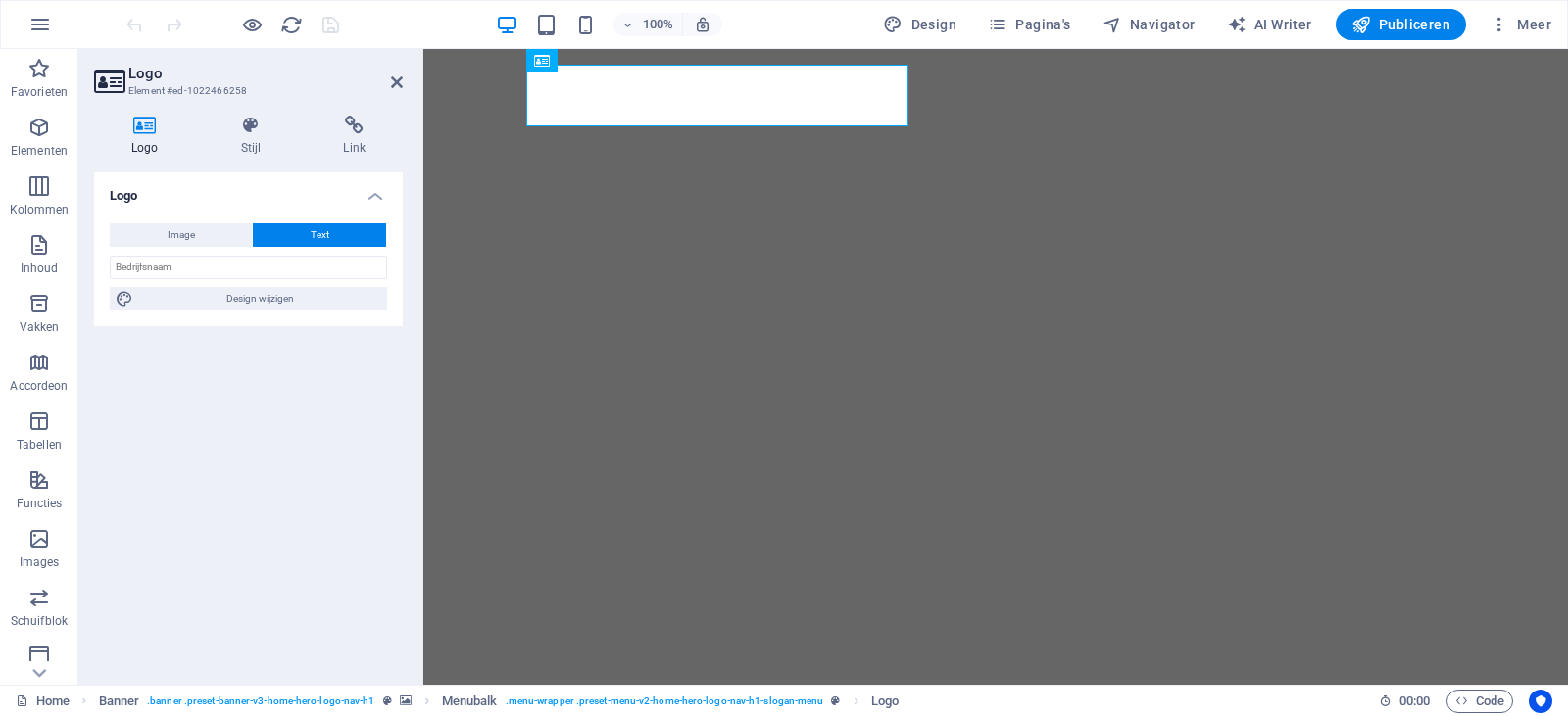
click at [128, 133] on icon at bounding box center [144, 125] width 102 height 20
click at [133, 132] on icon at bounding box center [144, 125] width 102 height 20
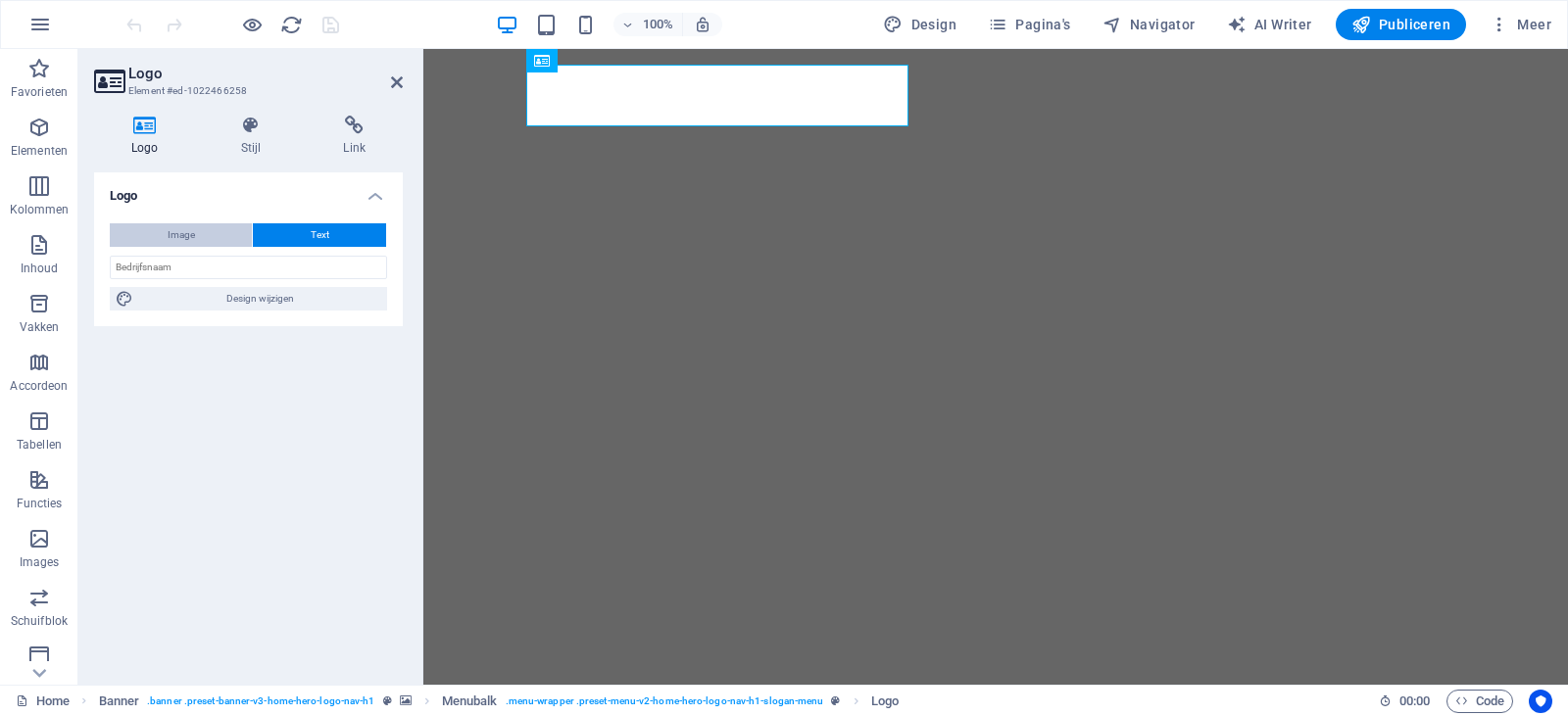
click at [154, 241] on button "Image" at bounding box center [181, 235] width 142 height 24
select select "DISABLED_OPTION_VALUE"
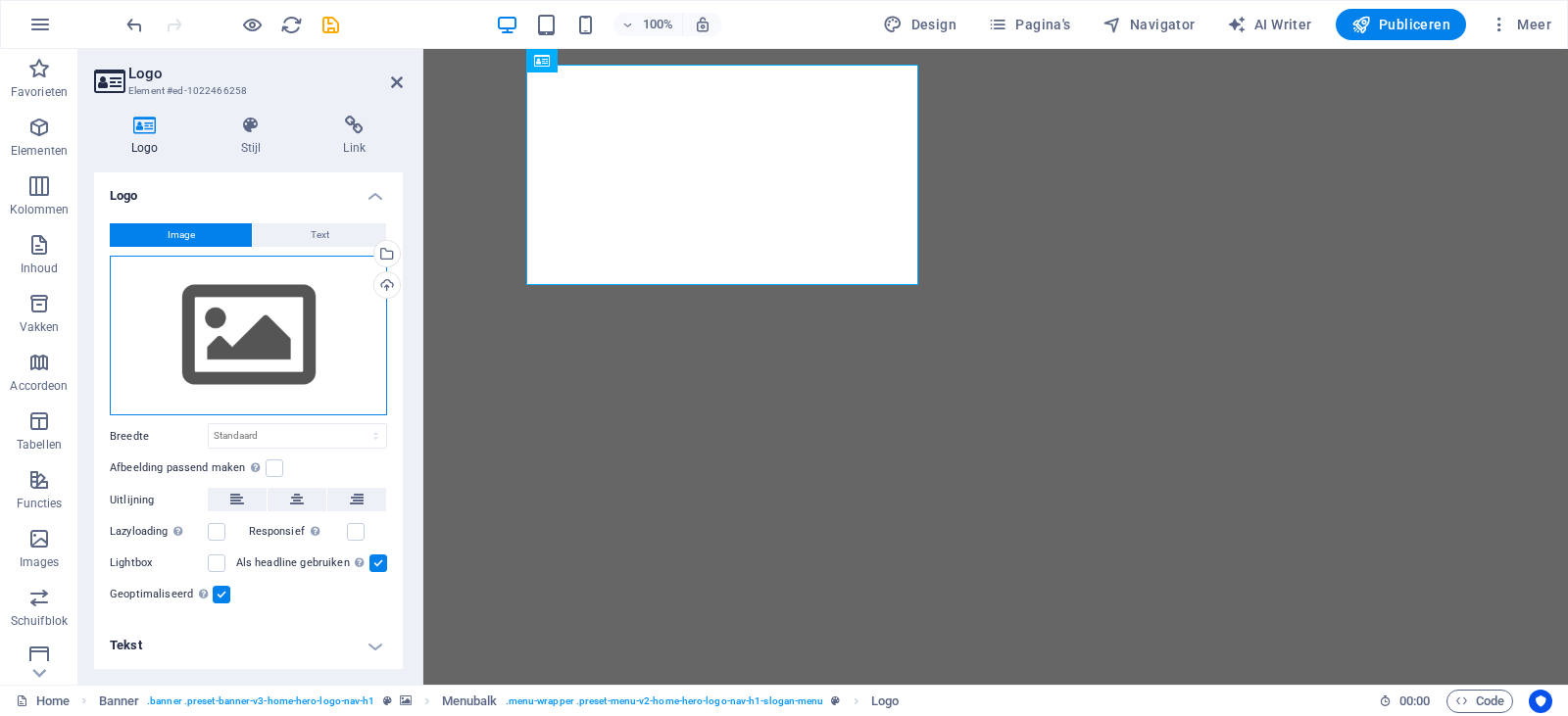
click at [192, 316] on div "Sleep bestanden hierheen, klik om bestanden te kiezen of selecteer bestanden ui…" at bounding box center [248, 336] width 278 height 161
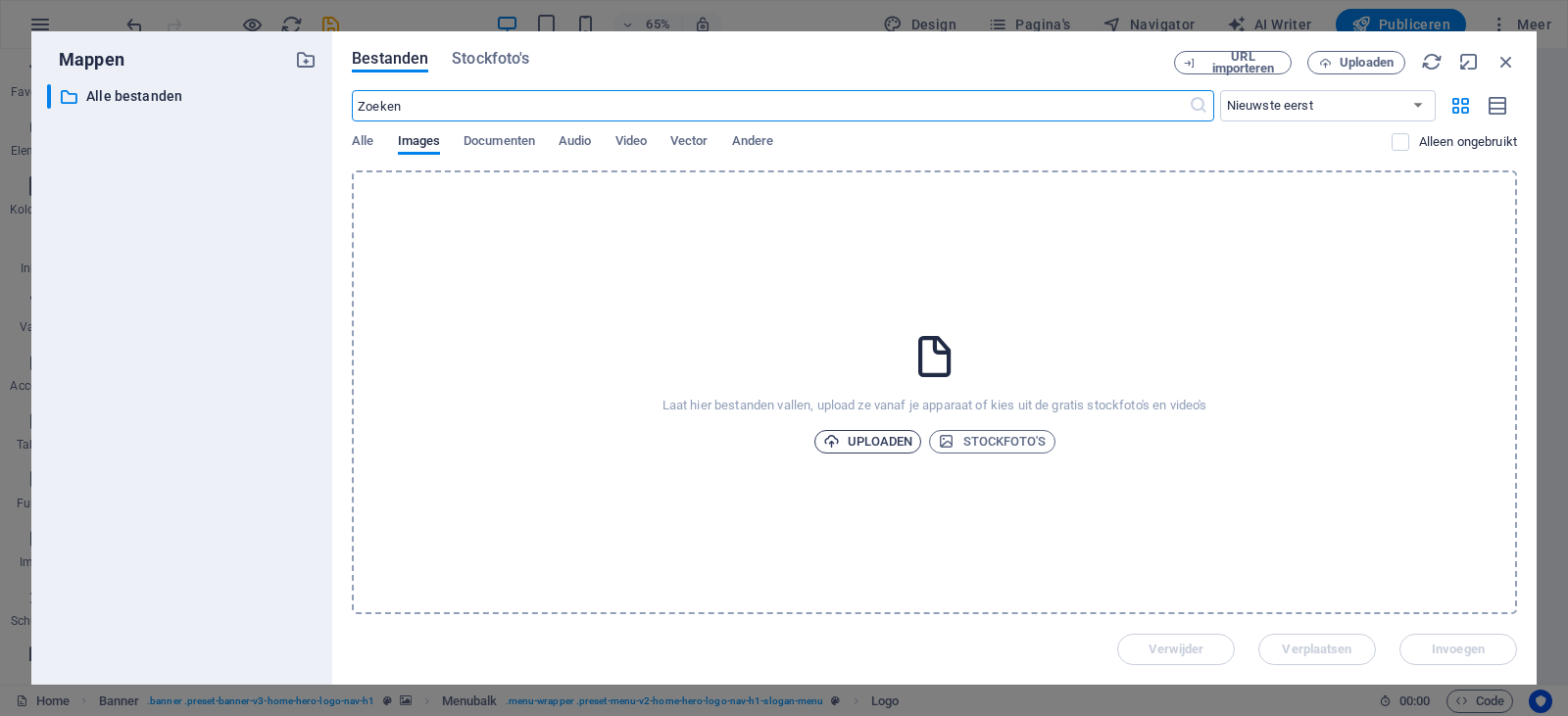
click at [879, 448] on span "Uploaden" at bounding box center [867, 441] width 90 height 24
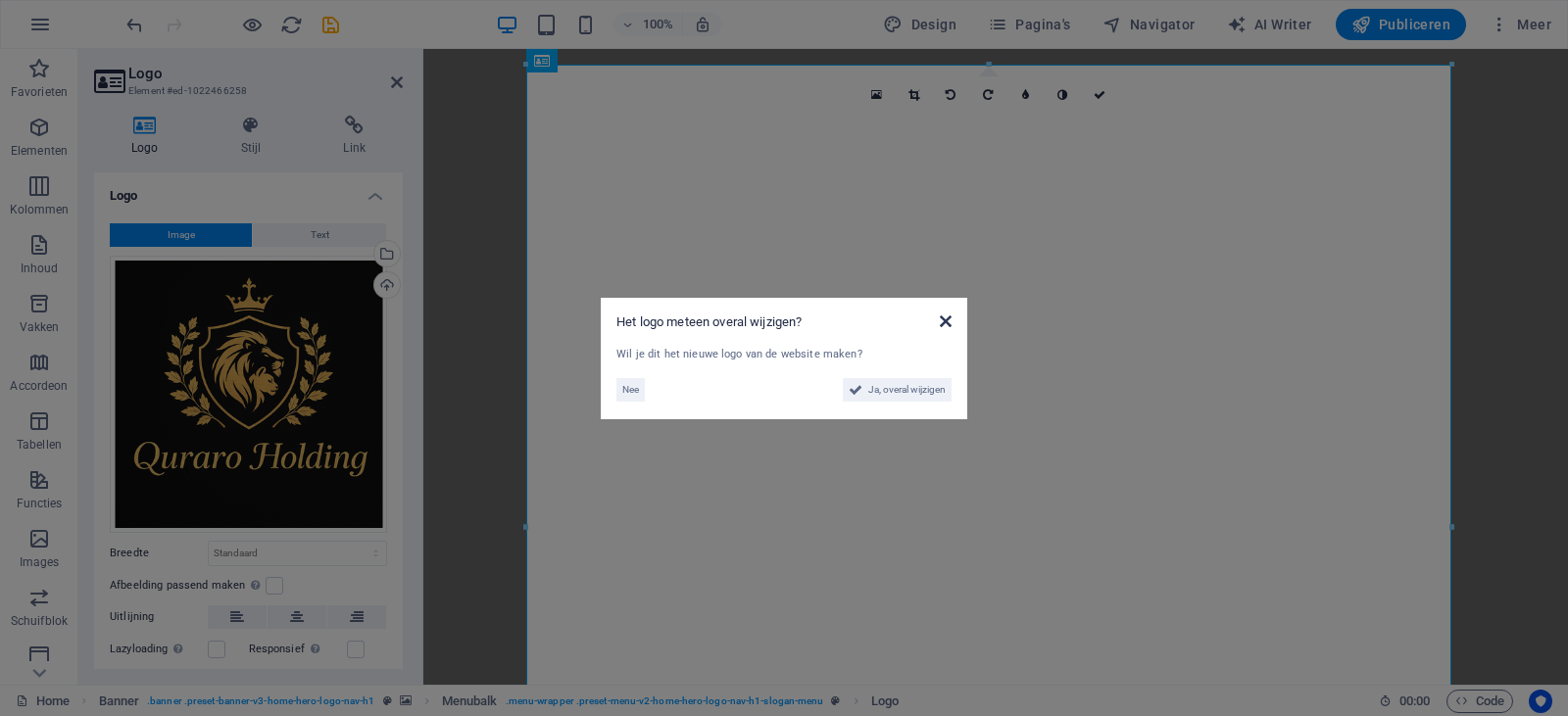
click at [950, 320] on icon at bounding box center [946, 321] width 12 height 16
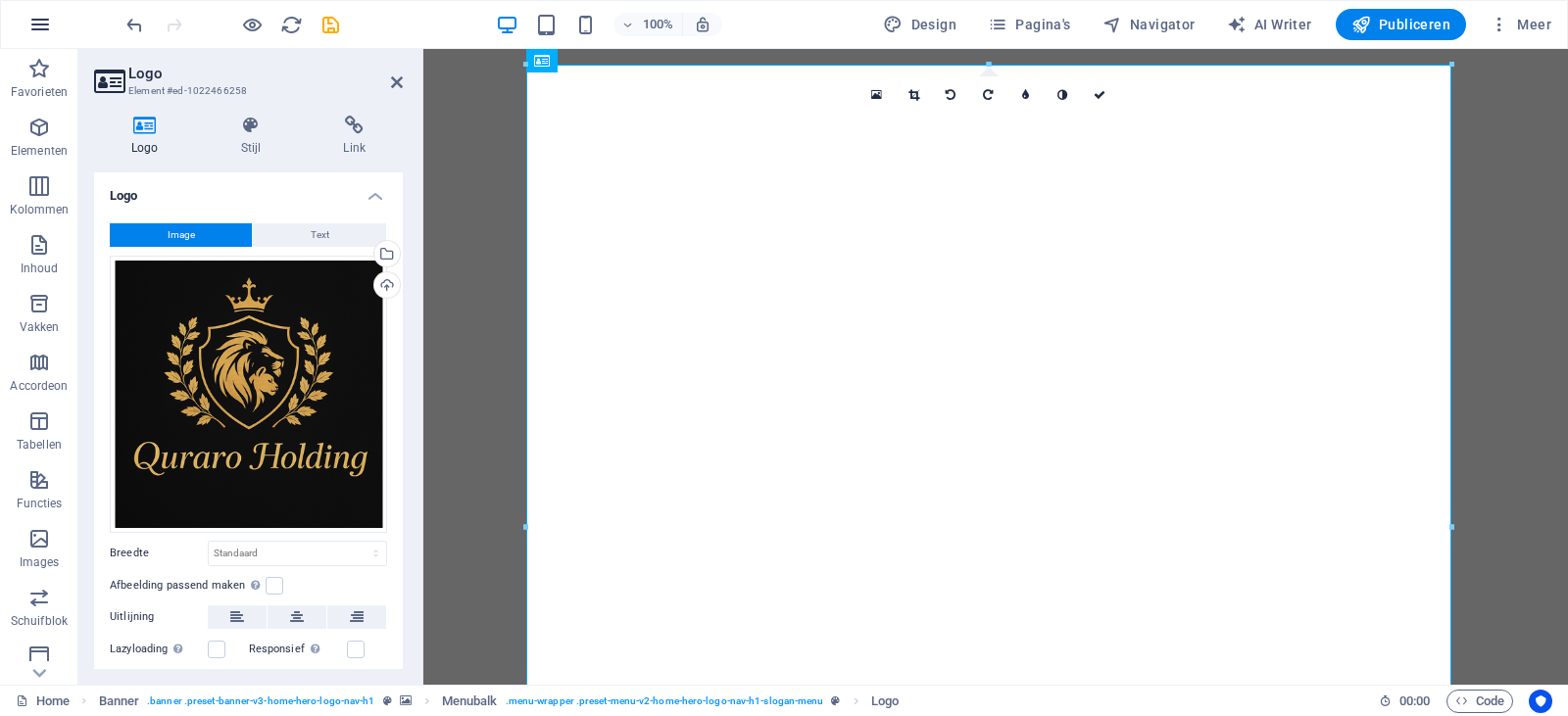
click at [24, 26] on button "button" at bounding box center [41, 25] width 47 height 47
